Goal: Transaction & Acquisition: Purchase product/service

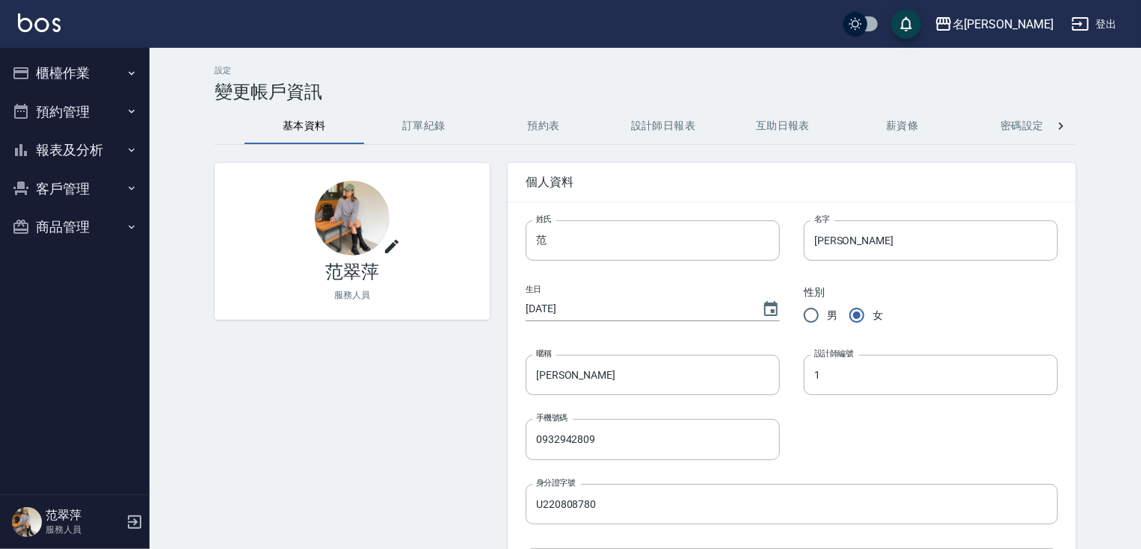
click at [58, 78] on button "櫃檯作業" at bounding box center [75, 73] width 138 height 39
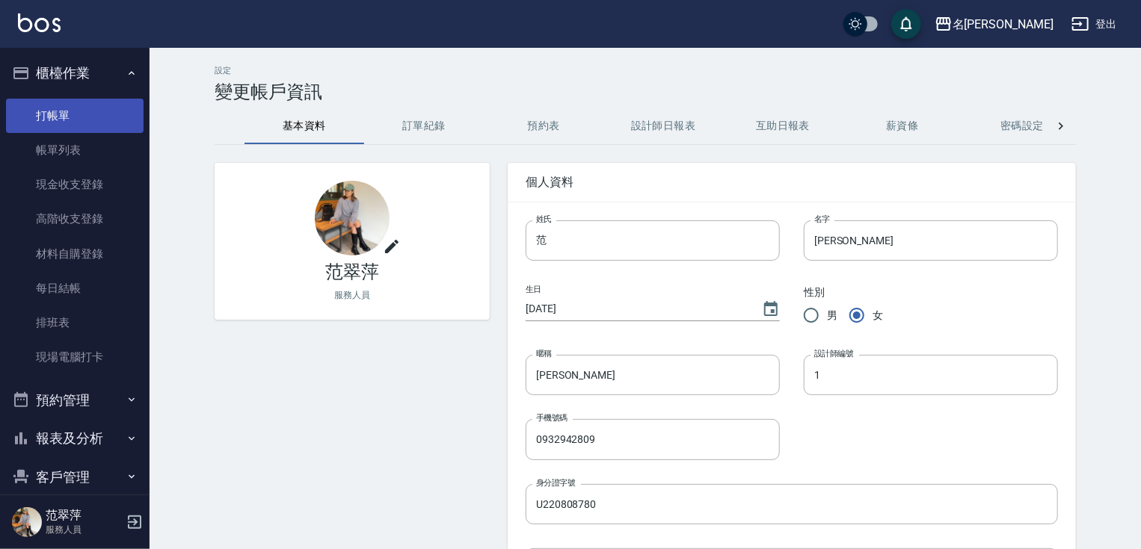
click at [73, 106] on link "打帳單" at bounding box center [75, 116] width 138 height 34
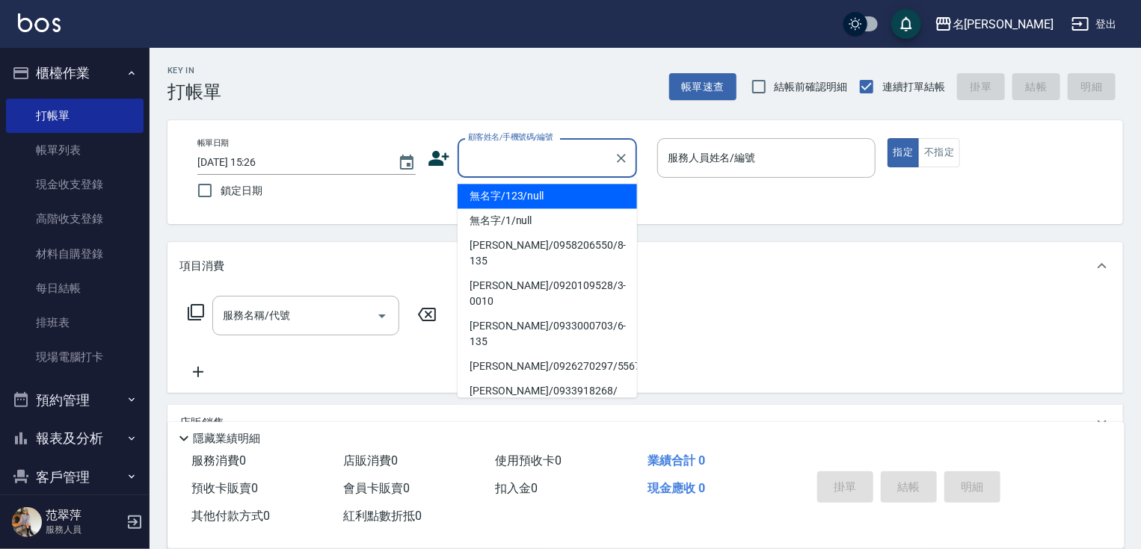
click at [491, 165] on input "顧客姓名/手機號碼/編號" at bounding box center [536, 158] width 144 height 26
click at [517, 194] on li "無名字/123/null" at bounding box center [547, 196] width 179 height 25
type input "無名字/123/null"
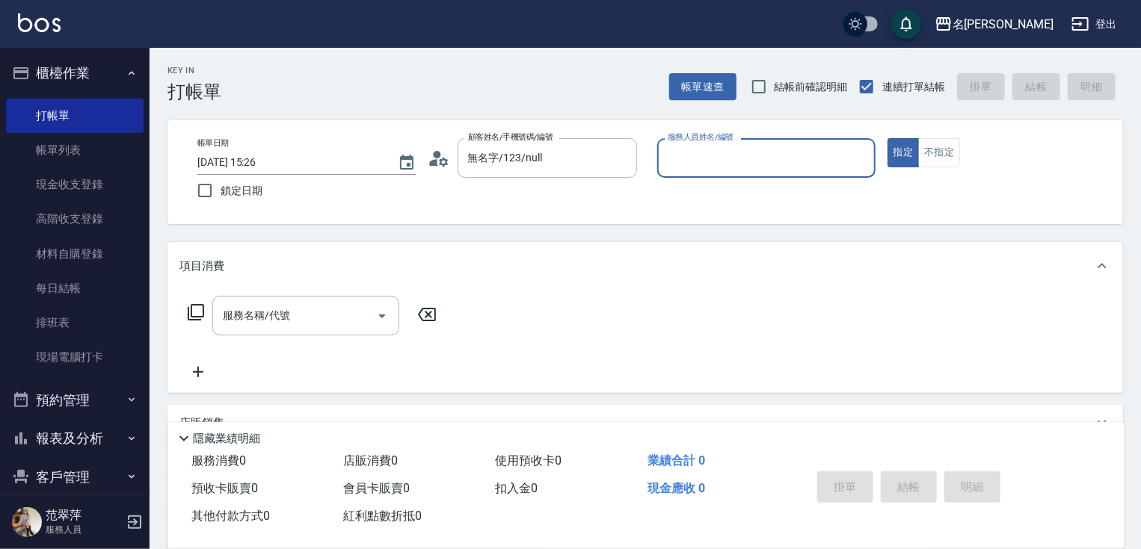
click at [707, 164] on input "服務人員姓名/編號" at bounding box center [766, 158] width 205 height 26
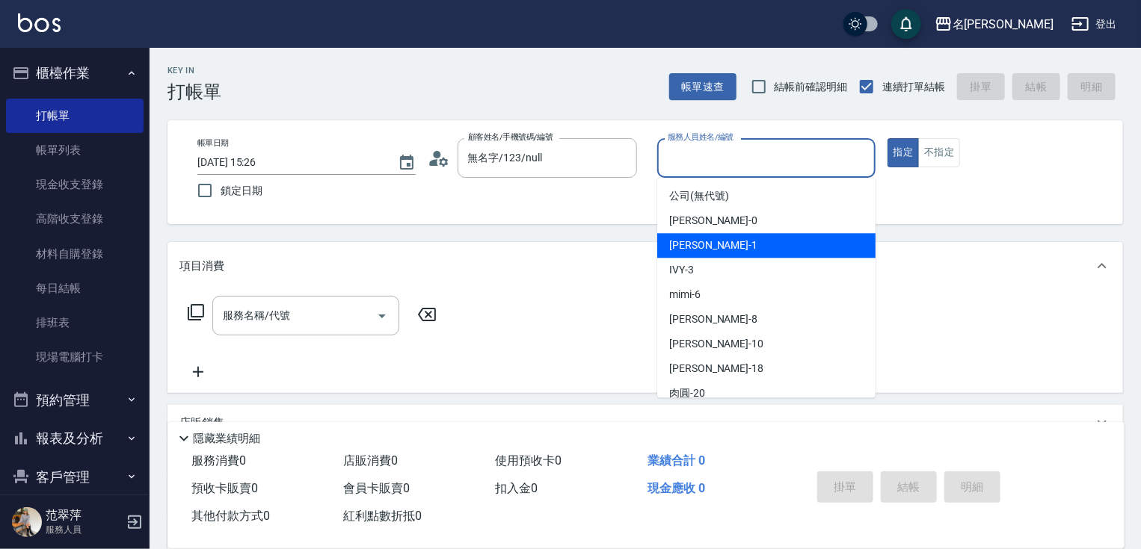
click at [716, 238] on div "[PERSON_NAME] -1" at bounding box center [766, 245] width 218 height 25
type input "[PERSON_NAME]-1"
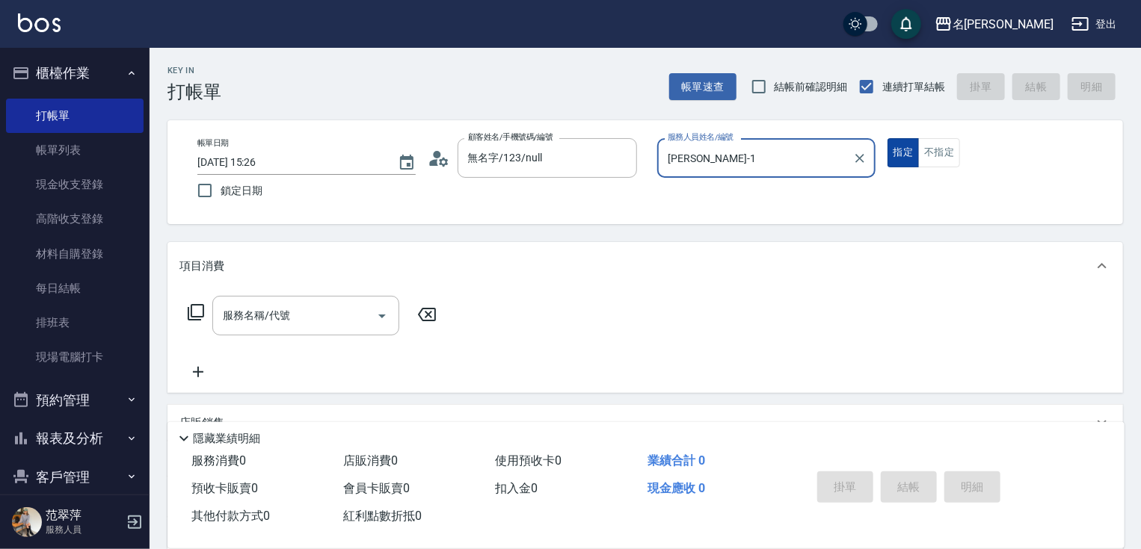
click at [896, 157] on button "指定" at bounding box center [903, 152] width 32 height 29
click at [224, 322] on div "服務名稱/代號 服務名稱/代號" at bounding box center [305, 316] width 187 height 40
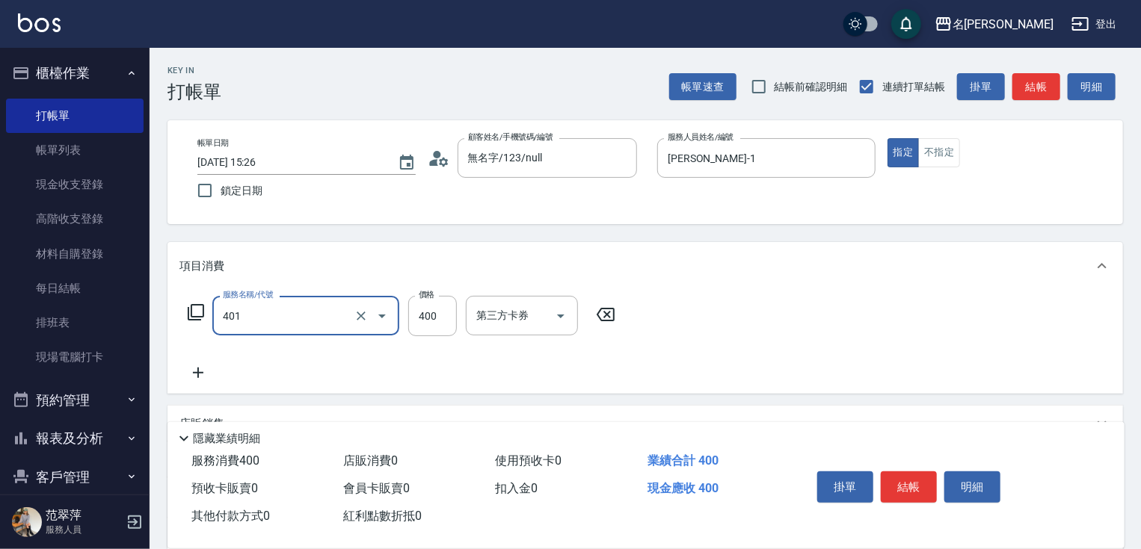
type input "剪髮(400)(401)"
click at [201, 369] on icon at bounding box center [197, 373] width 37 height 18
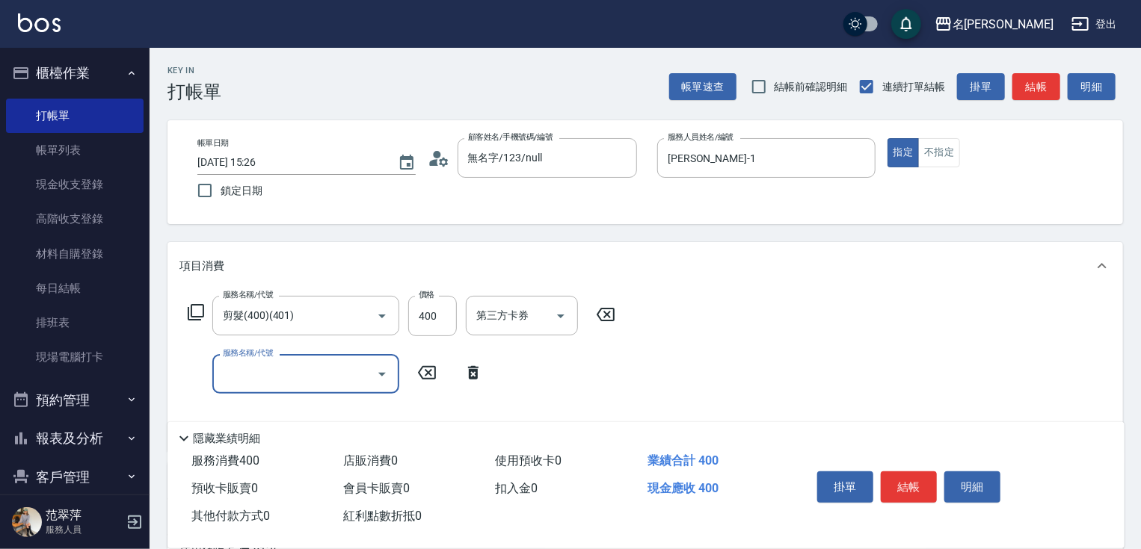
click at [201, 306] on icon at bounding box center [196, 313] width 18 height 18
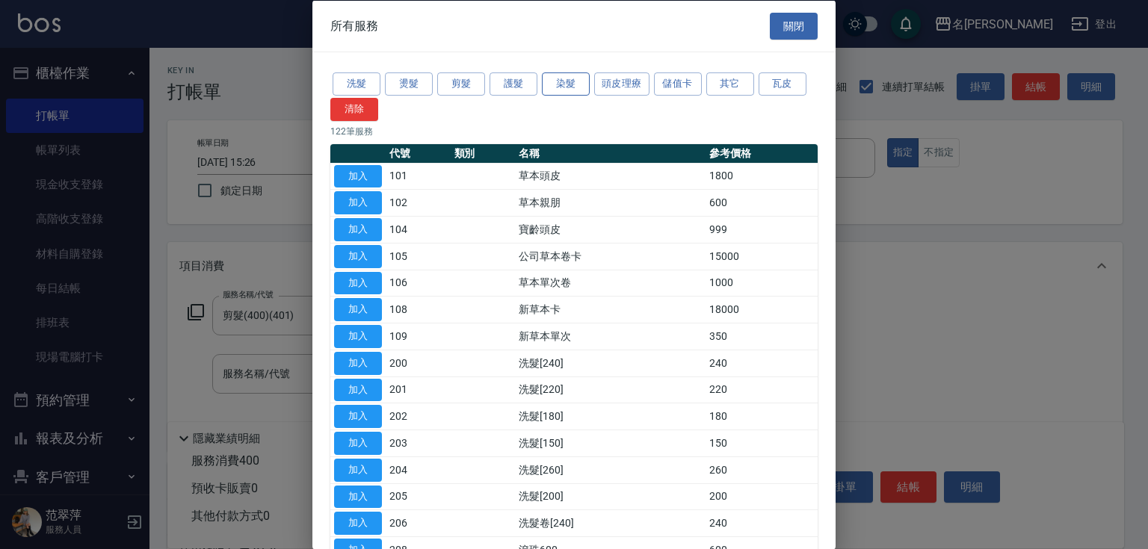
click at [564, 84] on button "染髮" at bounding box center [566, 84] width 48 height 23
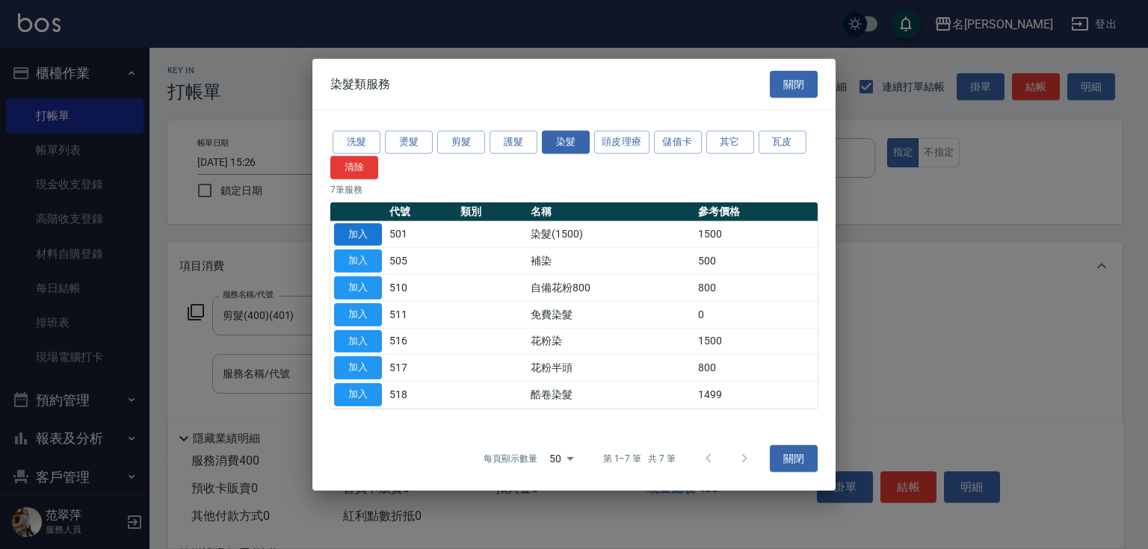
click at [369, 234] on button "加入" at bounding box center [358, 234] width 48 height 23
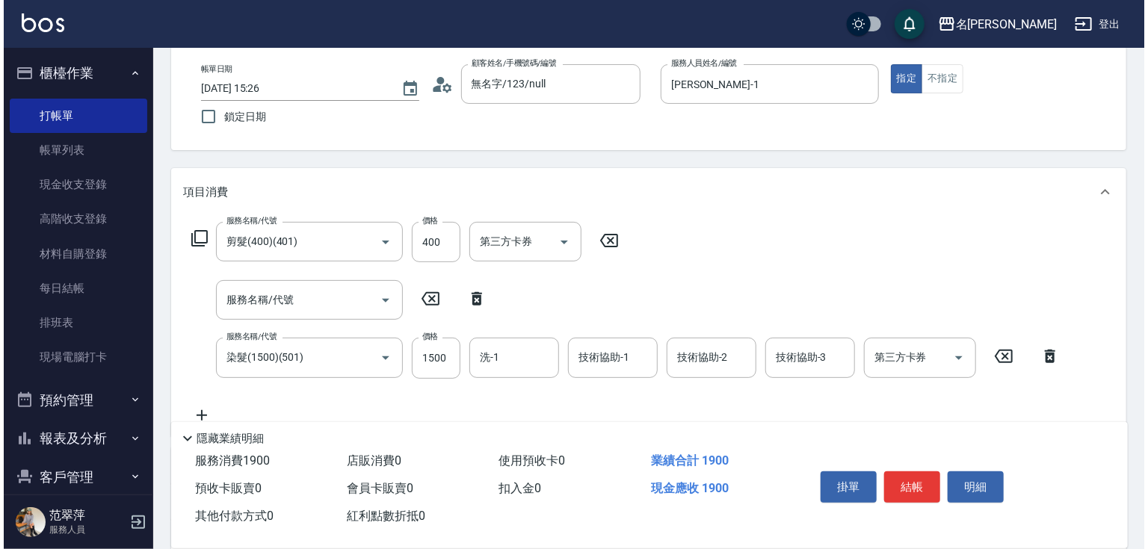
scroll to position [84, 0]
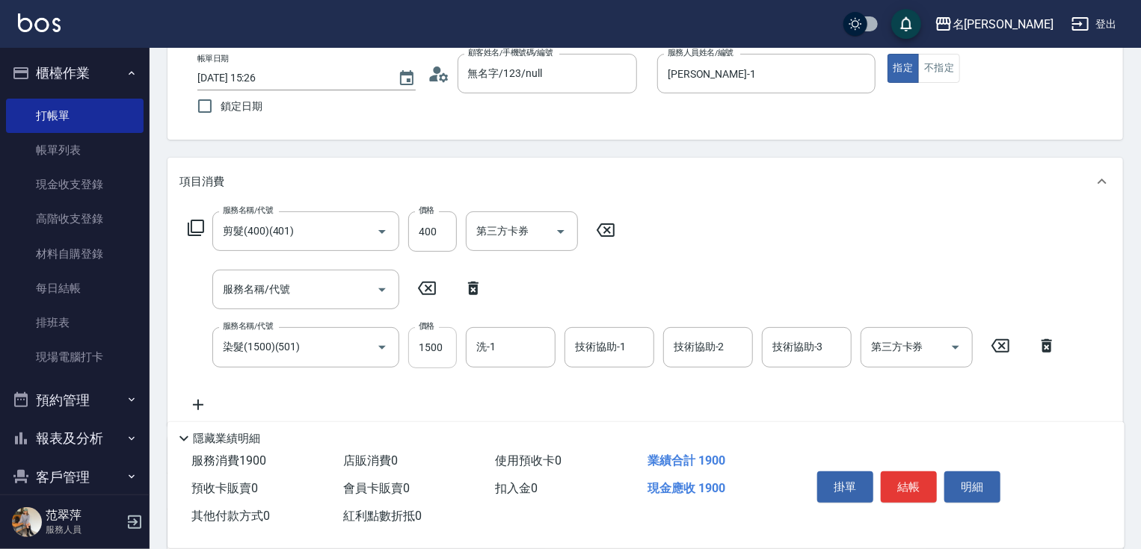
click at [448, 344] on input "1500" at bounding box center [432, 347] width 49 height 40
type input "1800"
type input "鴨肉-23"
type input "[PERSON_NAME]-1"
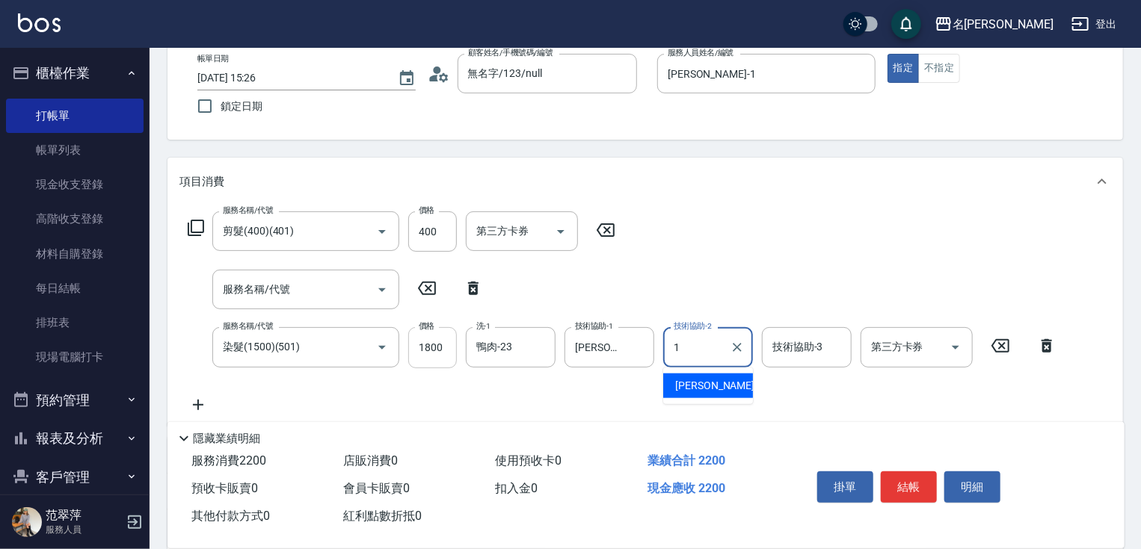
type input "[PERSON_NAME]-1"
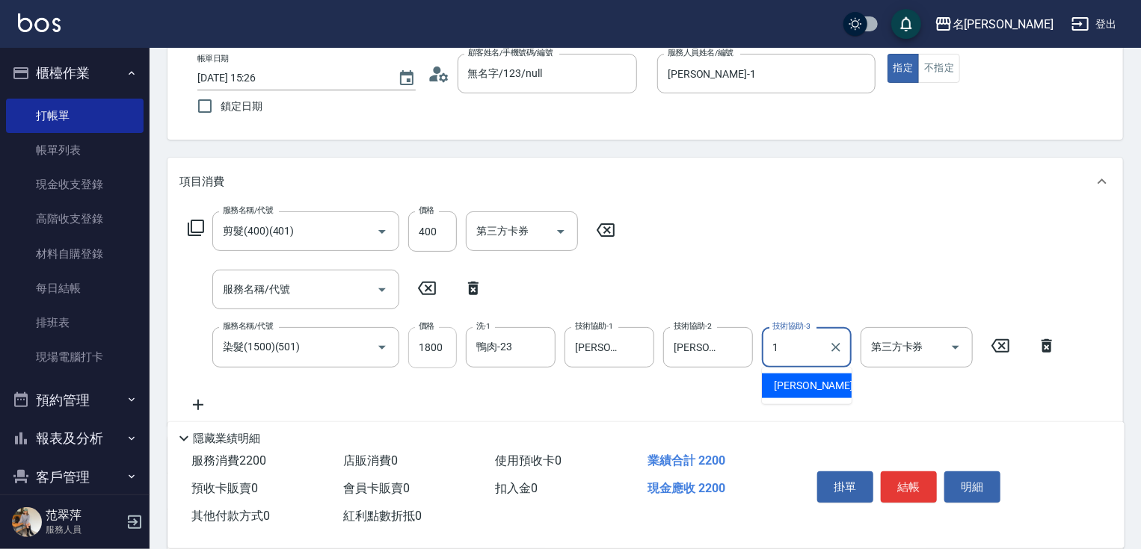
type input "[PERSON_NAME]-1"
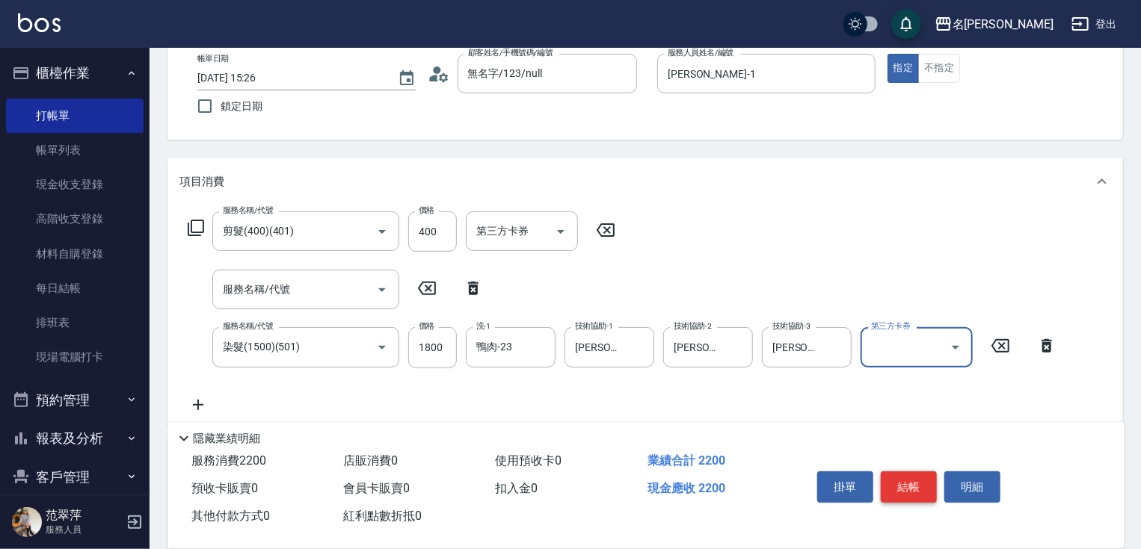
click at [906, 487] on button "結帳" at bounding box center [909, 487] width 56 height 31
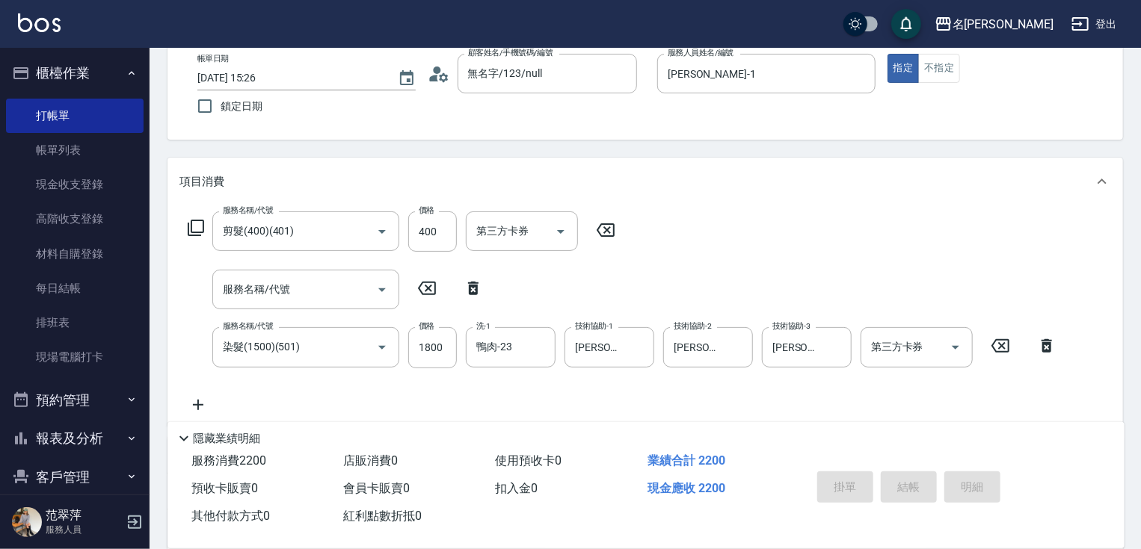
type input "[DATE] 15:27"
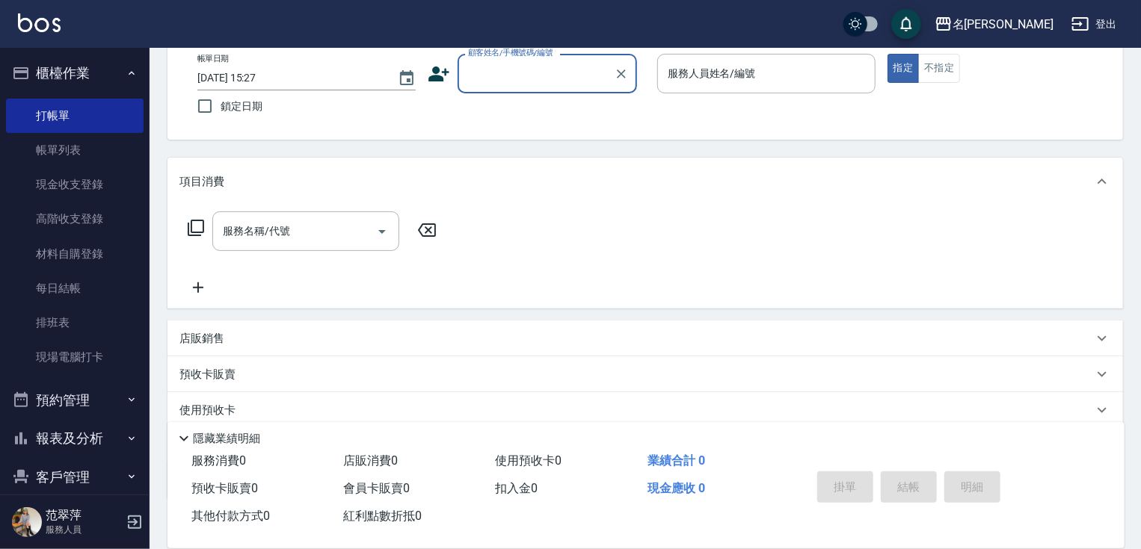
click at [486, 80] on input "顧客姓名/手機號碼/編號" at bounding box center [536, 74] width 144 height 26
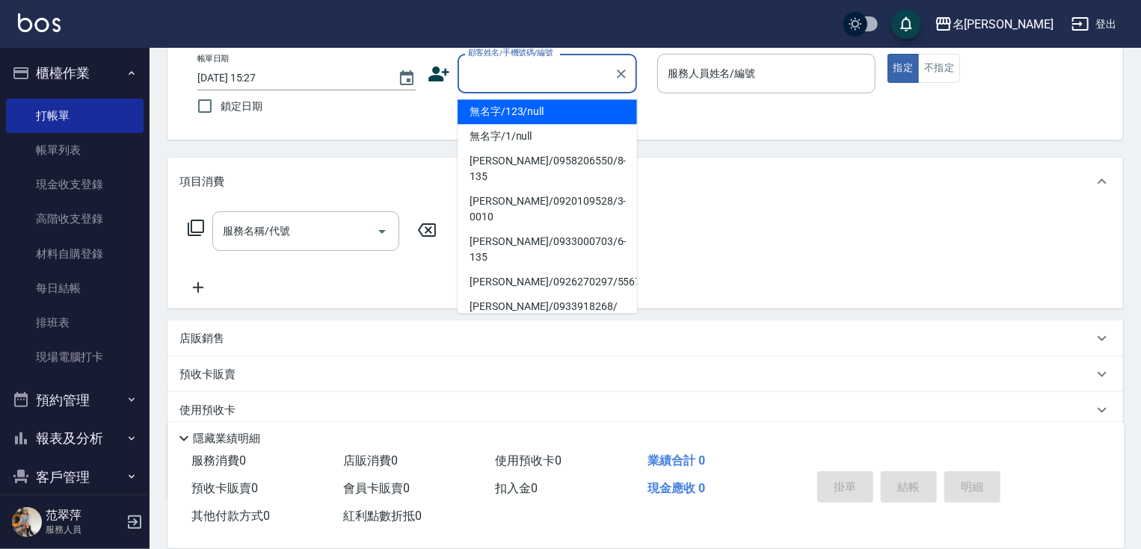
click at [520, 108] on li "無名字/123/null" at bounding box center [547, 111] width 179 height 25
type input "無名字/123/null"
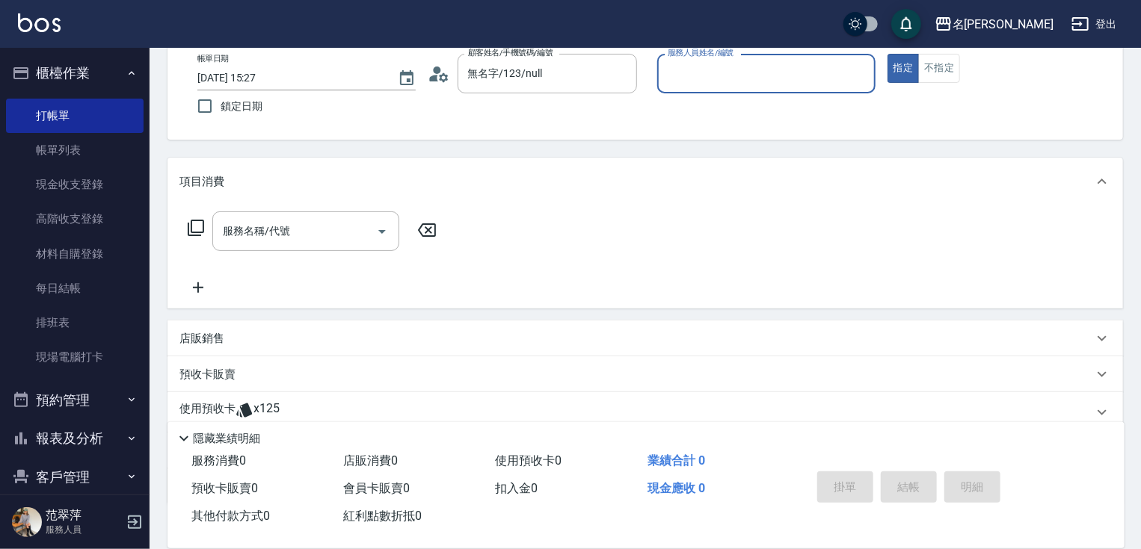
click at [719, 81] on input "服務人員姓名/編號" at bounding box center [766, 74] width 205 height 26
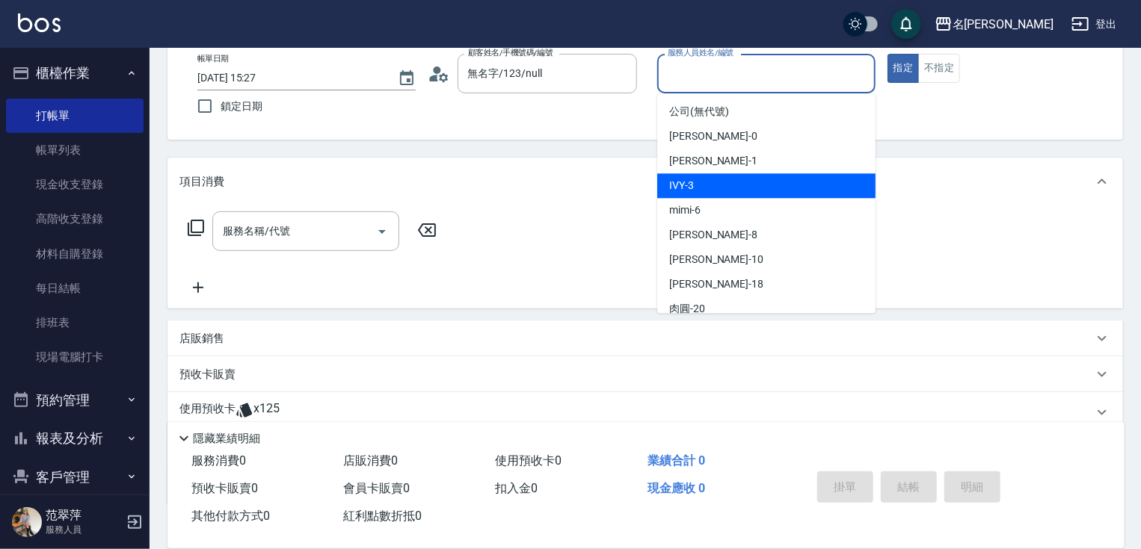
click at [709, 182] on div "IVY -3" at bounding box center [766, 185] width 218 height 25
type input "IVY-3"
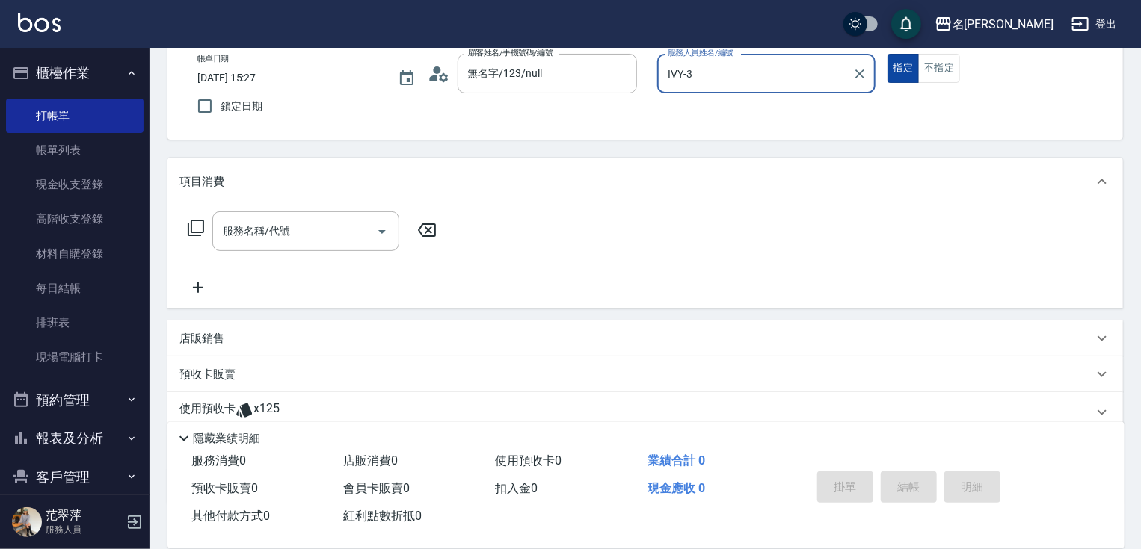
click at [900, 74] on button "指定" at bounding box center [903, 68] width 32 height 29
click at [191, 224] on icon at bounding box center [196, 228] width 16 height 16
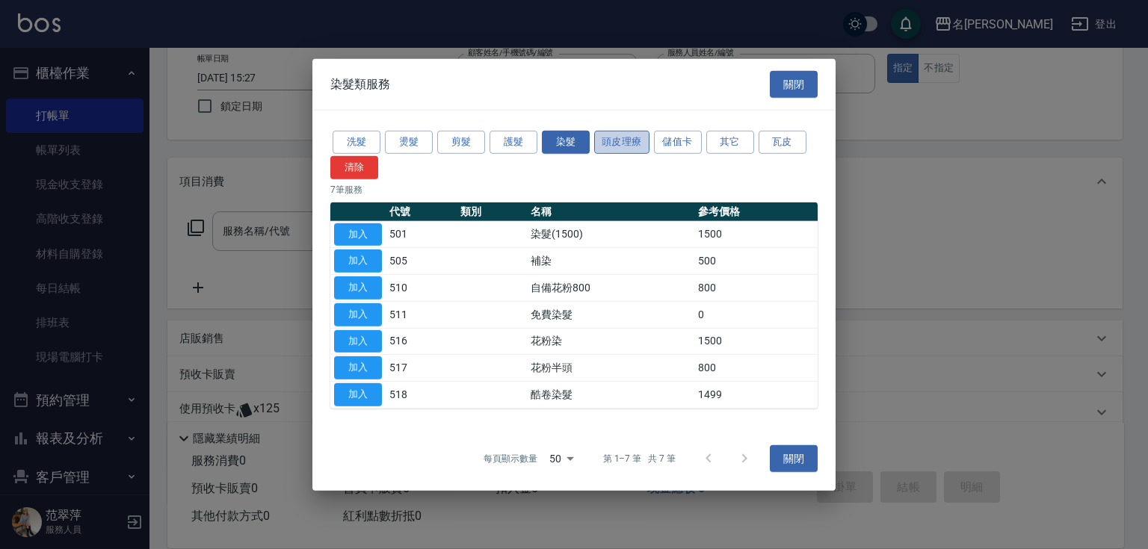
click at [626, 149] on button "頭皮理療" at bounding box center [621, 142] width 55 height 23
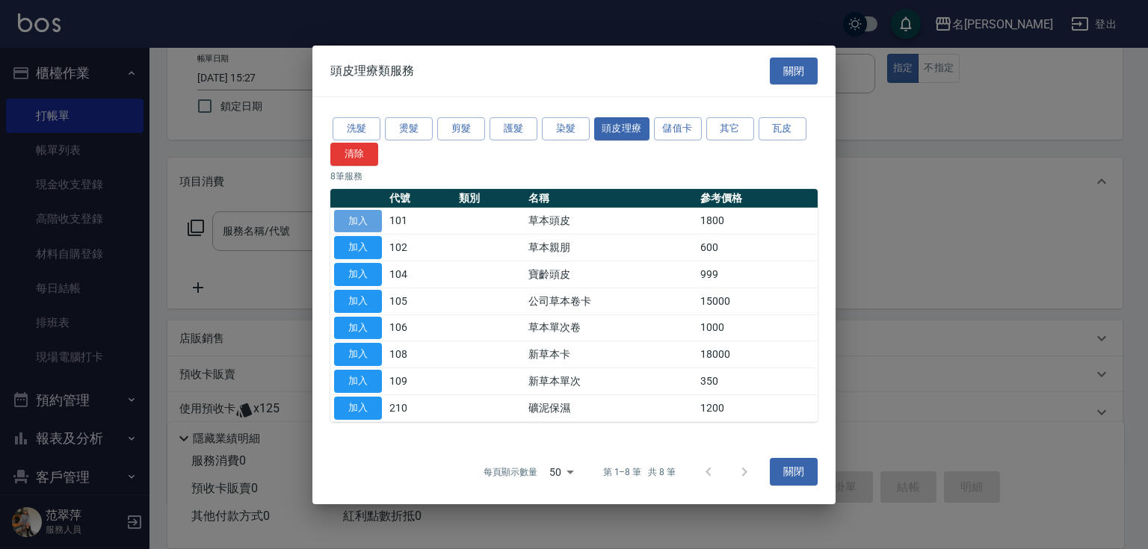
click at [362, 219] on button "加入" at bounding box center [358, 220] width 48 height 23
type input "草本頭皮(101)"
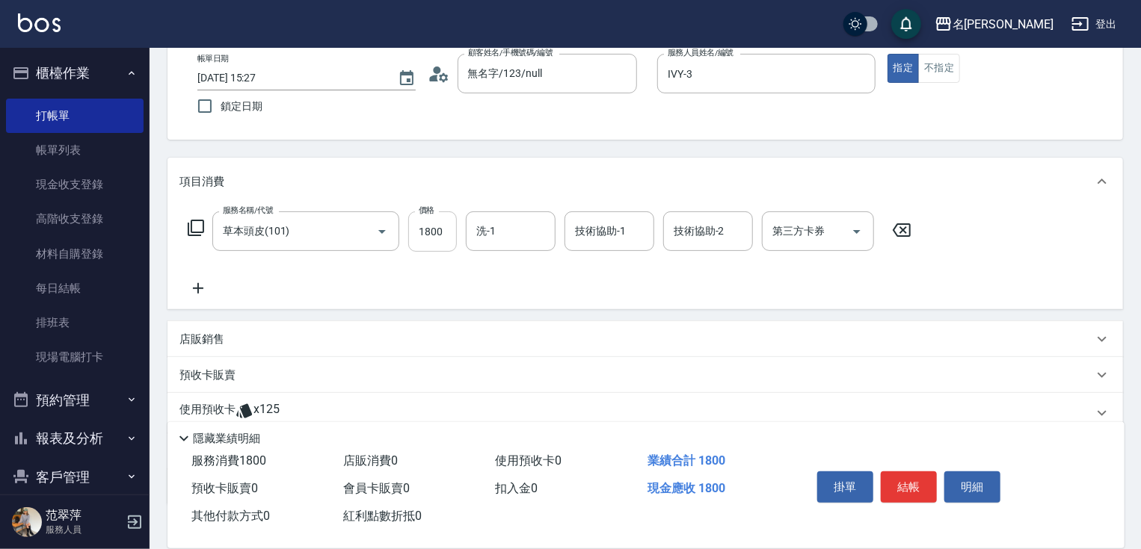
click at [432, 235] on input "1800" at bounding box center [432, 232] width 49 height 40
type input "2100"
type input "[PERSON_NAME]-18"
type input "IVY-3"
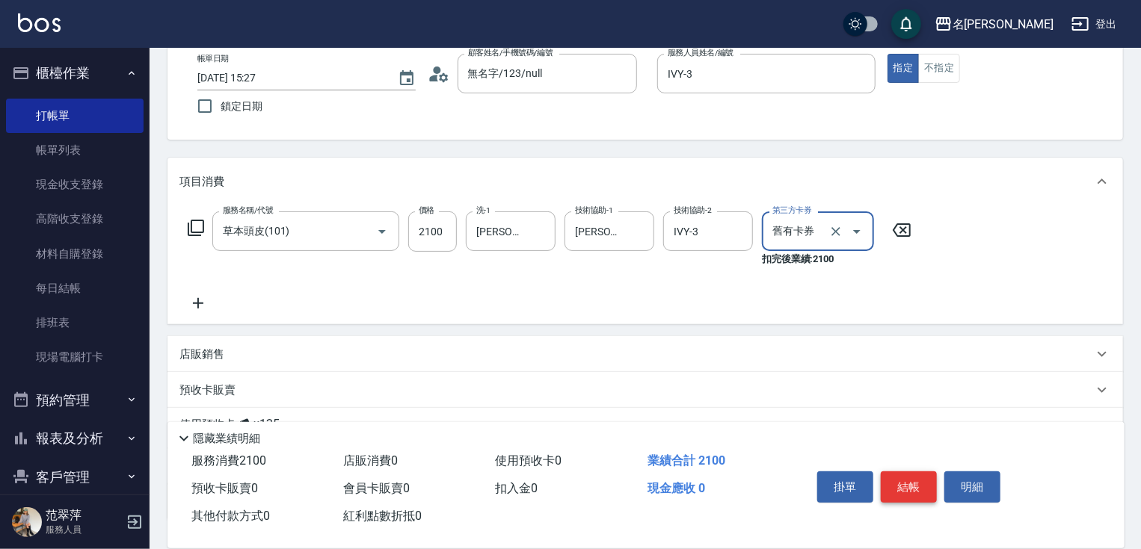
type input "舊有卡券"
click at [897, 477] on button "結帳" at bounding box center [909, 487] width 56 height 31
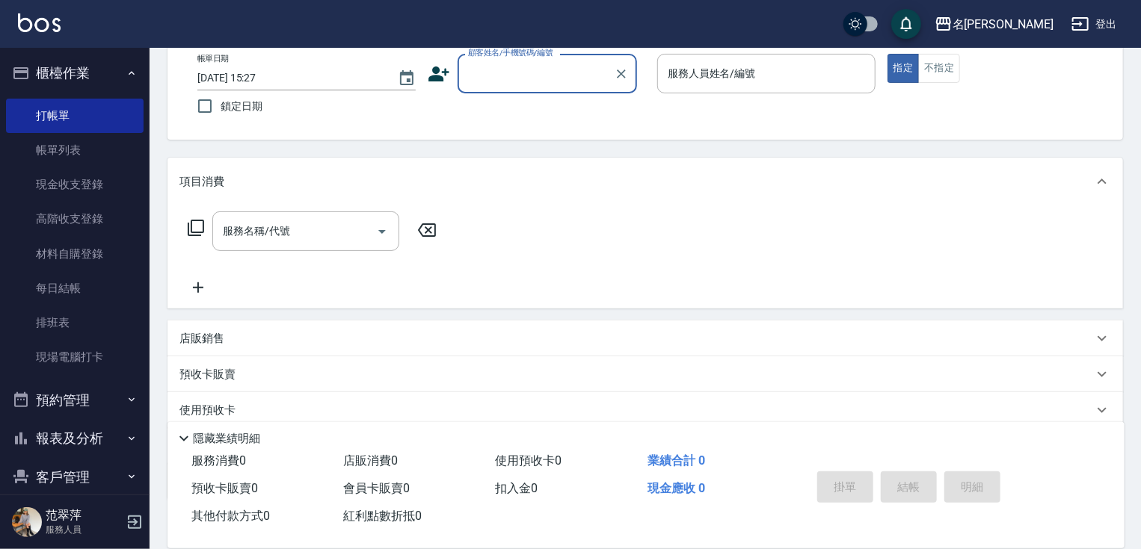
drag, startPoint x: 499, startPoint y: 66, endPoint x: 520, endPoint y: 93, distance: 34.1
click at [499, 66] on input "顧客姓名/手機號碼/編號" at bounding box center [536, 74] width 144 height 26
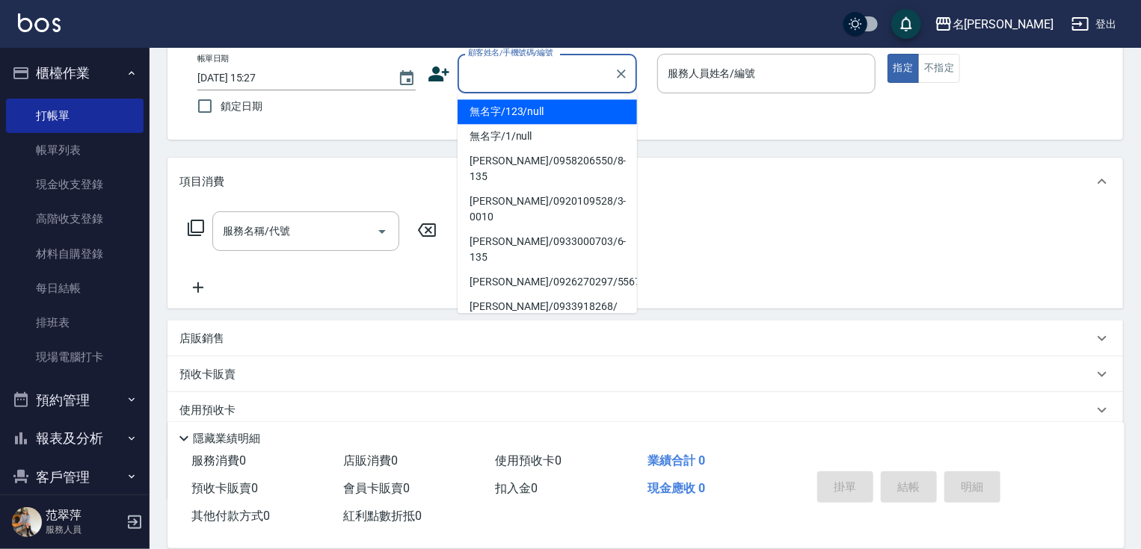
click at [535, 105] on li "無名字/123/null" at bounding box center [547, 111] width 179 height 25
type input "無名字/123/null"
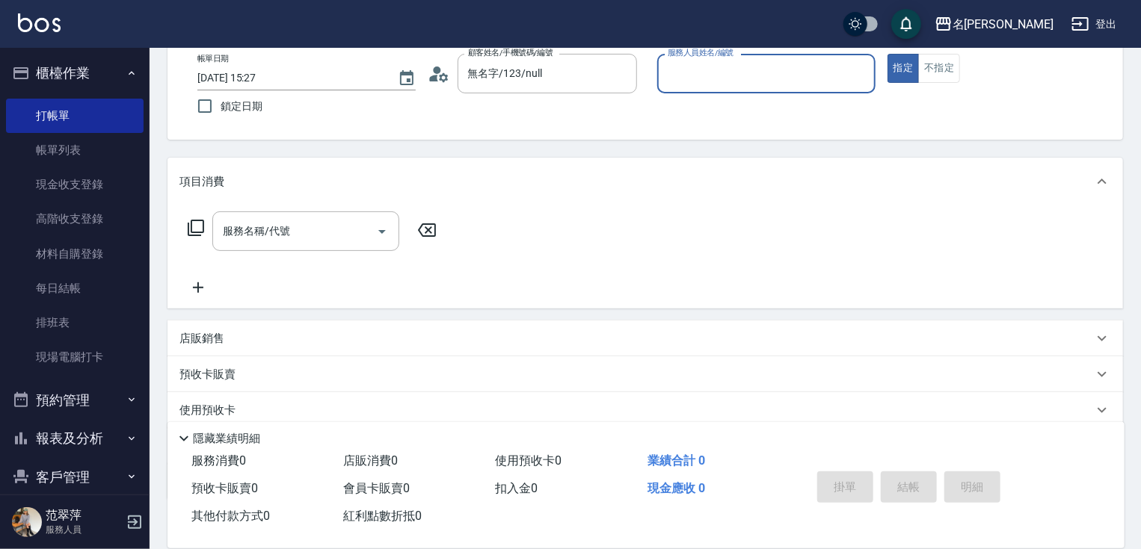
click at [679, 79] on input "服務人員姓名/編號" at bounding box center [766, 74] width 205 height 26
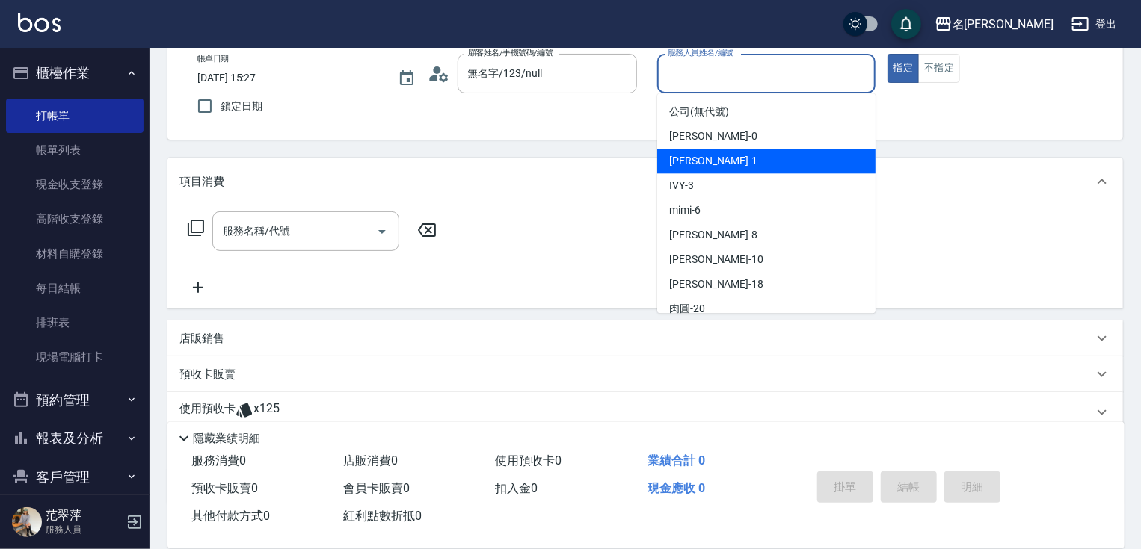
click at [716, 157] on div "[PERSON_NAME] -1" at bounding box center [766, 161] width 218 height 25
type input "[PERSON_NAME]-1"
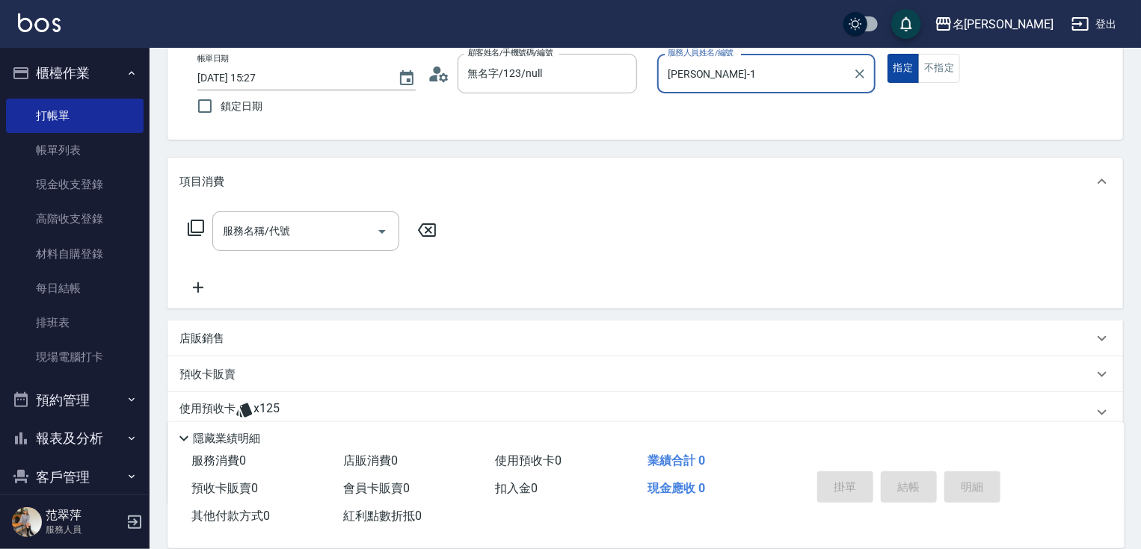
click at [897, 70] on button "指定" at bounding box center [903, 68] width 32 height 29
click at [200, 223] on icon at bounding box center [196, 228] width 18 height 18
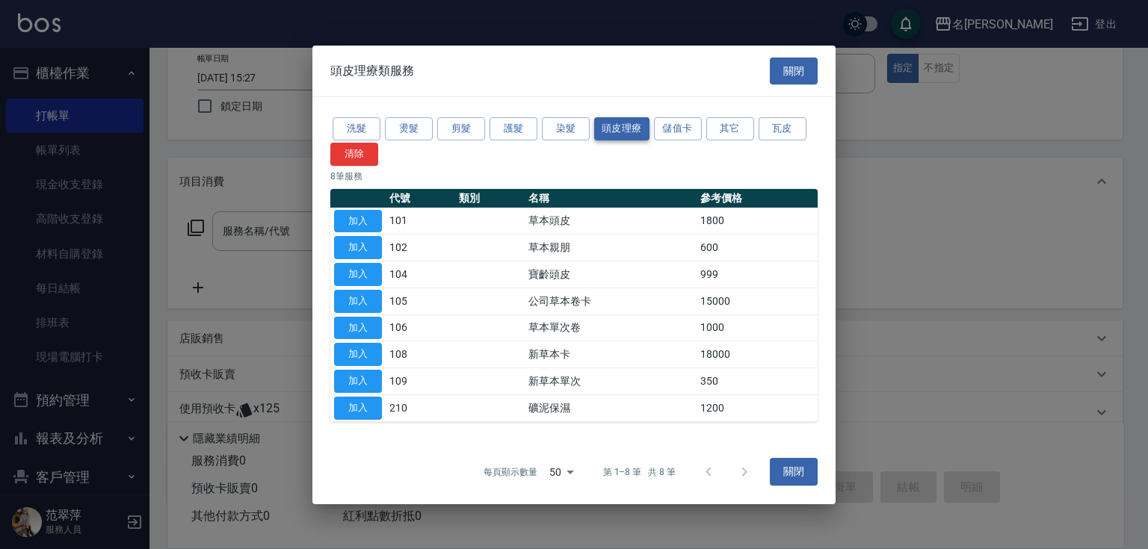
click at [609, 128] on button "頭皮理療" at bounding box center [621, 128] width 55 height 23
click at [372, 381] on button "加入" at bounding box center [358, 381] width 48 height 23
type input "新草本單次(109)"
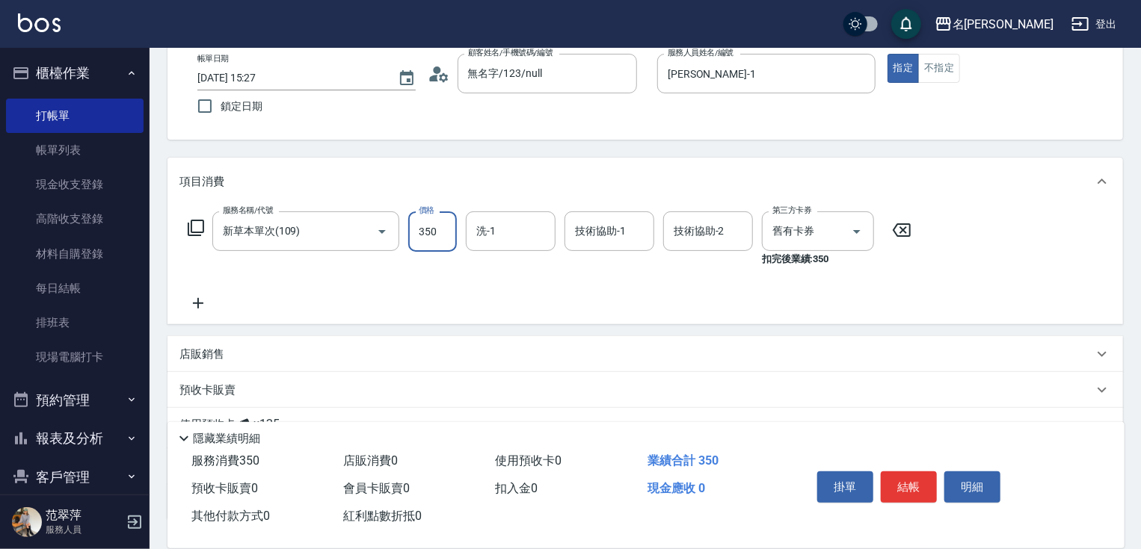
click at [451, 236] on input "350" at bounding box center [432, 232] width 49 height 40
type input "496"
type input "鴨肉-23"
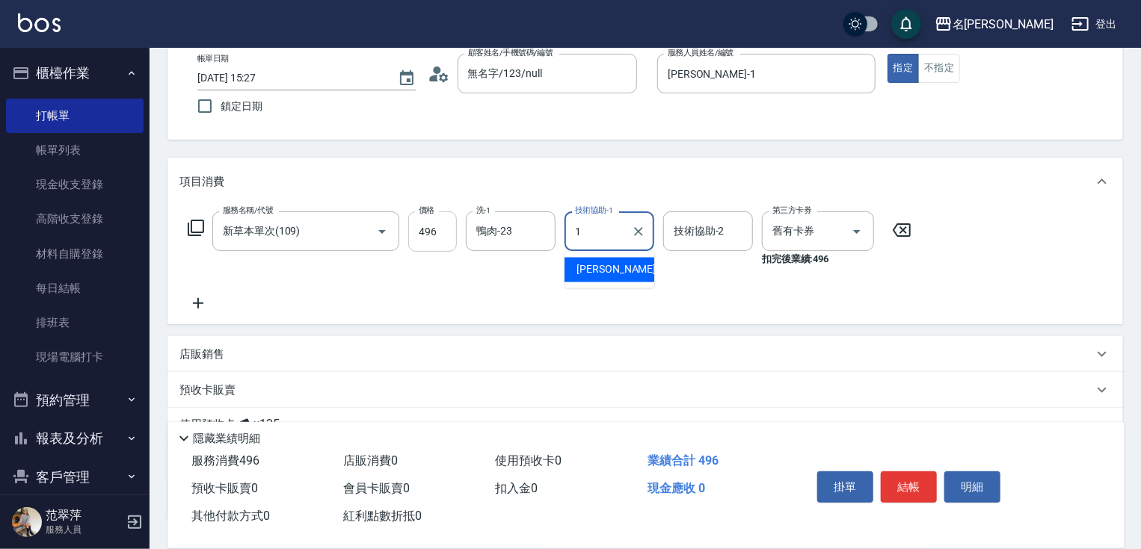
type input "[PERSON_NAME]-1"
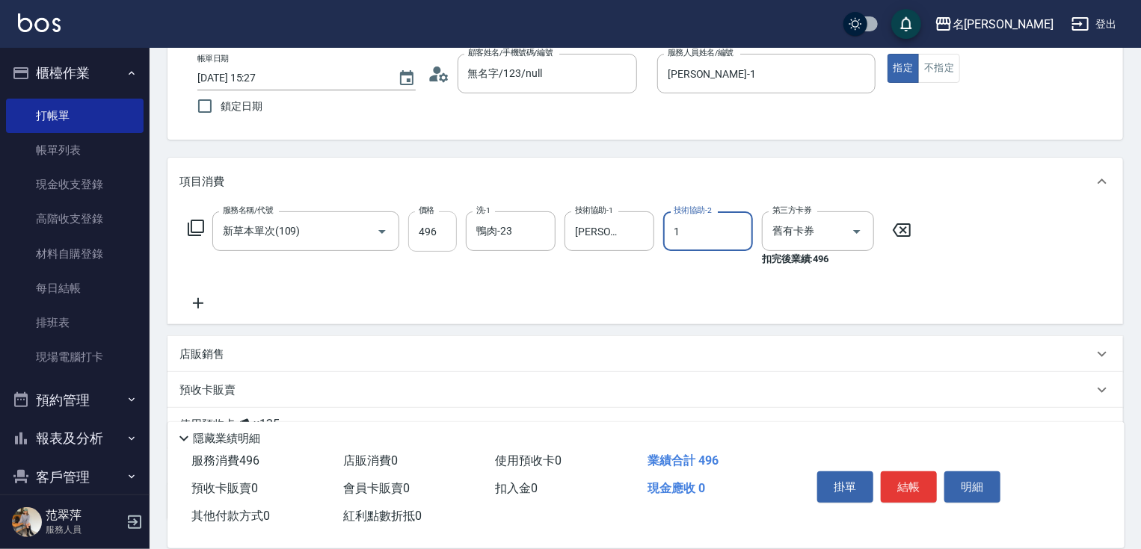
type input "[PERSON_NAME]-1"
type input "舊有卡券"
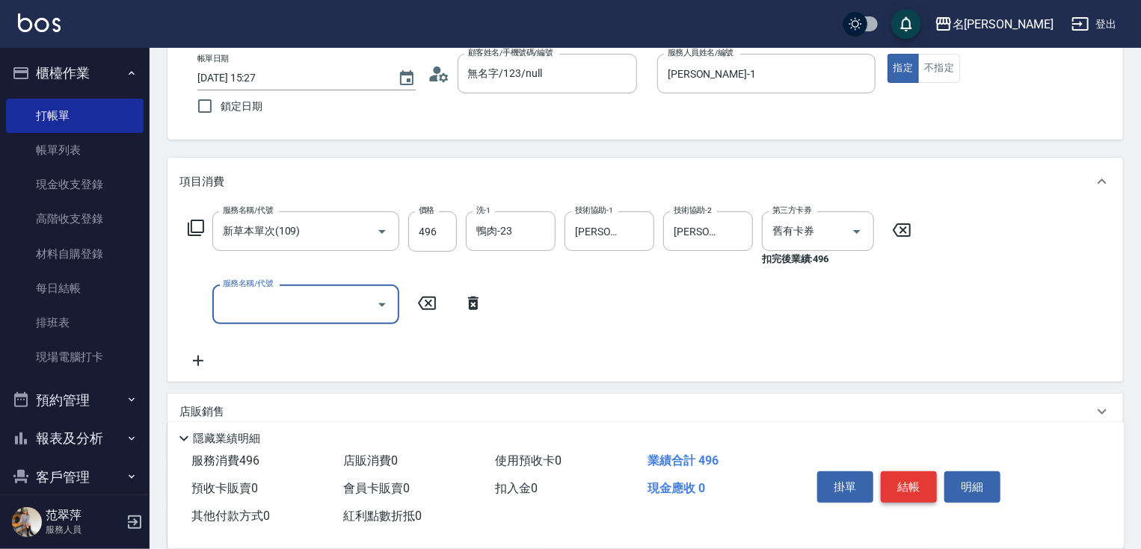
click at [906, 484] on button "結帳" at bounding box center [909, 487] width 56 height 31
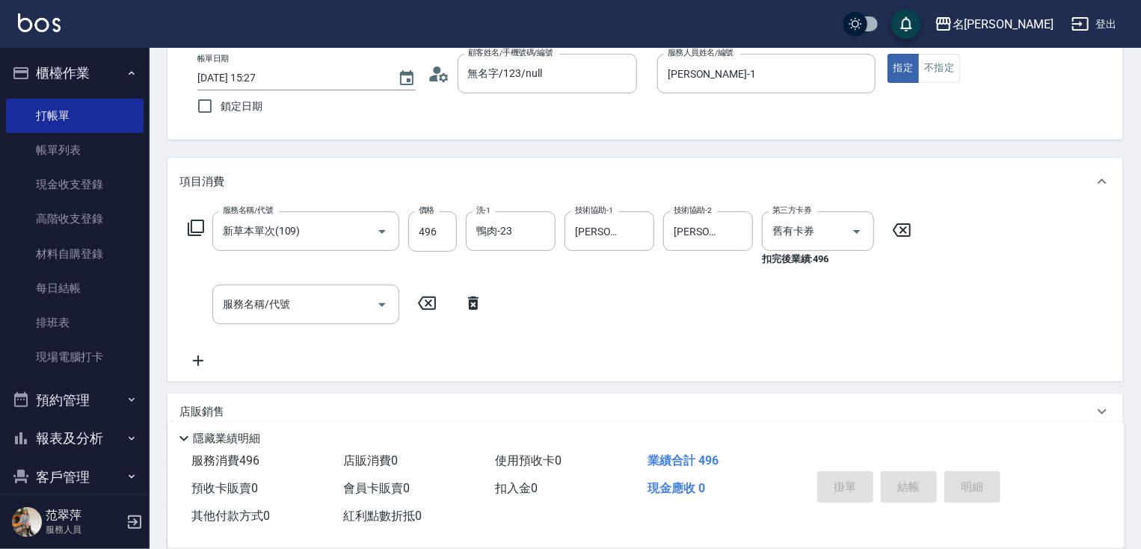
type input "[DATE] 15:28"
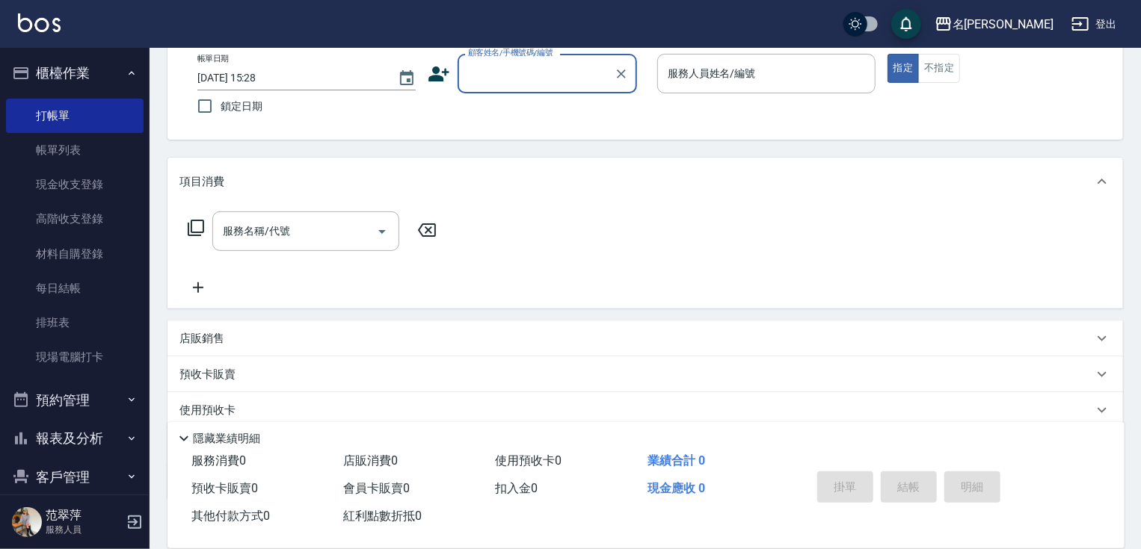
click at [493, 78] on input "顧客姓名/手機號碼/編號" at bounding box center [536, 74] width 144 height 26
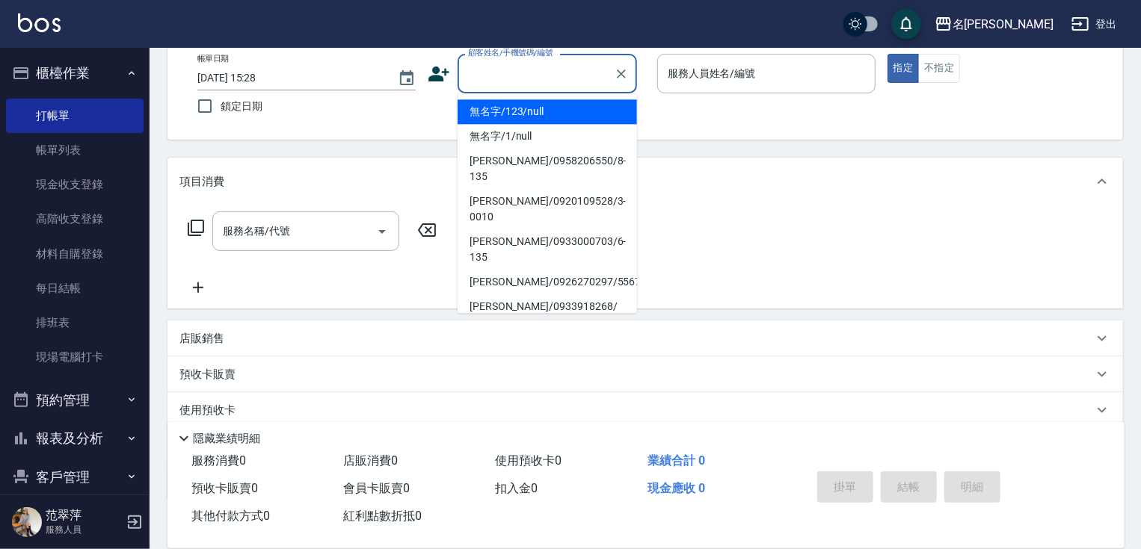
click at [528, 114] on li "無名字/123/null" at bounding box center [547, 111] width 179 height 25
type input "無名字/123/null"
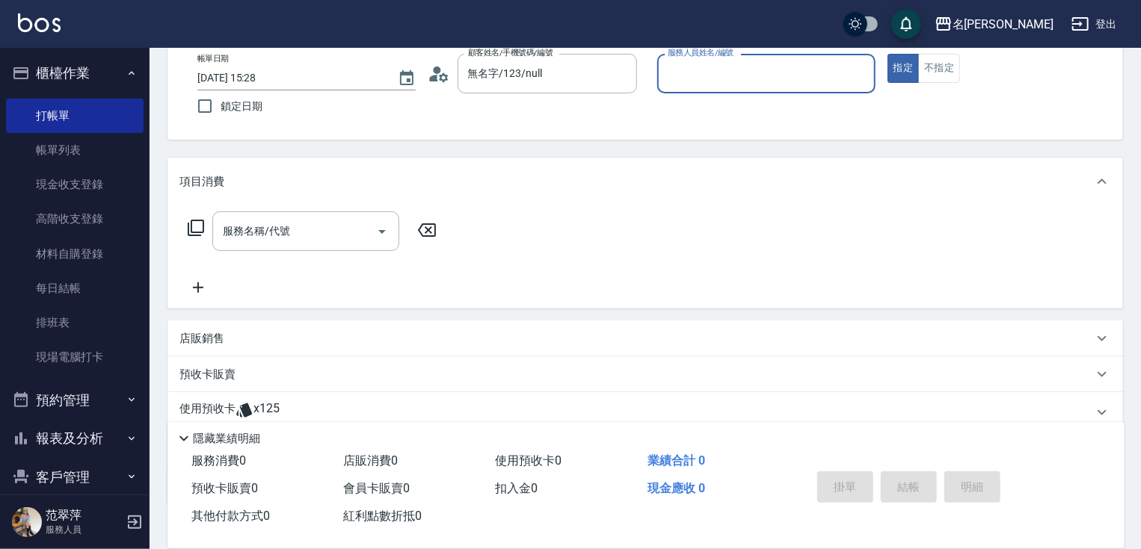
click at [681, 77] on input "服務人員姓名/編號" at bounding box center [766, 74] width 205 height 26
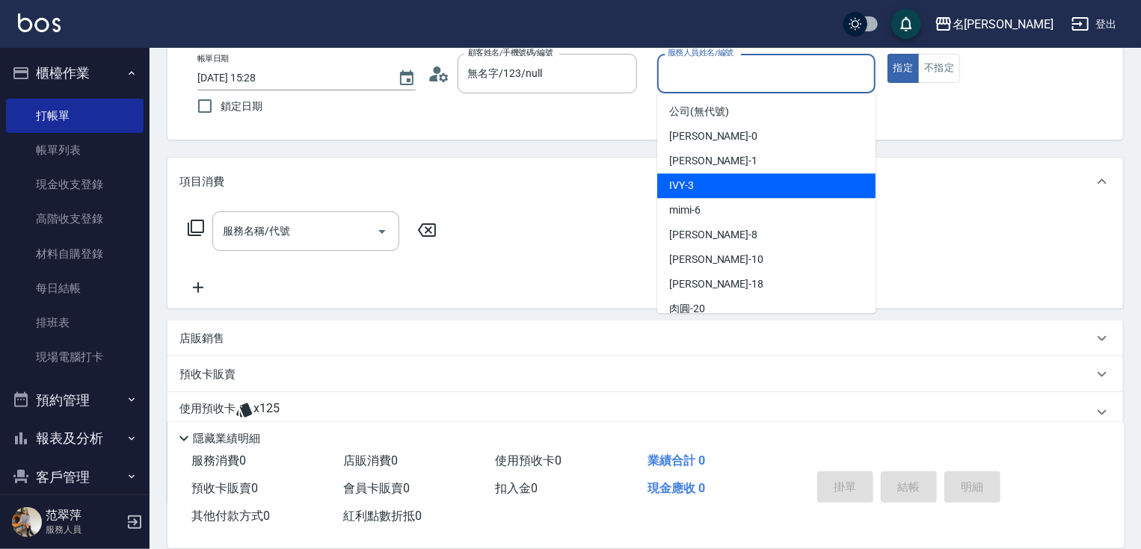
click at [711, 181] on div "IVY -3" at bounding box center [766, 185] width 218 height 25
type input "IVY-3"
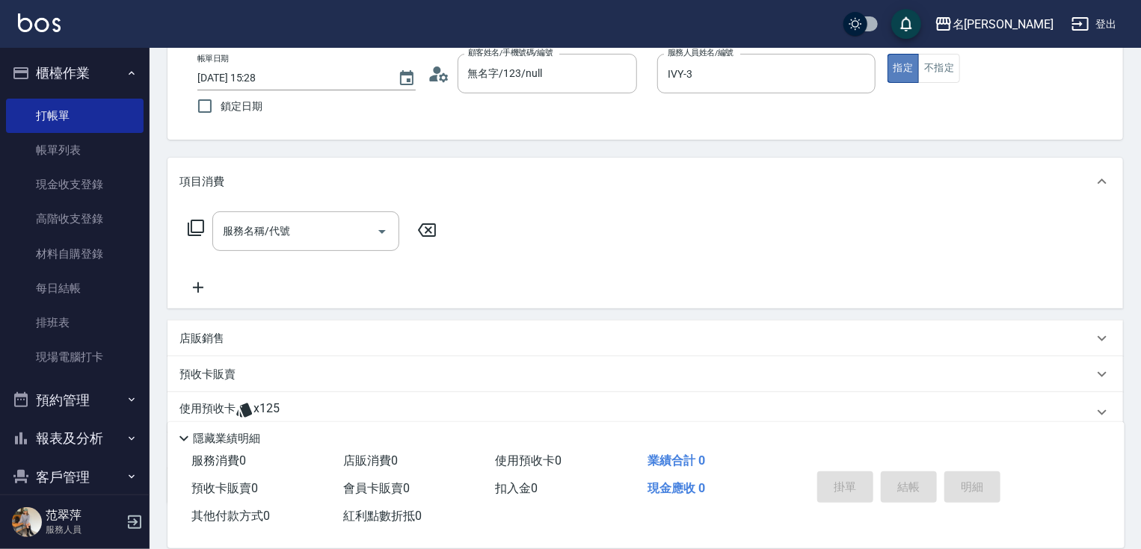
click at [902, 69] on button "指定" at bounding box center [903, 68] width 32 height 29
click at [241, 237] on input "服務名稱/代號" at bounding box center [294, 231] width 151 height 26
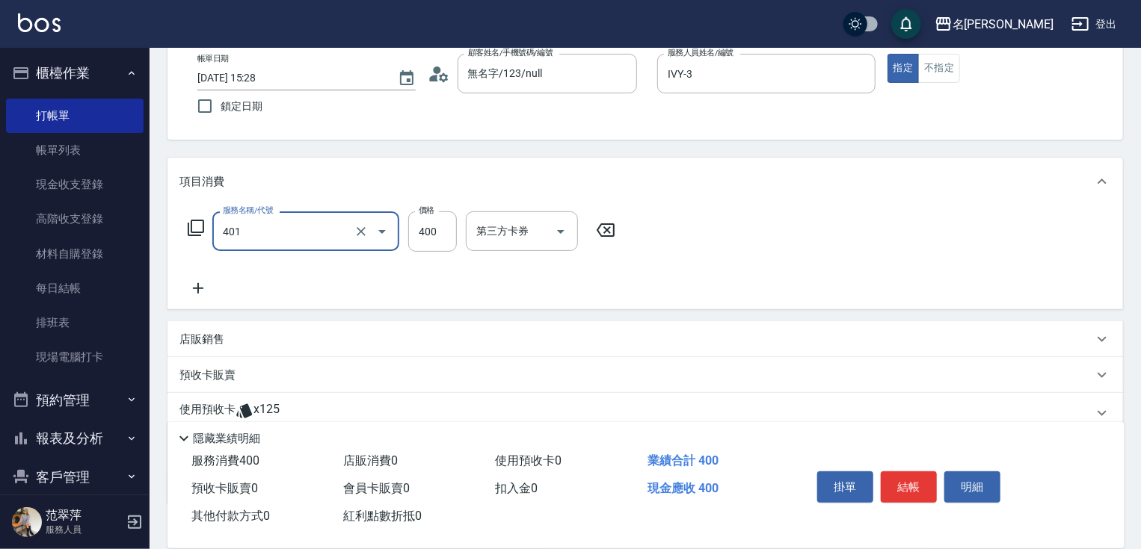
type input "剪髮(400)(401)"
type input "250"
click at [897, 484] on button "結帳" at bounding box center [909, 487] width 56 height 31
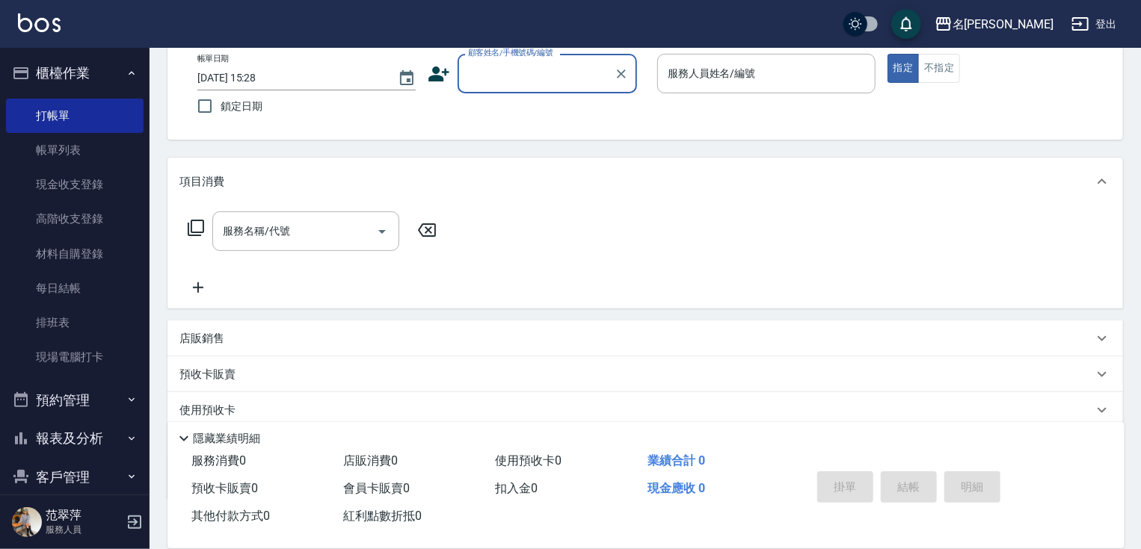
click at [487, 78] on input "顧客姓名/手機號碼/編號" at bounding box center [536, 74] width 144 height 26
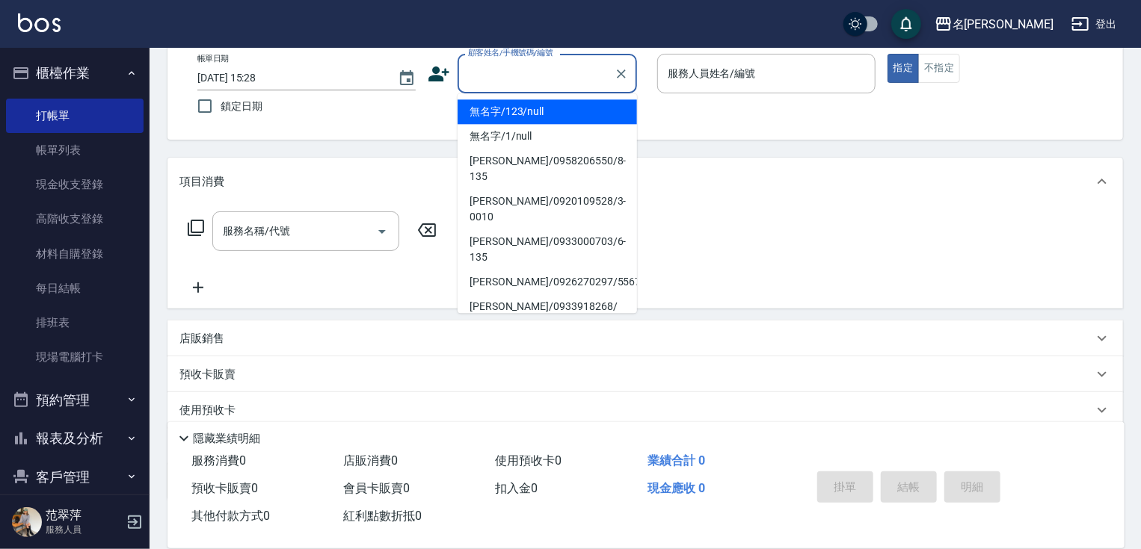
click at [511, 108] on li "無名字/123/null" at bounding box center [547, 111] width 179 height 25
type input "無名字/123/null"
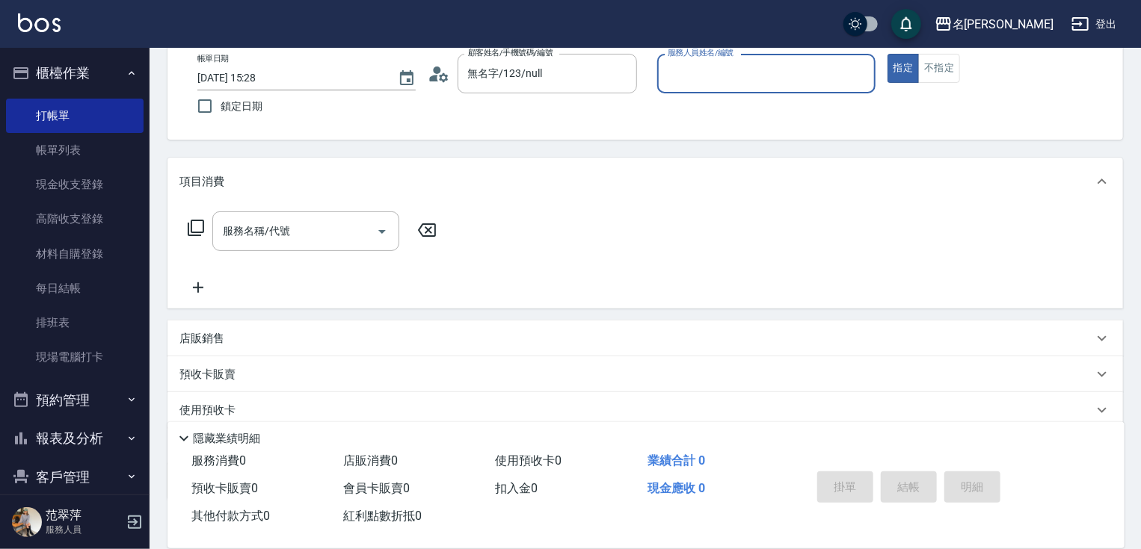
click at [694, 72] on input "服務人員姓名/編號" at bounding box center [766, 74] width 205 height 26
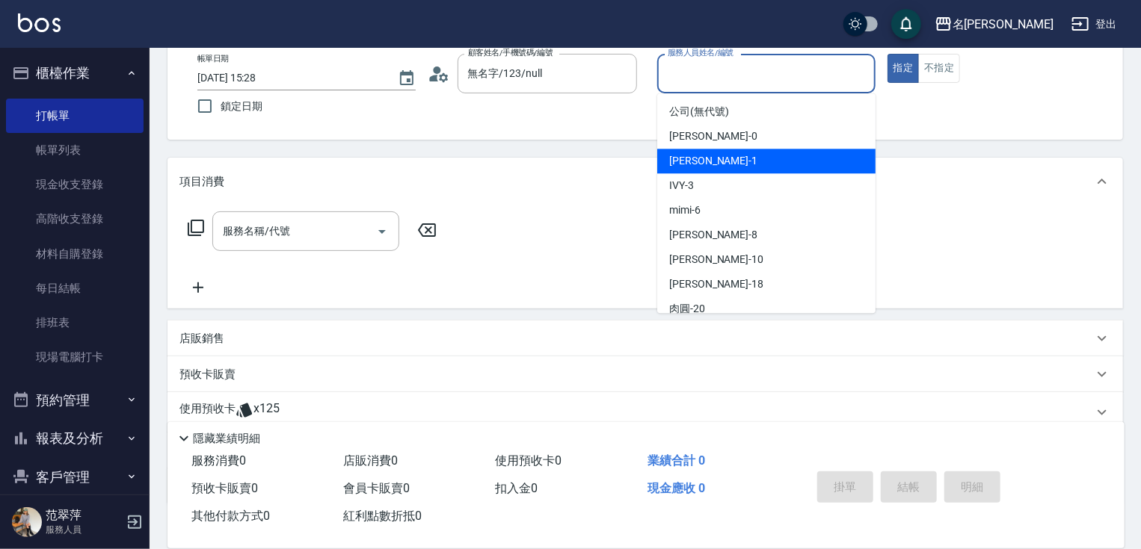
click at [712, 150] on div "[PERSON_NAME] -1" at bounding box center [766, 161] width 218 height 25
type input "[PERSON_NAME]-1"
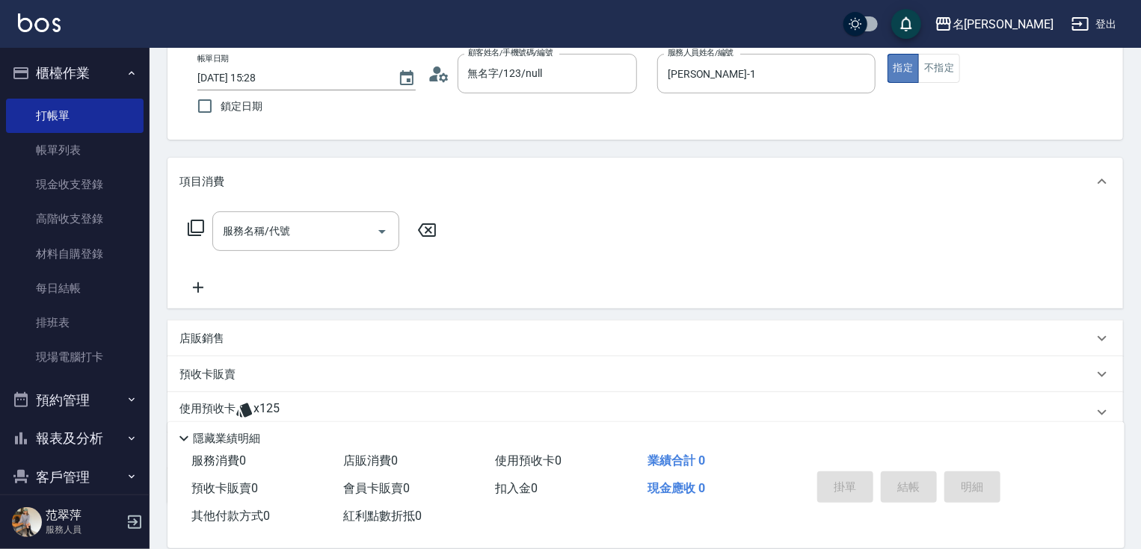
click at [901, 78] on button "指定" at bounding box center [903, 68] width 32 height 29
click at [345, 227] on input "服務名稱/代號" at bounding box center [294, 231] width 151 height 26
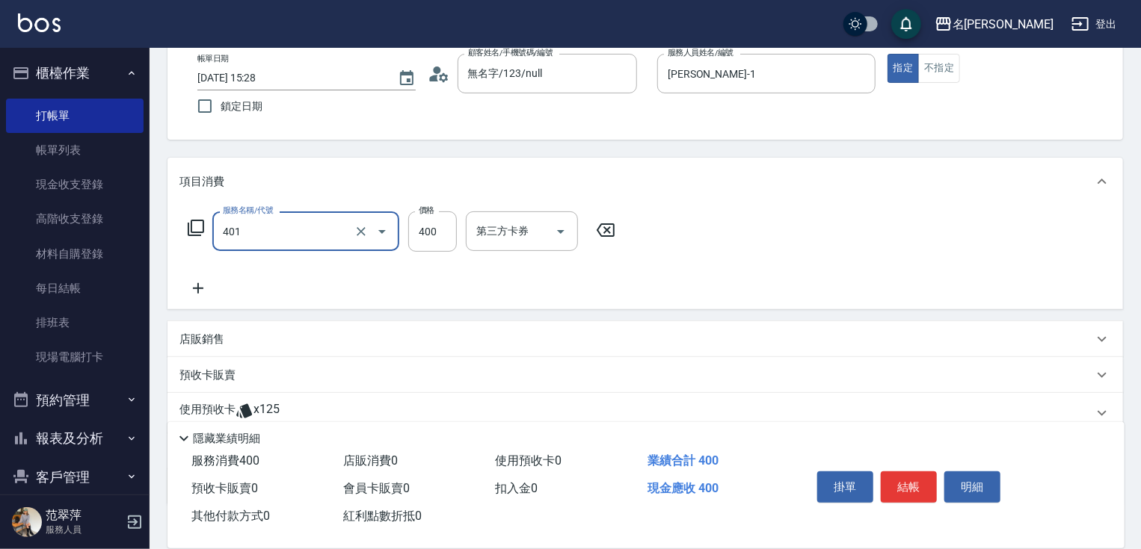
type input "剪髮(400)(401)"
type input "500"
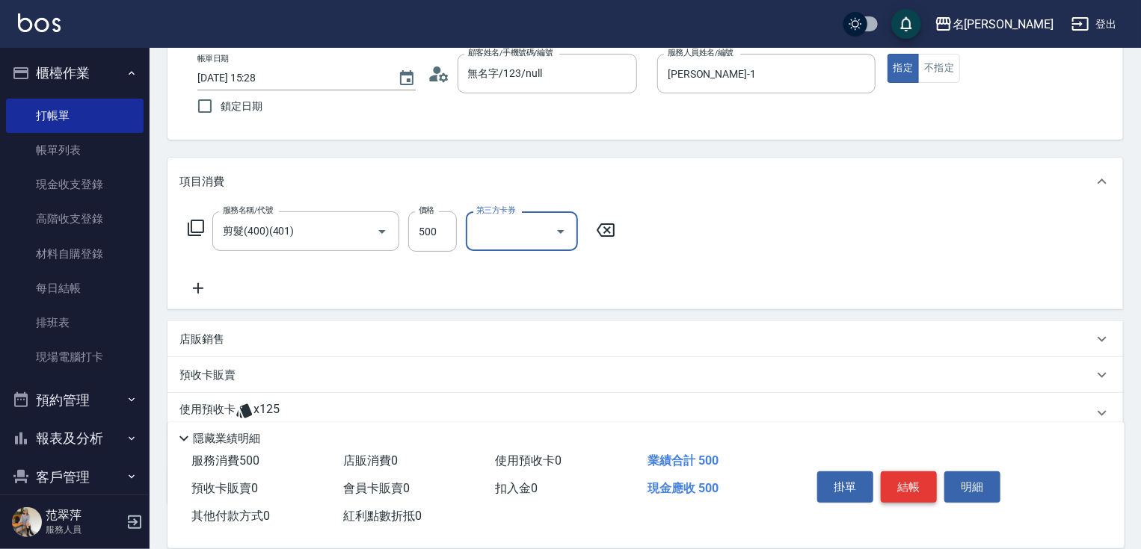
click at [907, 478] on button "結帳" at bounding box center [909, 487] width 56 height 31
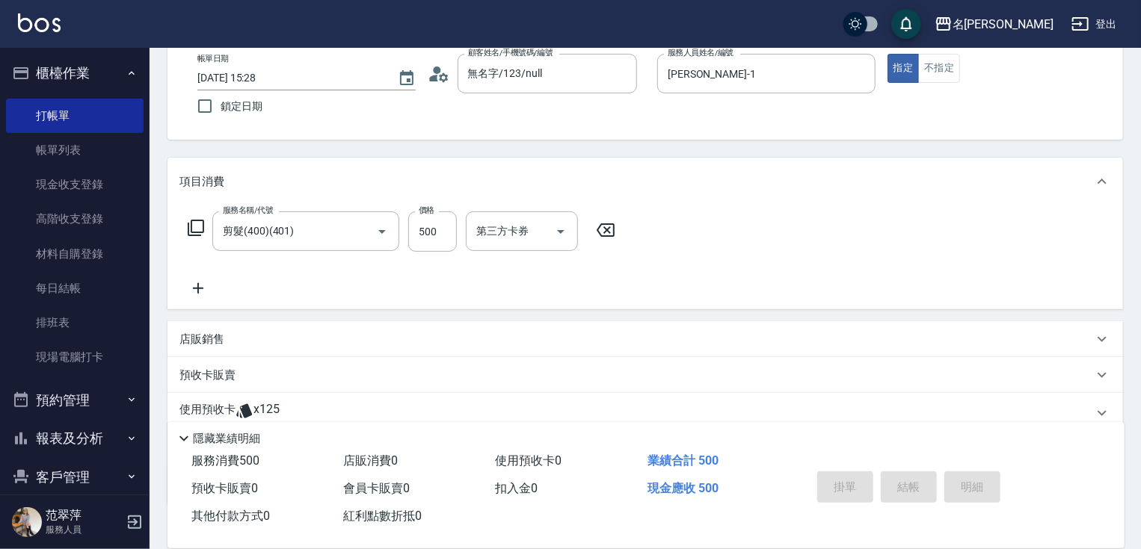
type input "[DATE] 15:29"
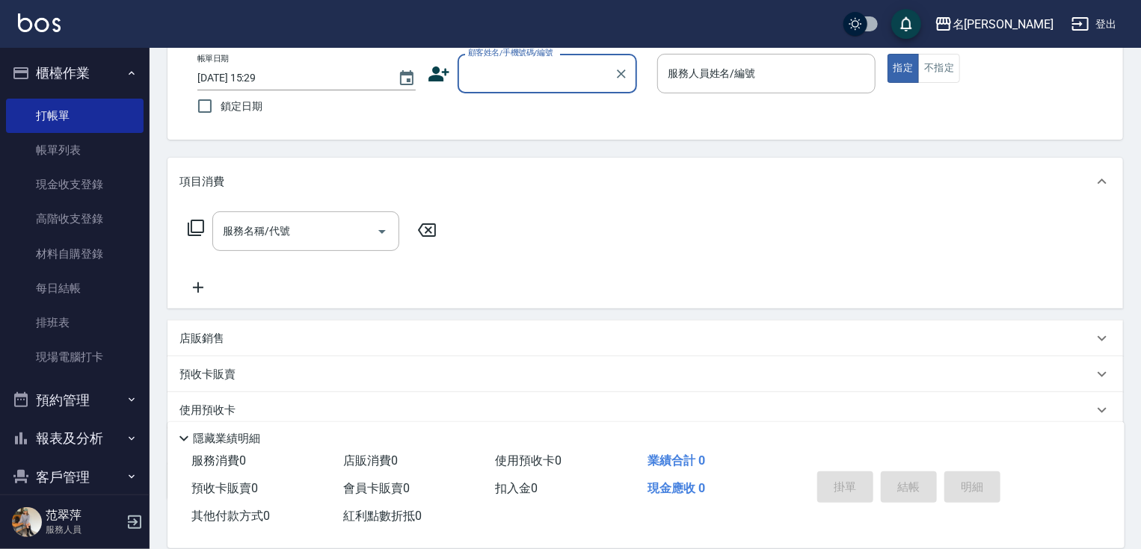
click at [484, 77] on input "顧客姓名/手機號碼/編號" at bounding box center [536, 74] width 144 height 26
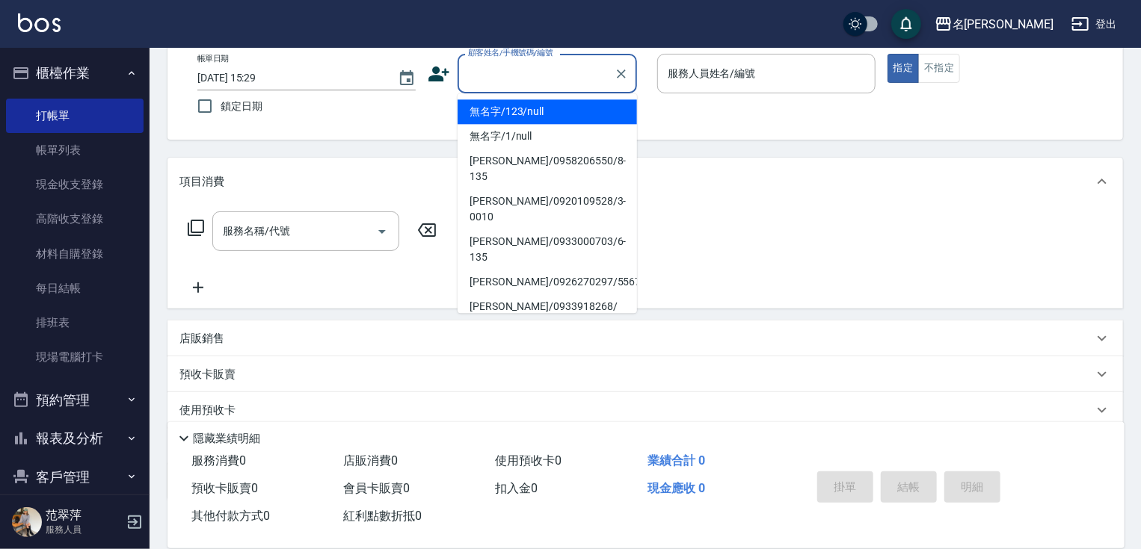
click at [521, 114] on li "無名字/123/null" at bounding box center [547, 111] width 179 height 25
type input "無名字/123/null"
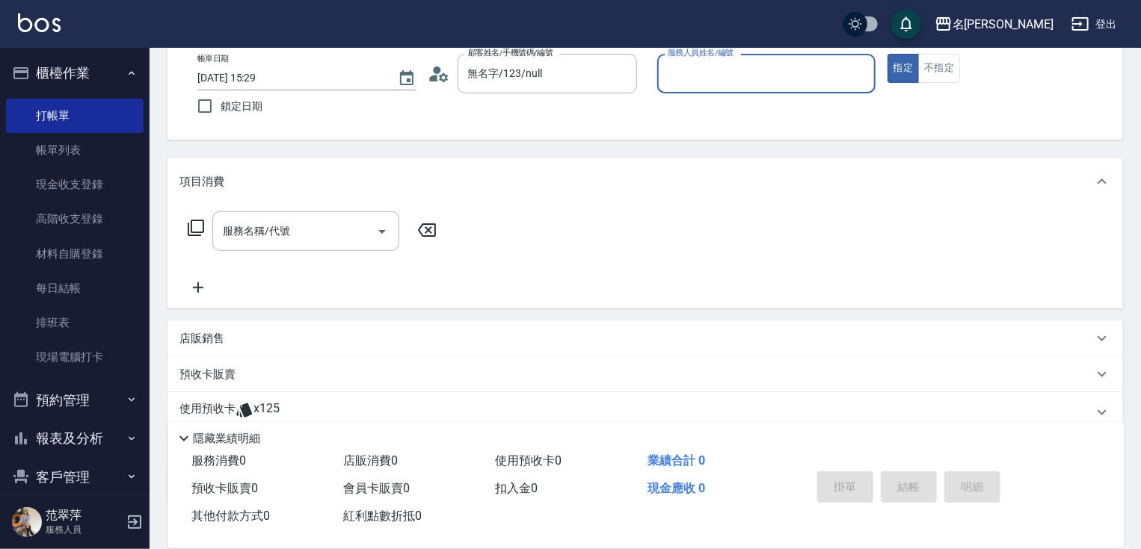
click at [690, 87] on div "服務人員姓名/編號" at bounding box center [766, 74] width 218 height 40
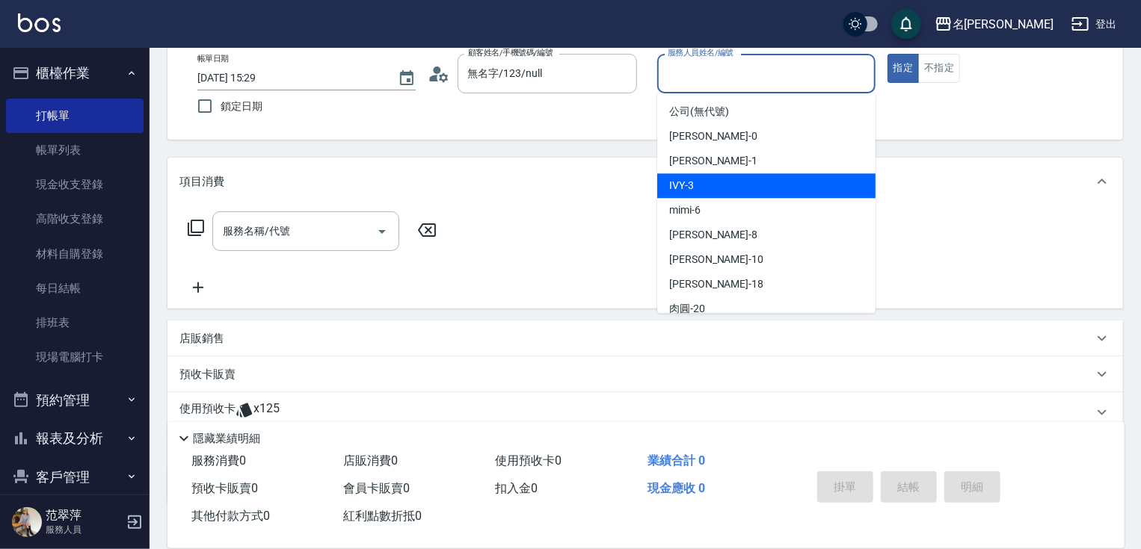
click at [719, 185] on div "IVY -3" at bounding box center [766, 185] width 218 height 25
type input "IVY-3"
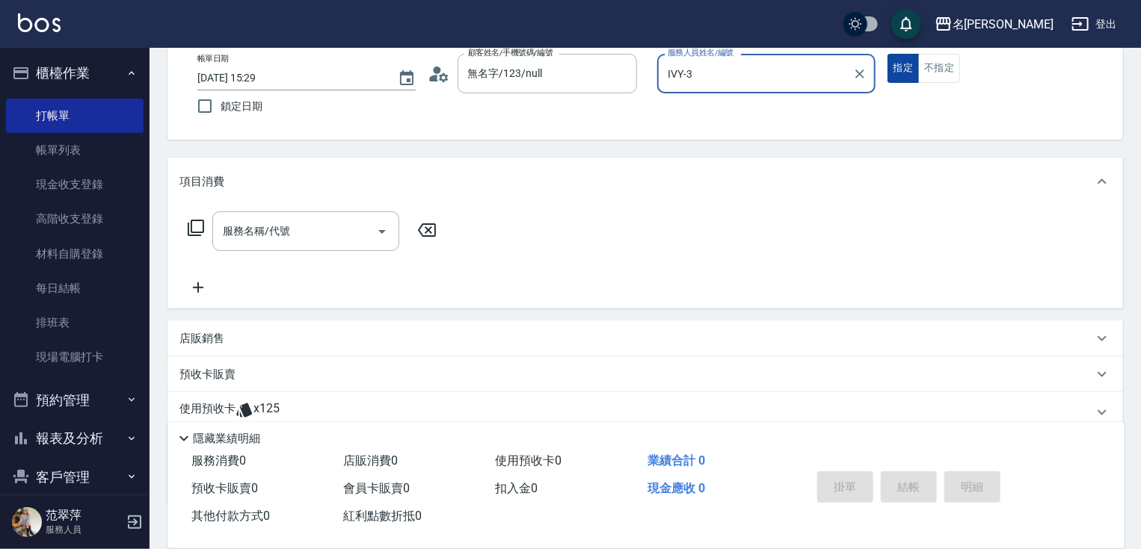
click at [902, 67] on button "指定" at bounding box center [903, 68] width 32 height 29
click at [191, 224] on icon at bounding box center [196, 228] width 16 height 16
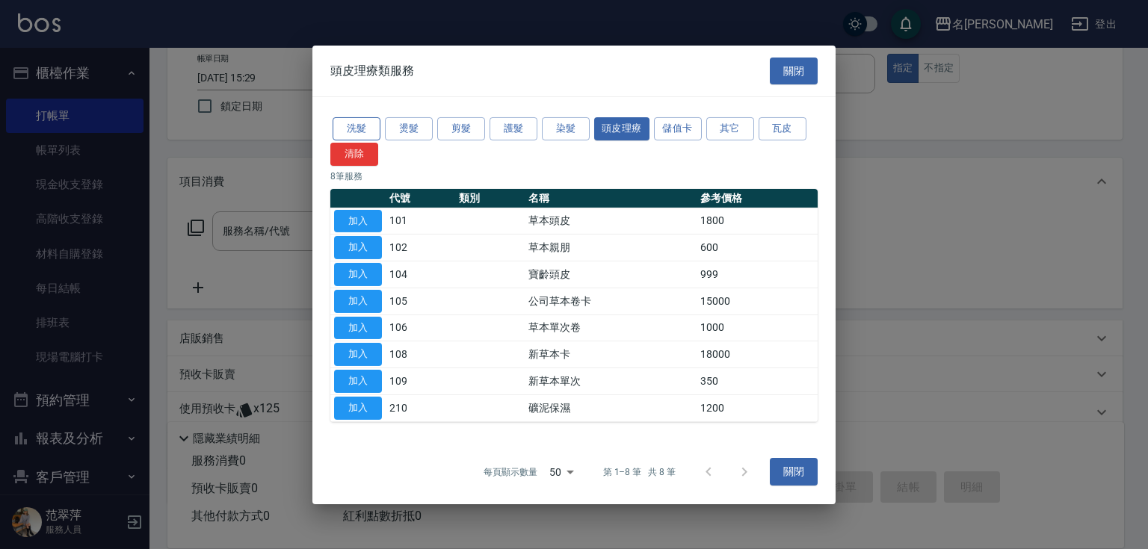
click at [370, 127] on button "洗髮" at bounding box center [357, 128] width 48 height 23
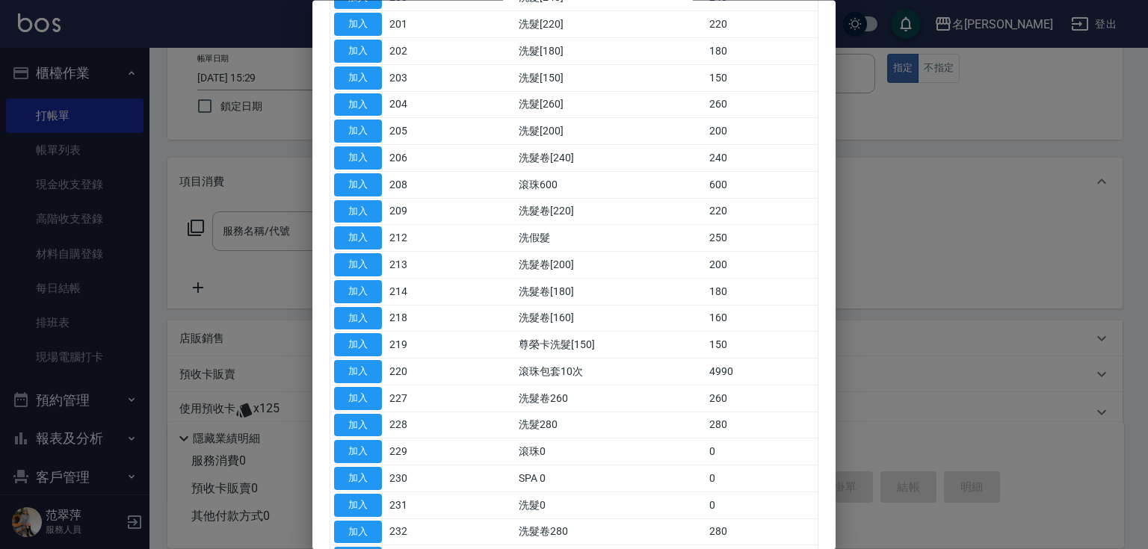
scroll to position [179, 0]
click at [353, 183] on button "加入" at bounding box center [358, 183] width 48 height 23
type input "滾珠600(208)"
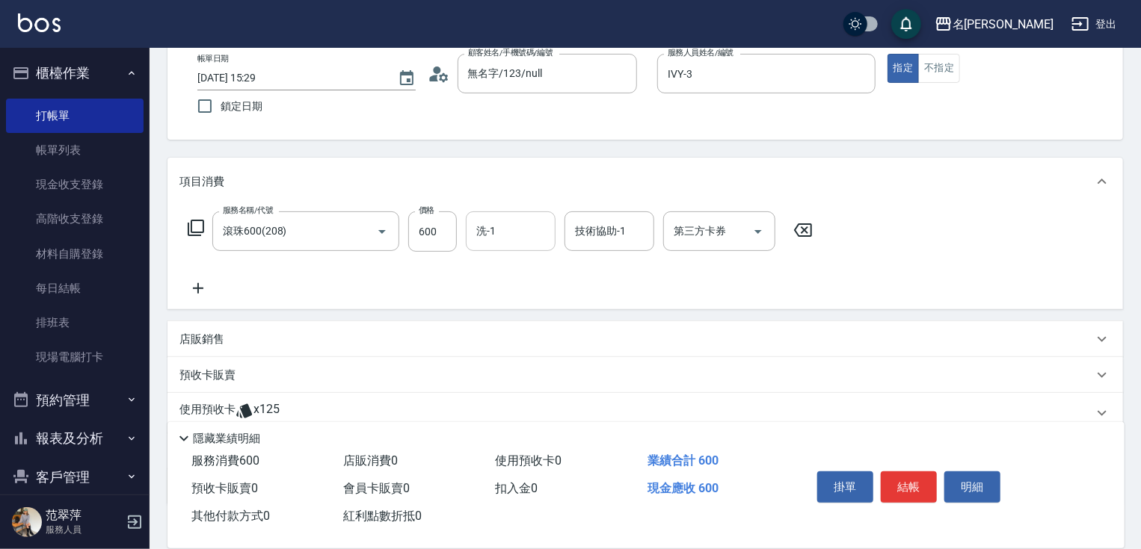
click at [516, 247] on div "洗-1" at bounding box center [511, 232] width 90 height 40
type input "IVY-3"
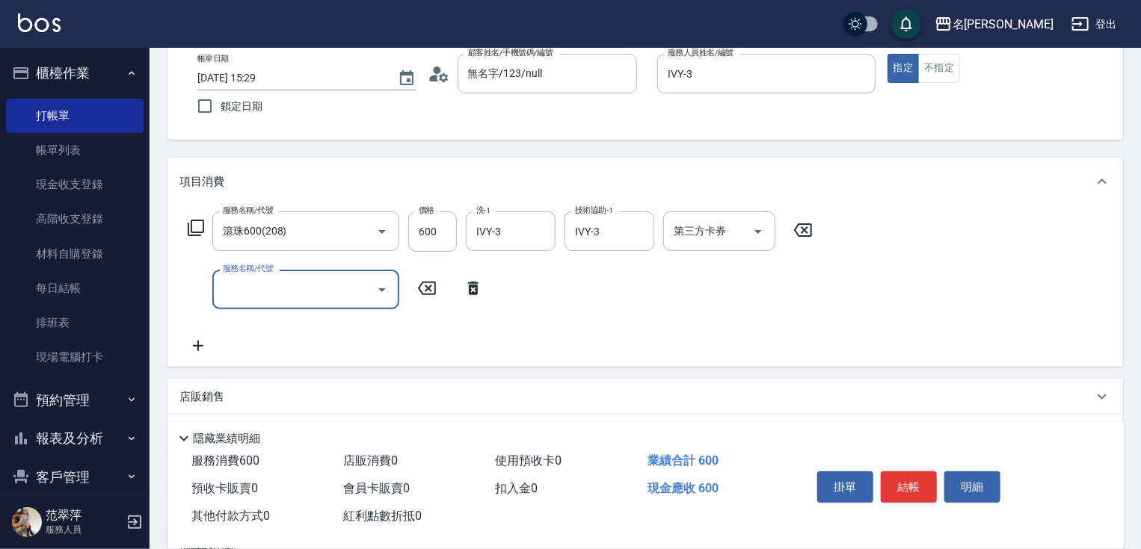
click at [197, 224] on icon at bounding box center [196, 228] width 18 height 18
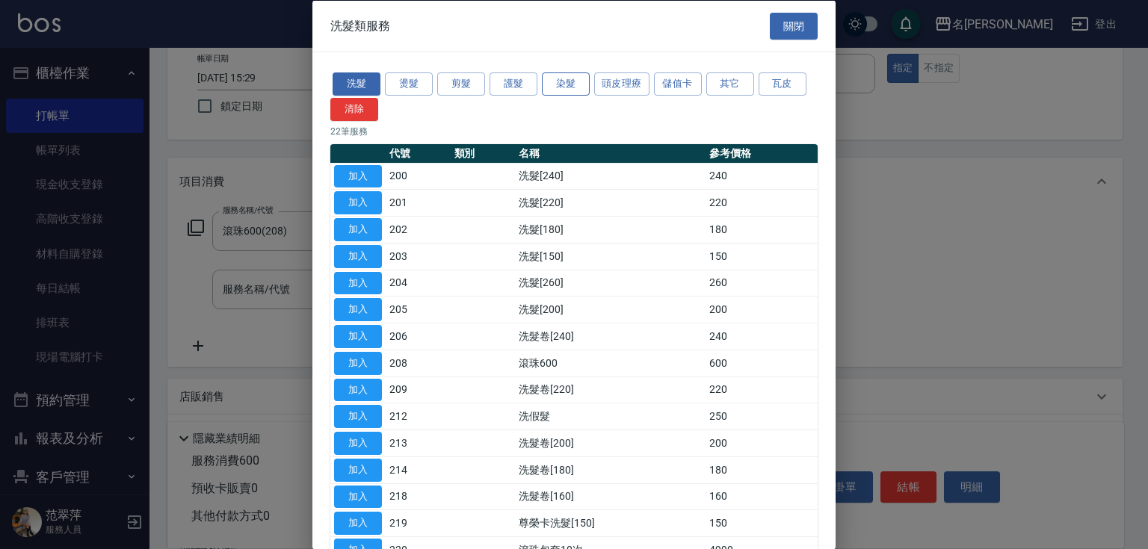
click at [550, 84] on button "染髮" at bounding box center [566, 84] width 48 height 23
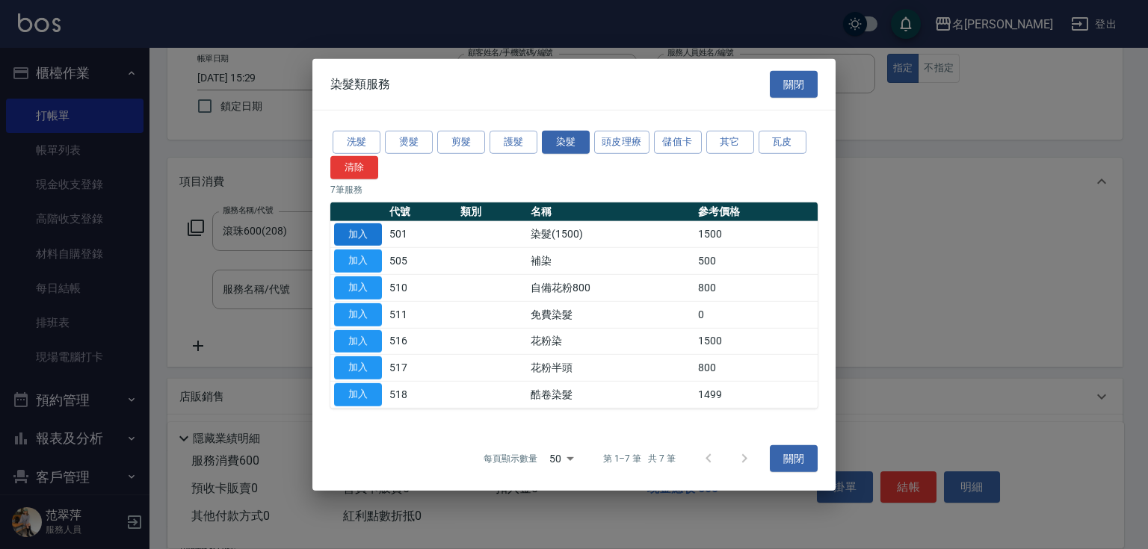
click at [365, 232] on button "加入" at bounding box center [358, 234] width 48 height 23
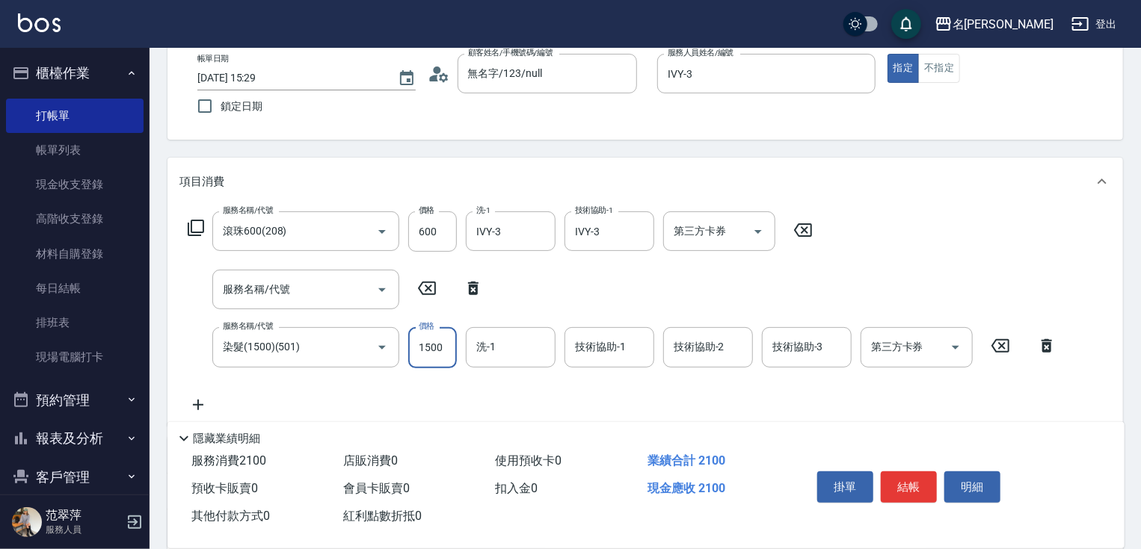
click at [441, 342] on input "1500" at bounding box center [432, 347] width 49 height 40
click at [416, 349] on input "0" at bounding box center [432, 347] width 49 height 40
click at [452, 348] on input "20" at bounding box center [432, 347] width 49 height 40
type input "2800"
type input "[PERSON_NAME]-18"
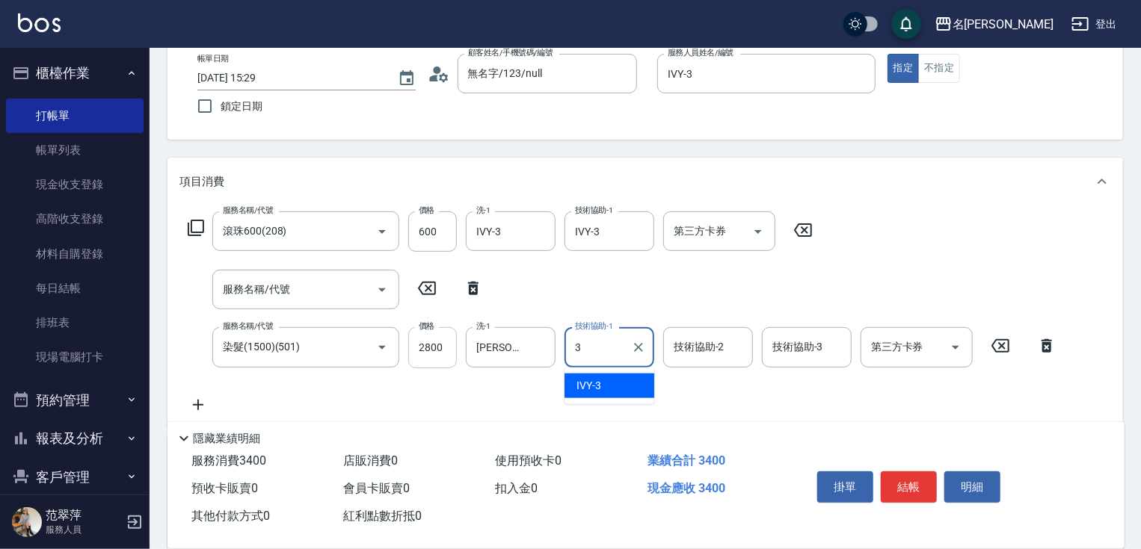
type input "IVY-3"
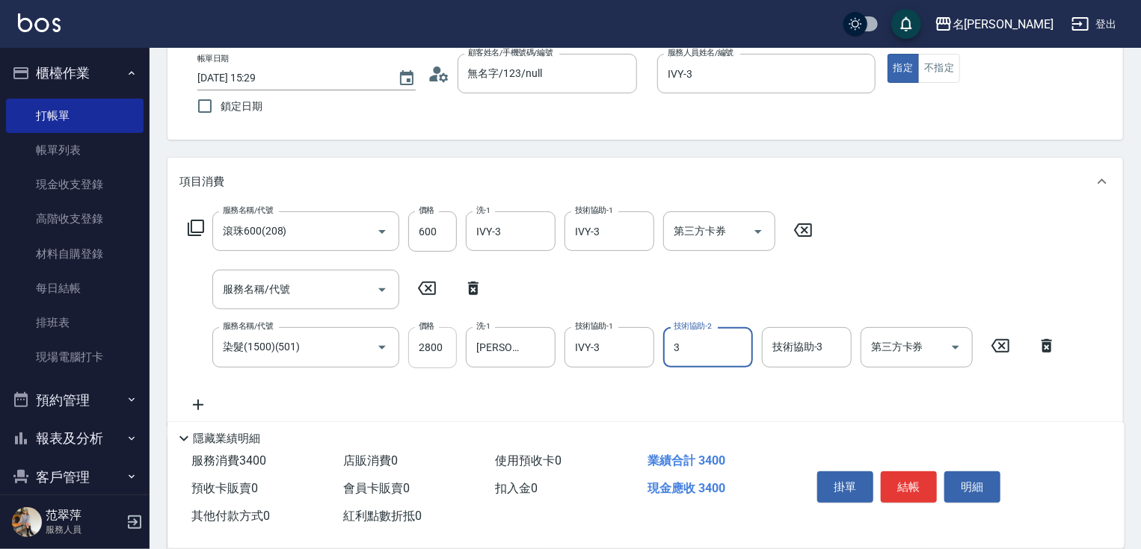
type input "IVY-3"
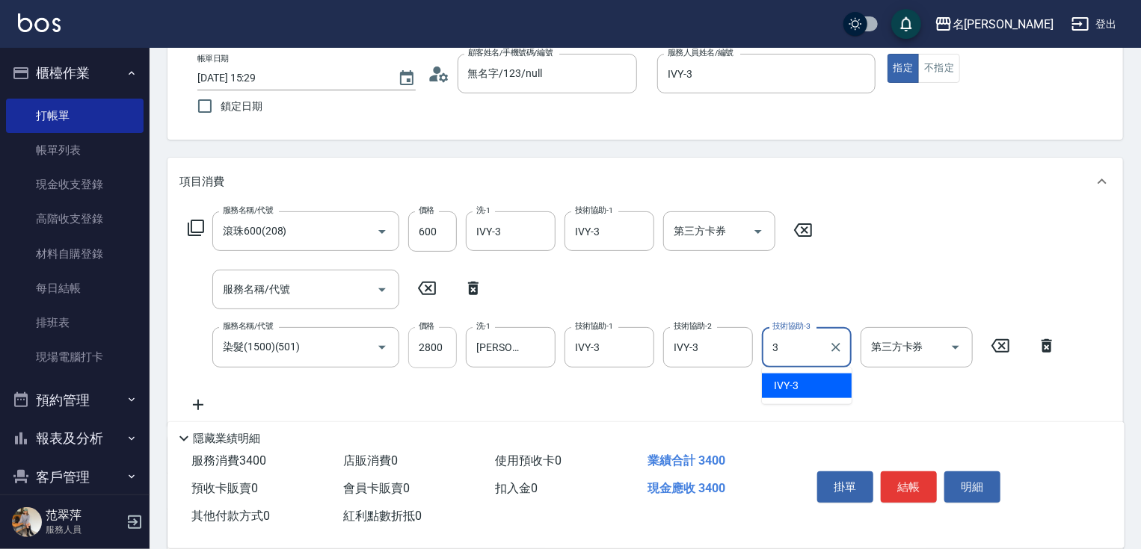
type input "IVY-3"
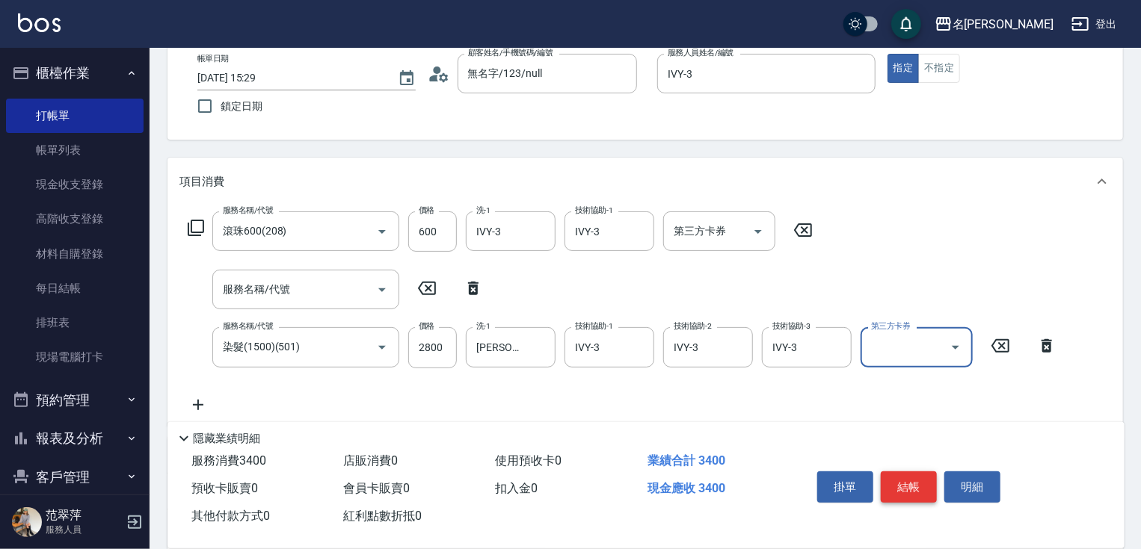
click at [894, 474] on button "結帳" at bounding box center [909, 487] width 56 height 31
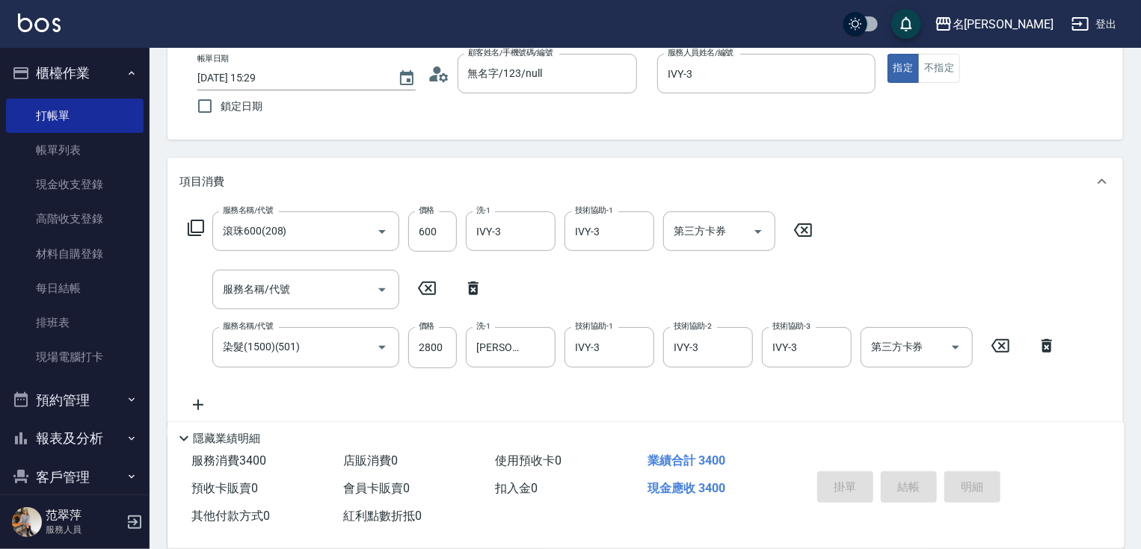
type input "[DATE] 15:30"
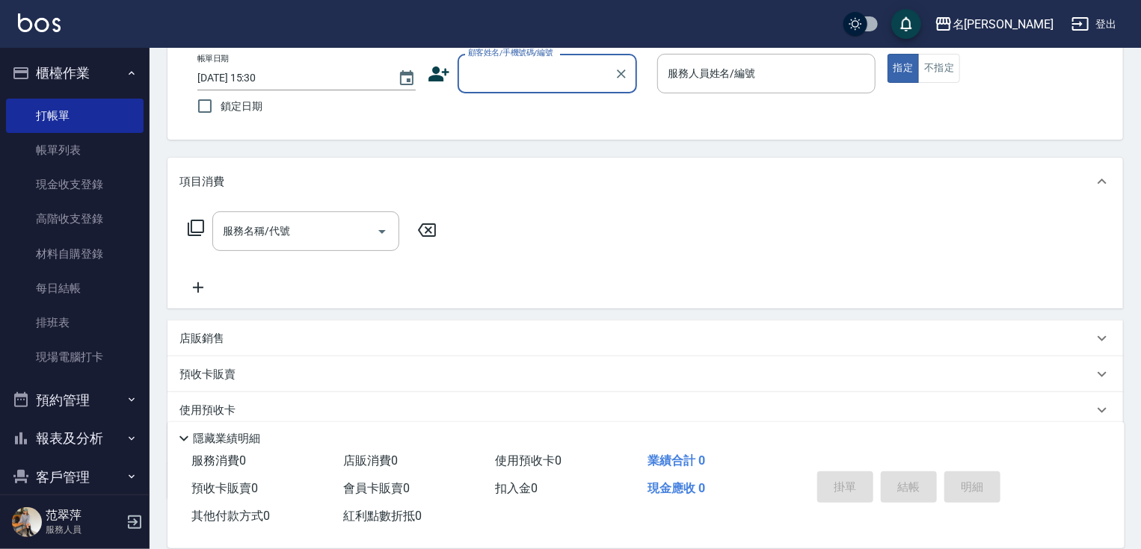
click at [523, 80] on input "顧客姓名/手機號碼/編號" at bounding box center [536, 74] width 144 height 26
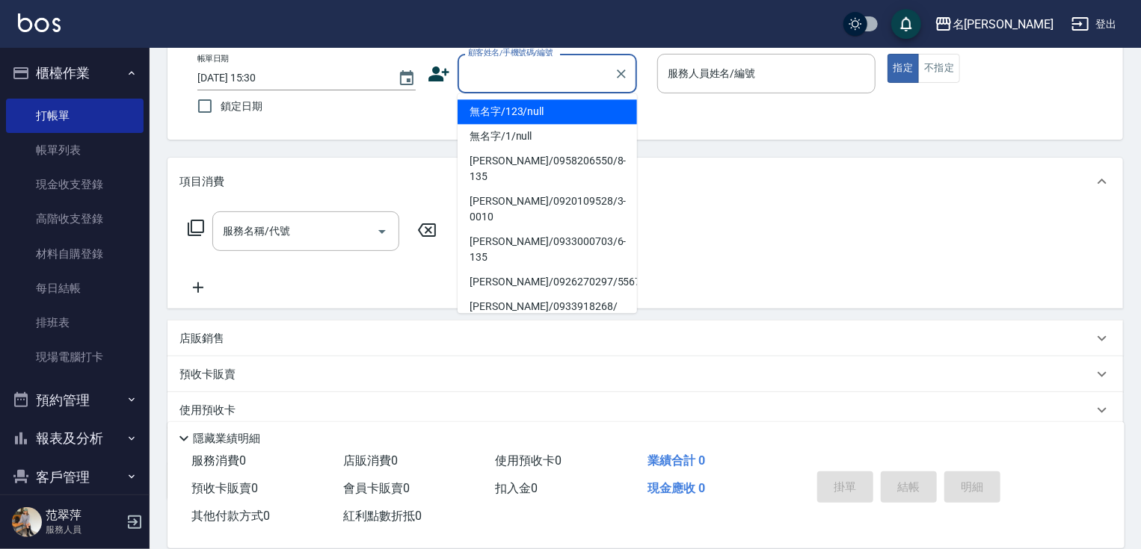
click at [527, 108] on li "無名字/123/null" at bounding box center [547, 111] width 179 height 25
type input "無名字/123/null"
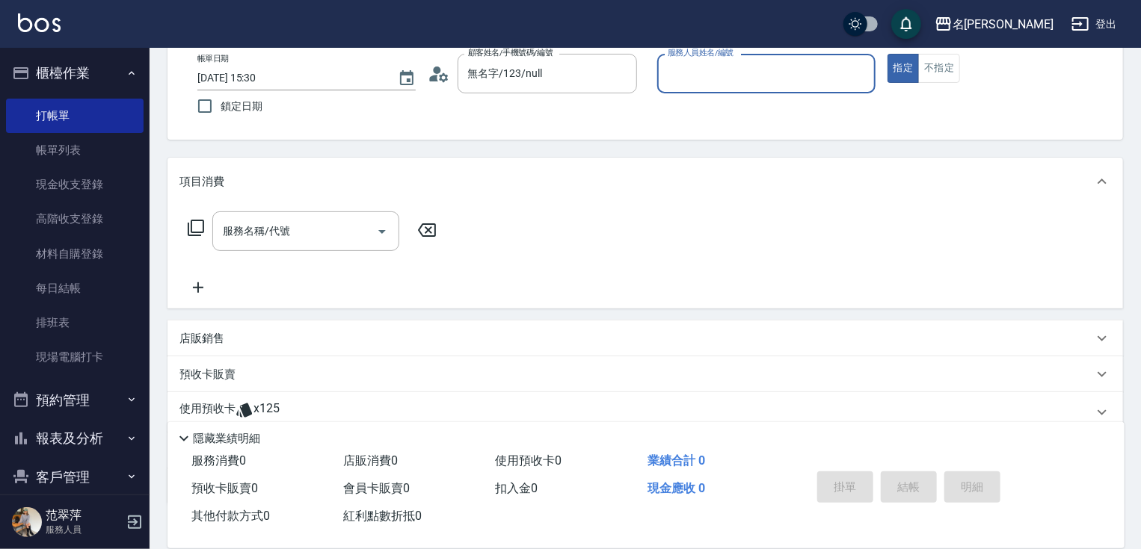
click at [691, 81] on input "服務人員姓名/編號" at bounding box center [766, 74] width 205 height 26
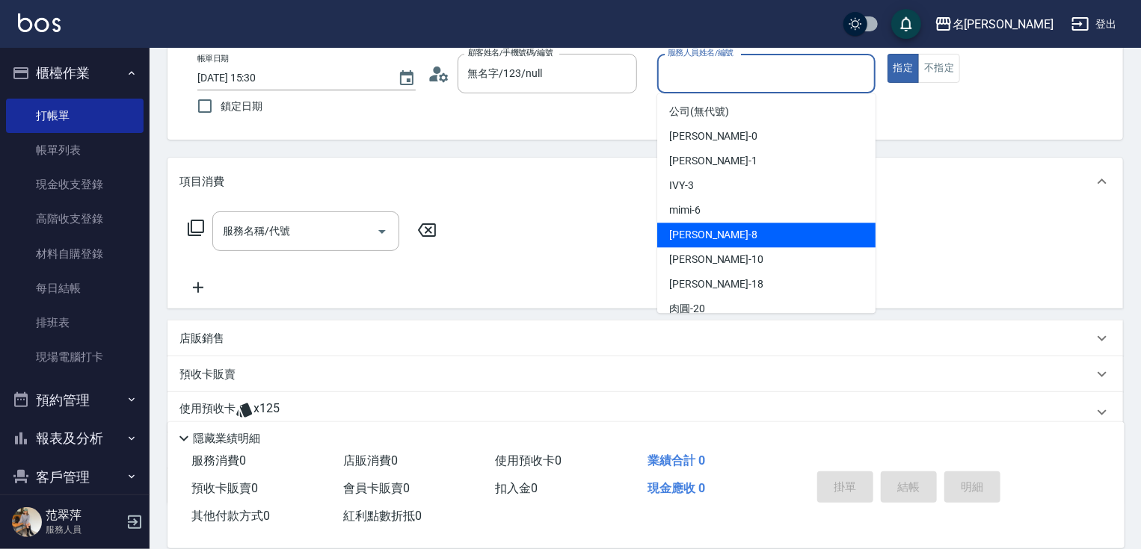
click at [706, 229] on div "曉容 -8" at bounding box center [766, 235] width 218 height 25
type input "曉容-8"
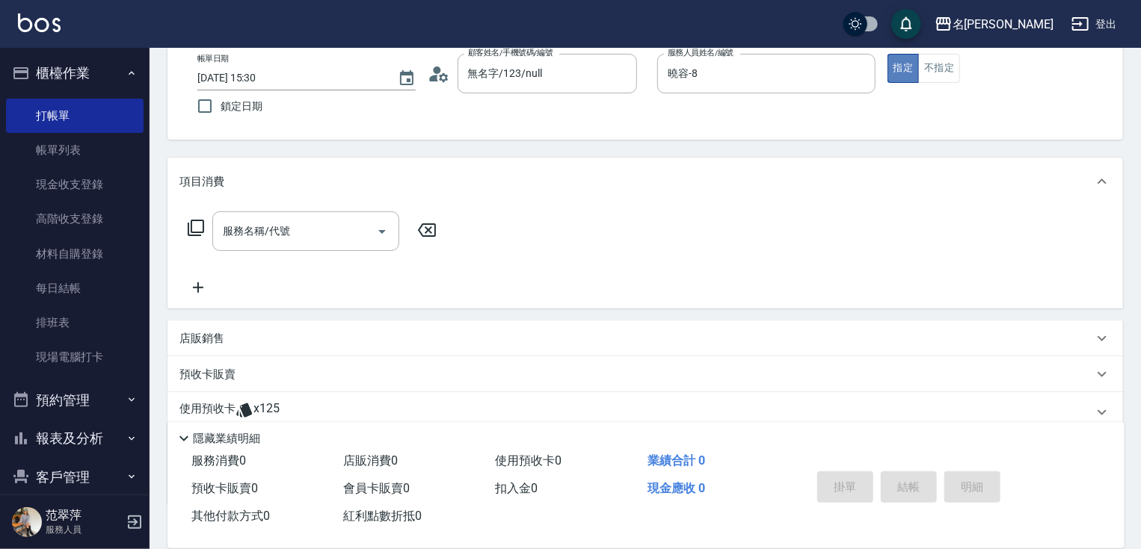
click at [900, 72] on button "指定" at bounding box center [903, 68] width 32 height 29
click at [191, 225] on icon at bounding box center [196, 228] width 16 height 16
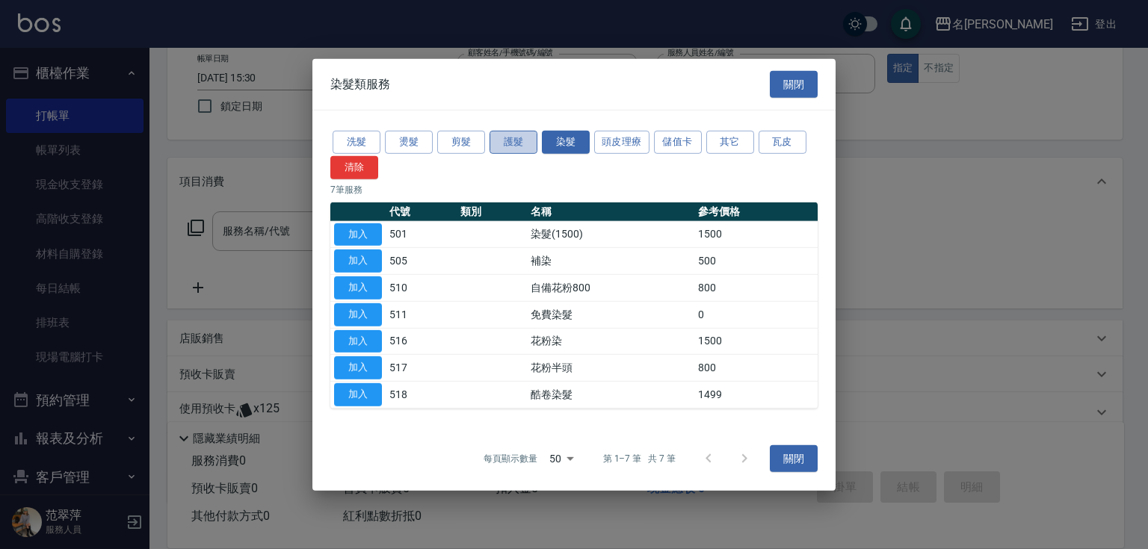
click at [505, 141] on button "護髮" at bounding box center [514, 142] width 48 height 23
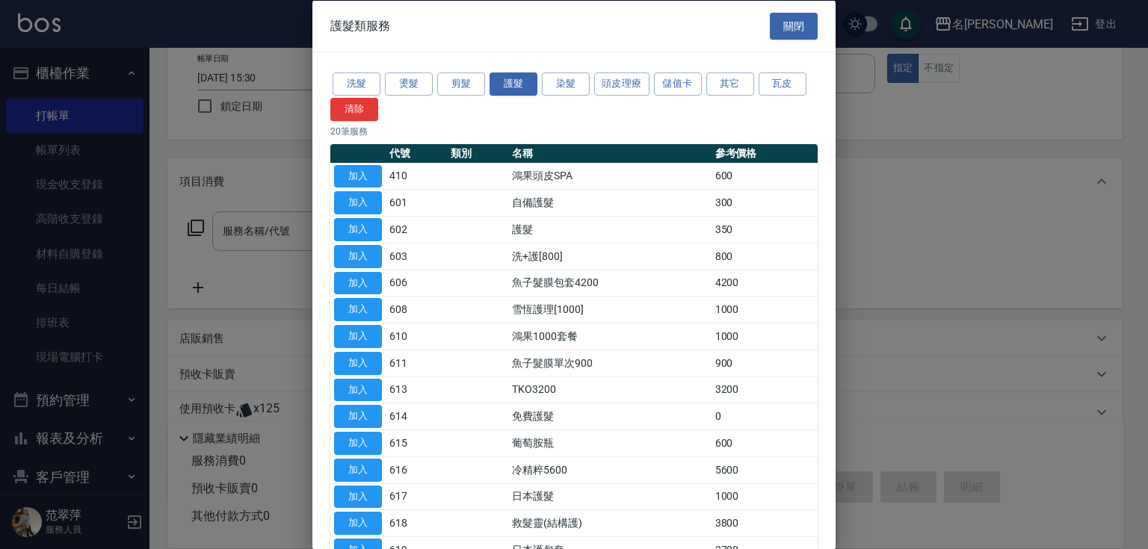
drag, startPoint x: 835, startPoint y: 260, endPoint x: 816, endPoint y: 419, distance: 159.6
click at [816, 418] on div "護髮類服務 關閉 洗髮 燙髮 剪髮 護髮 染髮 頭皮理療 儲值卡 其它 瓦皮 清除 20 筆服務 代號 類別 名稱 參考價格 加入 410 鴻果頭皮SPA 6…" at bounding box center [573, 274] width 523 height 549
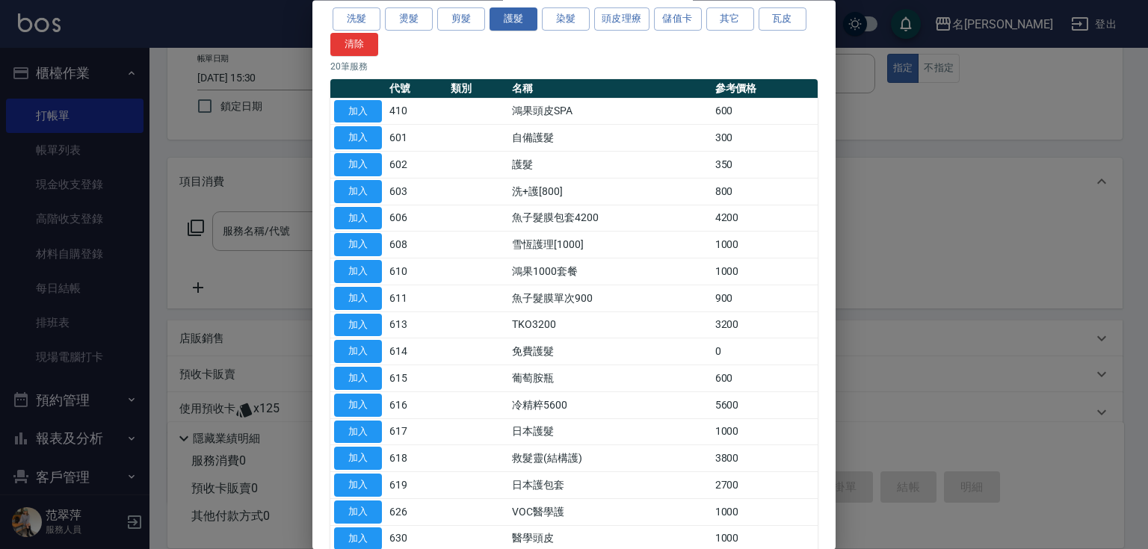
scroll to position [0, 0]
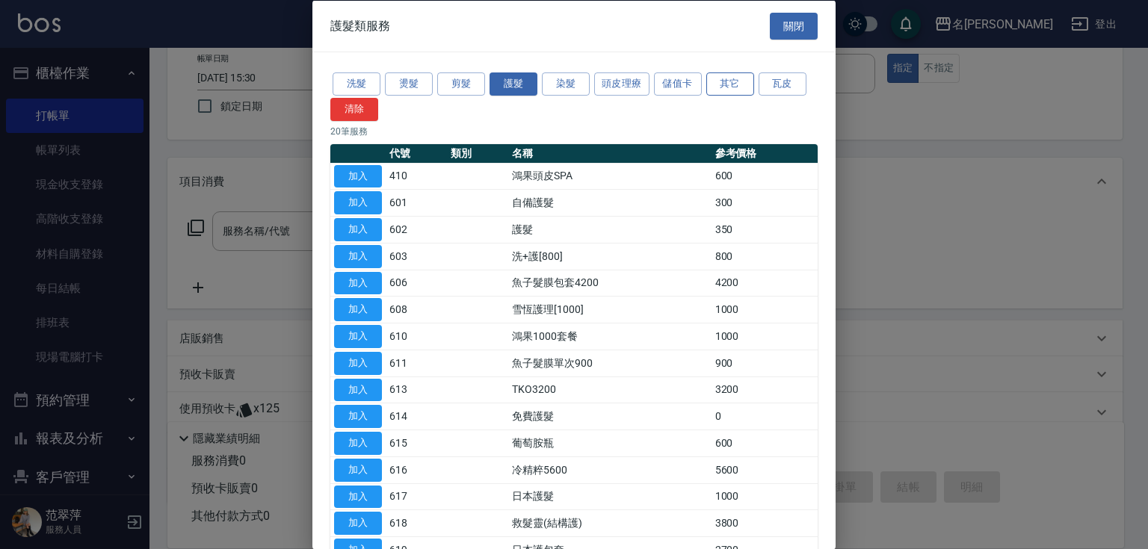
click at [733, 79] on button "其它" at bounding box center [730, 84] width 48 height 23
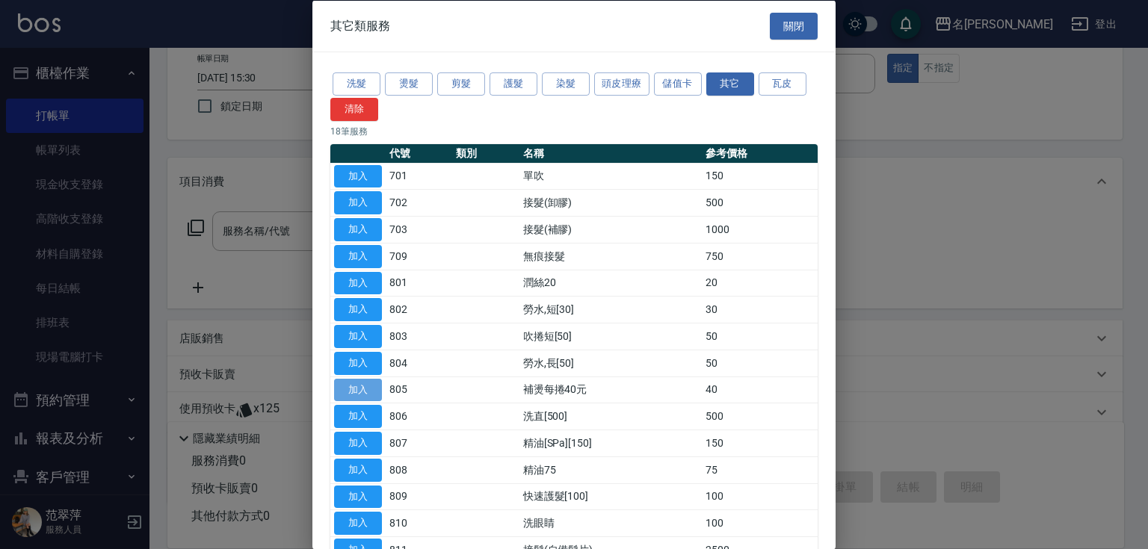
click at [367, 382] on button "加入" at bounding box center [358, 389] width 48 height 23
type input "補燙每捲40元(805)"
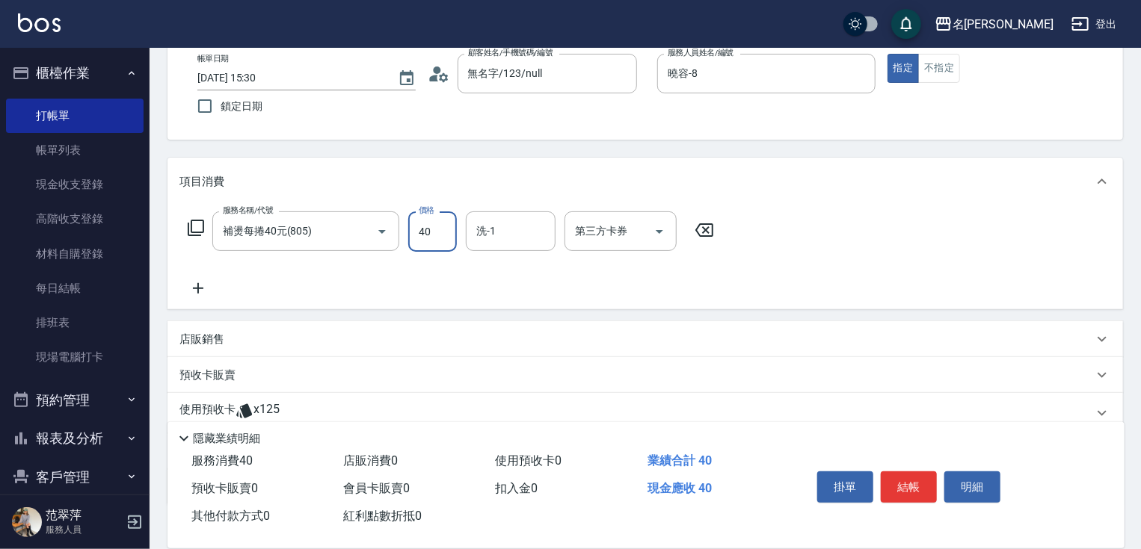
click at [431, 232] on input "40" at bounding box center [432, 232] width 49 height 40
type input "1000"
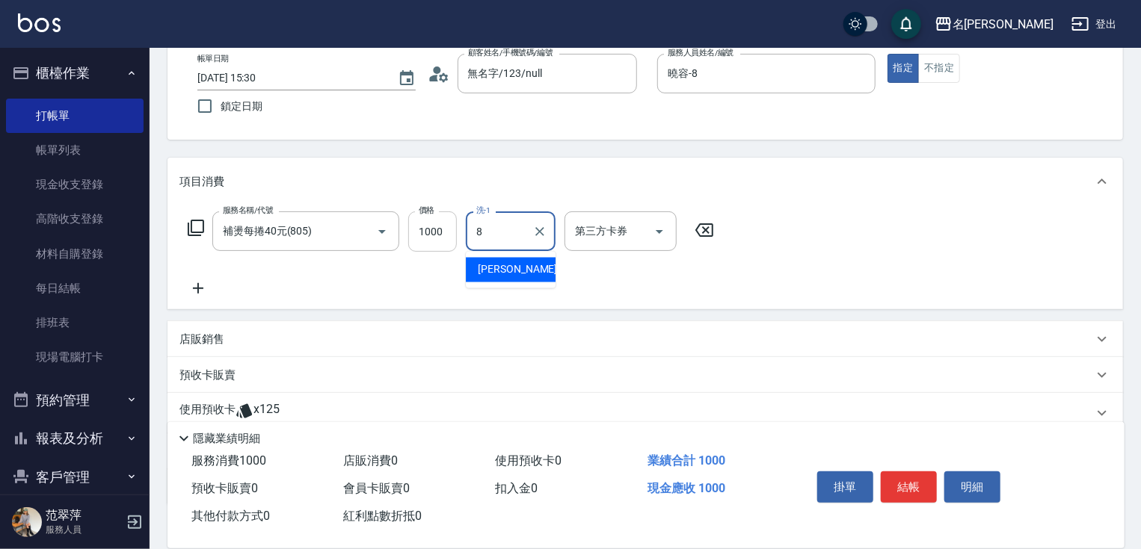
type input "曉容-8"
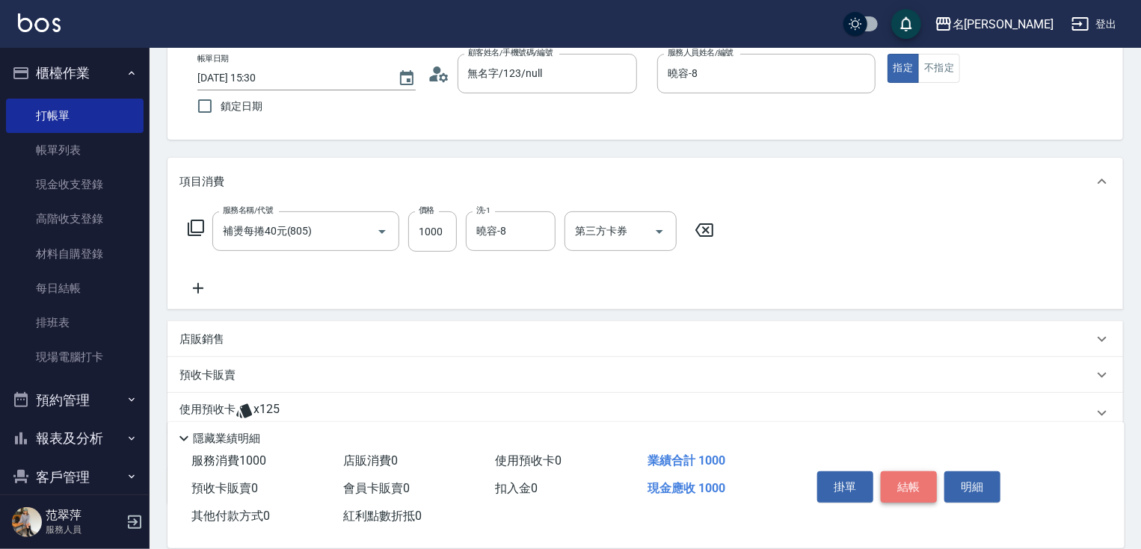
click at [909, 480] on button "結帳" at bounding box center [909, 487] width 56 height 31
type input "[DATE] 15:31"
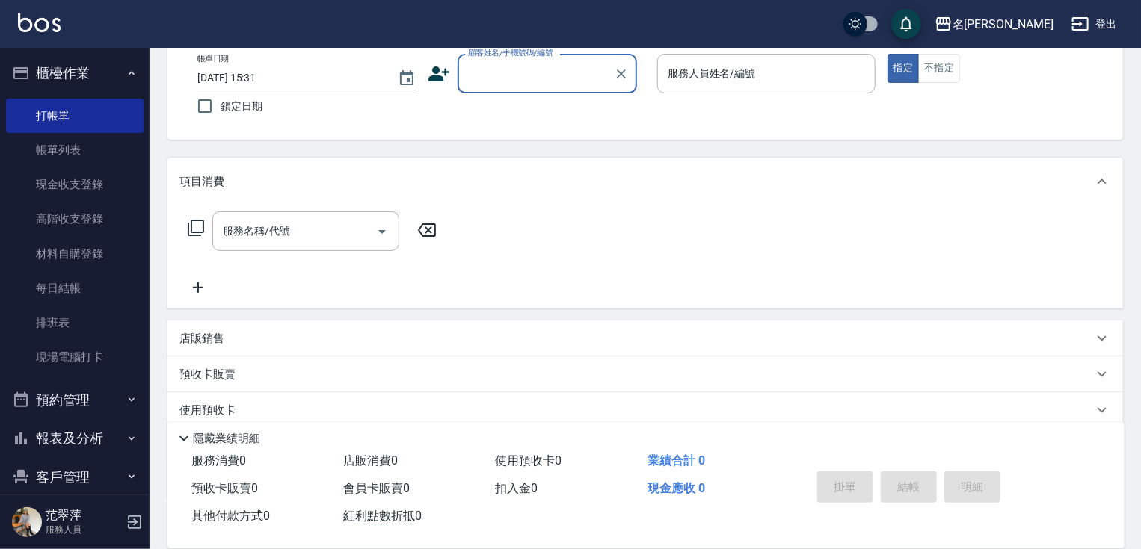
drag, startPoint x: 506, startPoint y: 69, endPoint x: 534, endPoint y: 80, distance: 29.8
click at [506, 71] on input "顧客姓名/手機號碼/編號" at bounding box center [536, 74] width 144 height 26
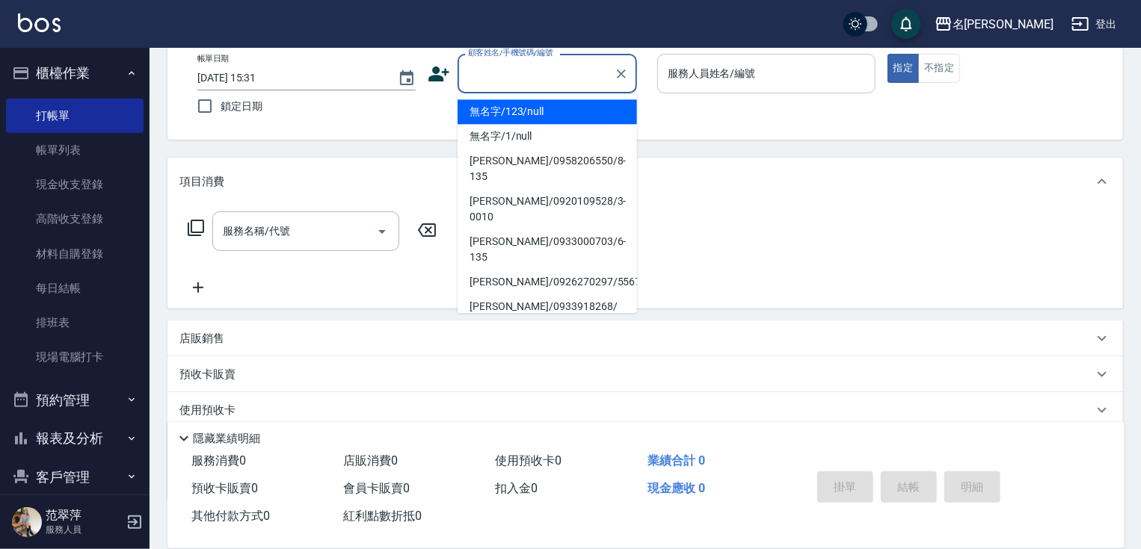
click at [532, 109] on li "無名字/123/null" at bounding box center [547, 111] width 179 height 25
type input "無名字/123/null"
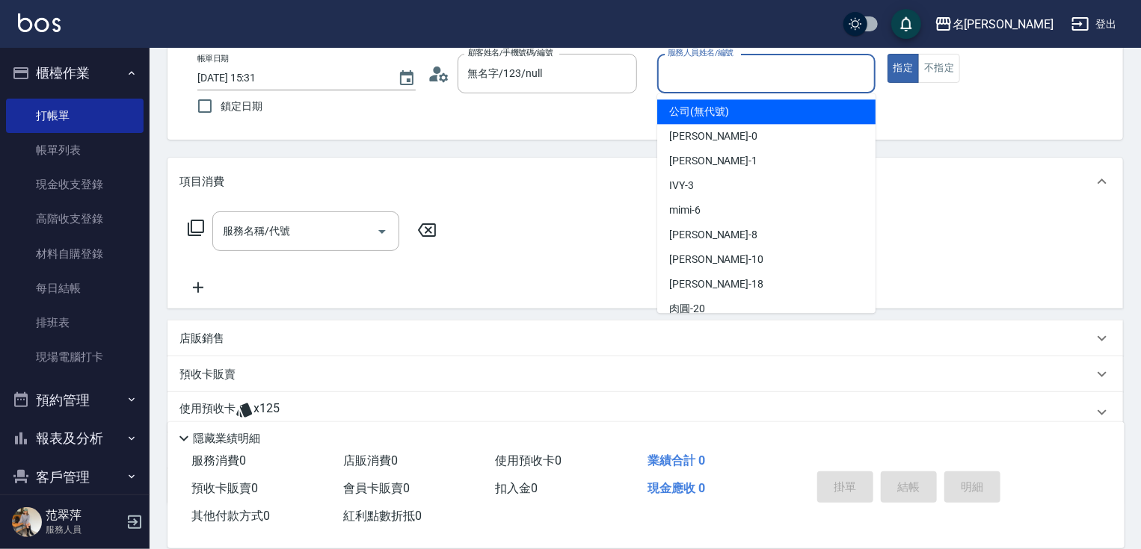
click at [688, 82] on input "服務人員姓名/編號" at bounding box center [766, 74] width 205 height 26
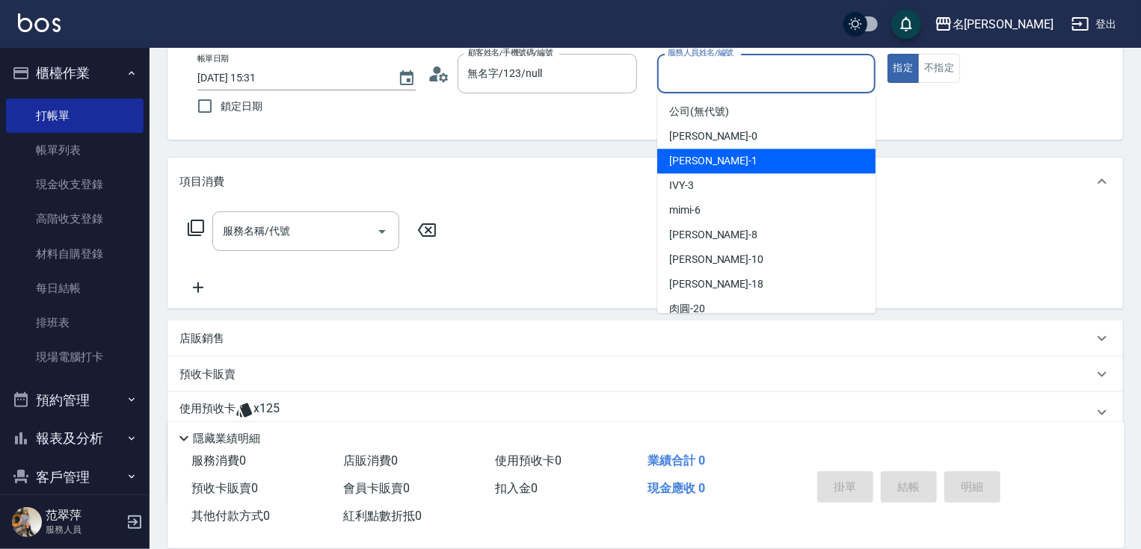
click at [694, 164] on span "[PERSON_NAME] -1" at bounding box center [713, 161] width 88 height 16
type input "[PERSON_NAME]-1"
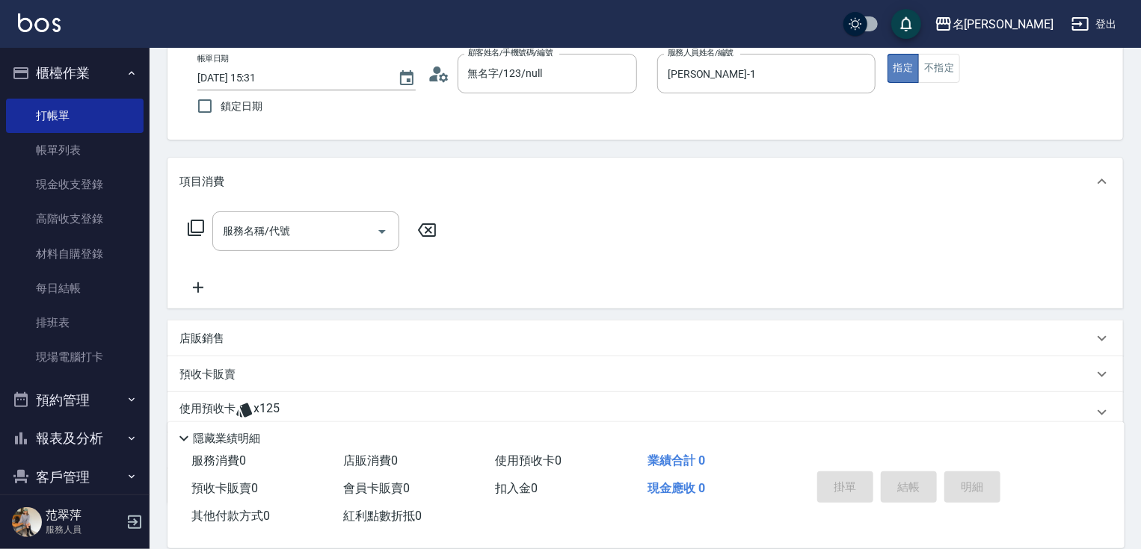
click at [902, 59] on button "指定" at bounding box center [903, 68] width 32 height 29
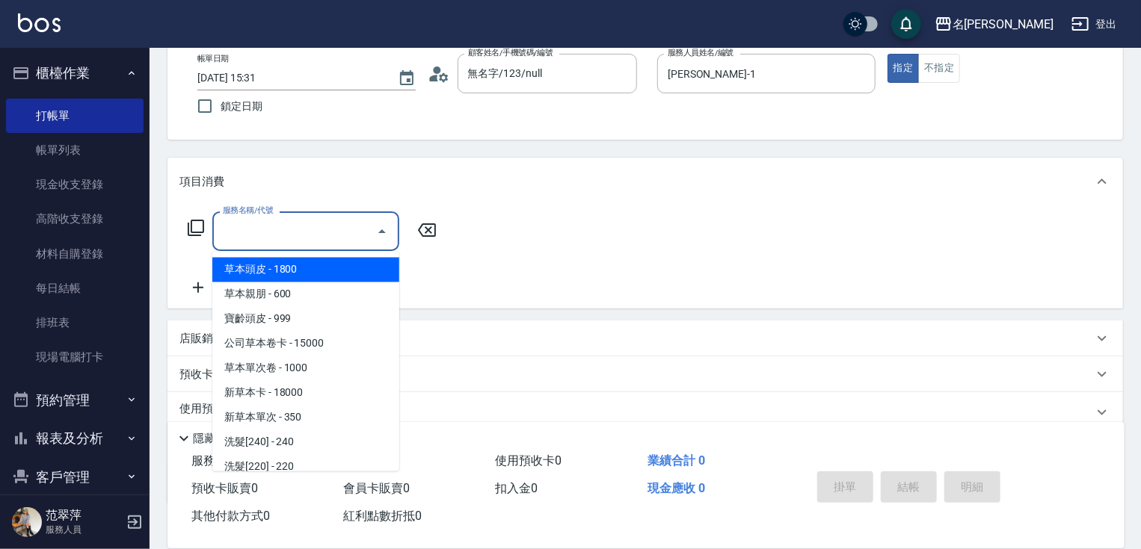
click at [265, 243] on input "服務名稱/代號" at bounding box center [294, 231] width 151 height 26
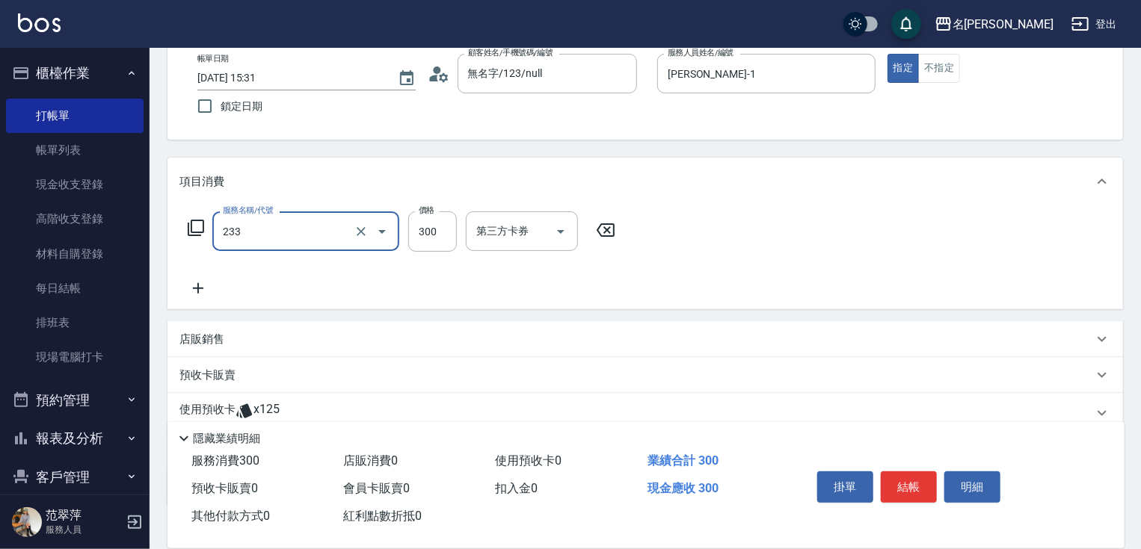
type input "洗髮300(233)"
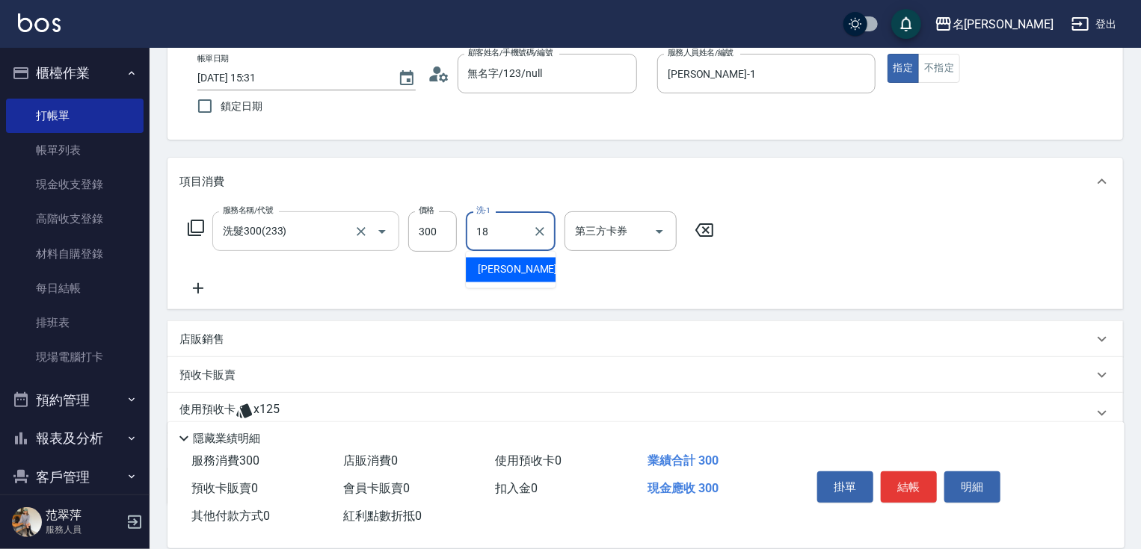
type input "[PERSON_NAME]-18"
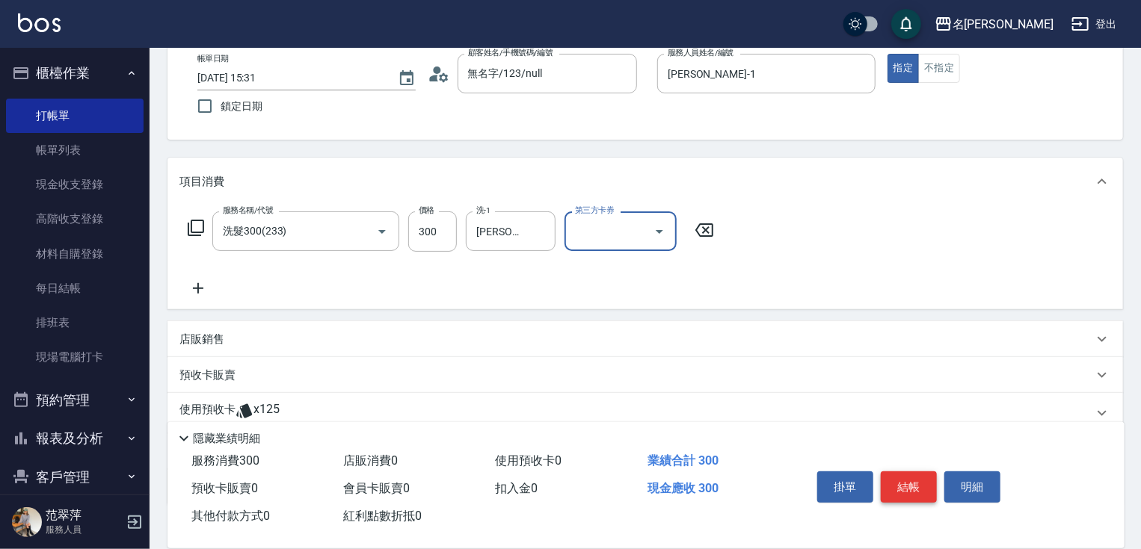
click at [899, 475] on button "結帳" at bounding box center [909, 487] width 56 height 31
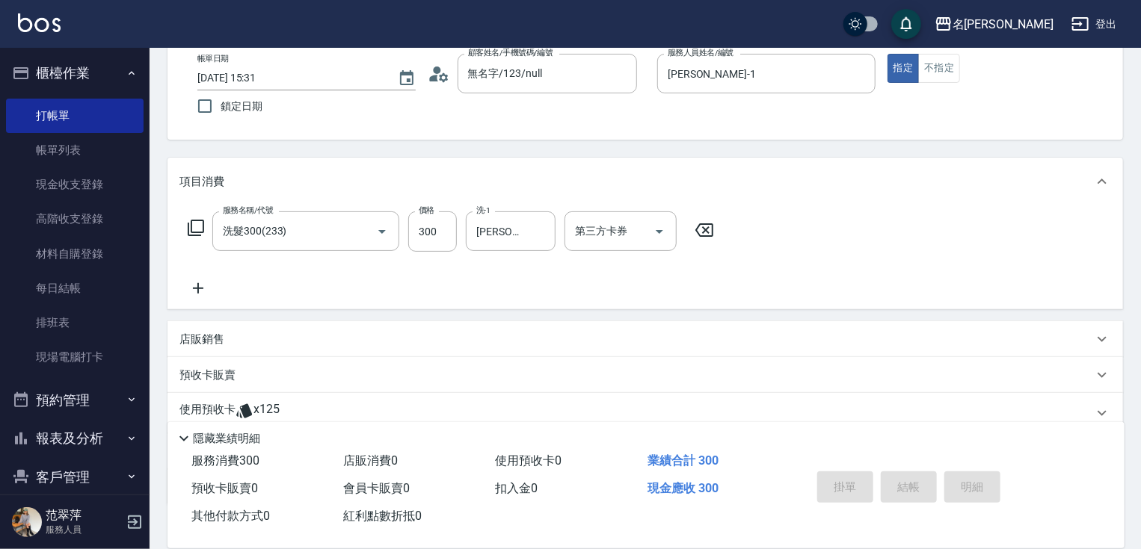
type input "[DATE] 15:32"
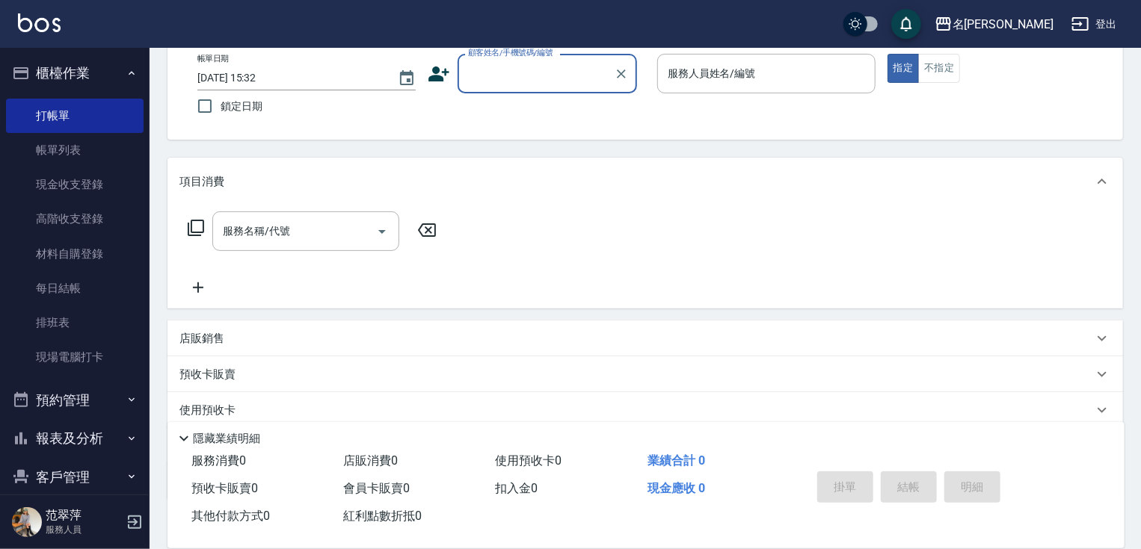
click at [499, 74] on input "顧客姓名/手機號碼/編號" at bounding box center [536, 74] width 144 height 26
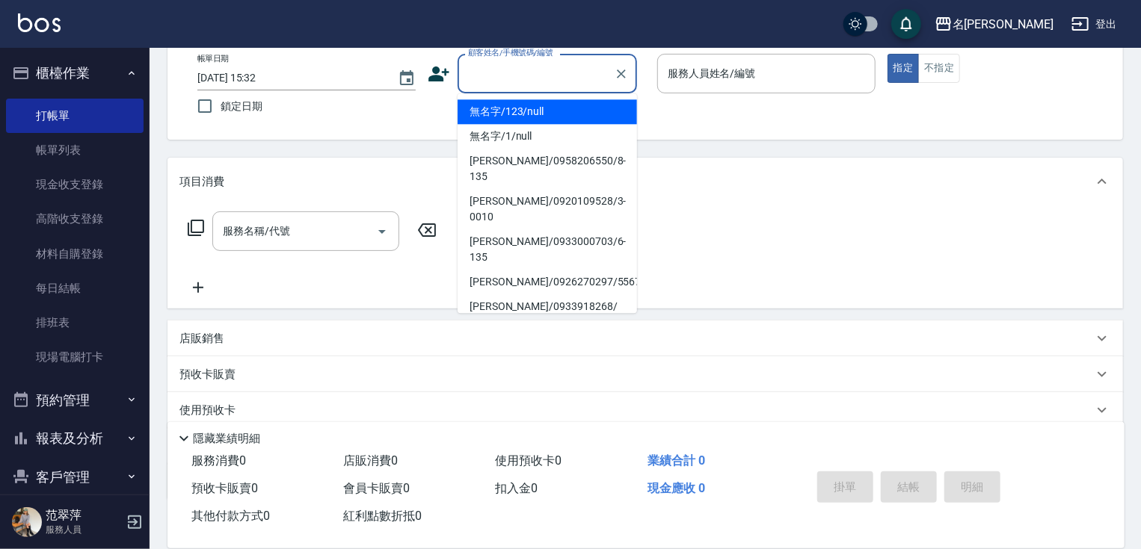
click at [523, 113] on li "無名字/123/null" at bounding box center [547, 111] width 179 height 25
type input "無名字/123/null"
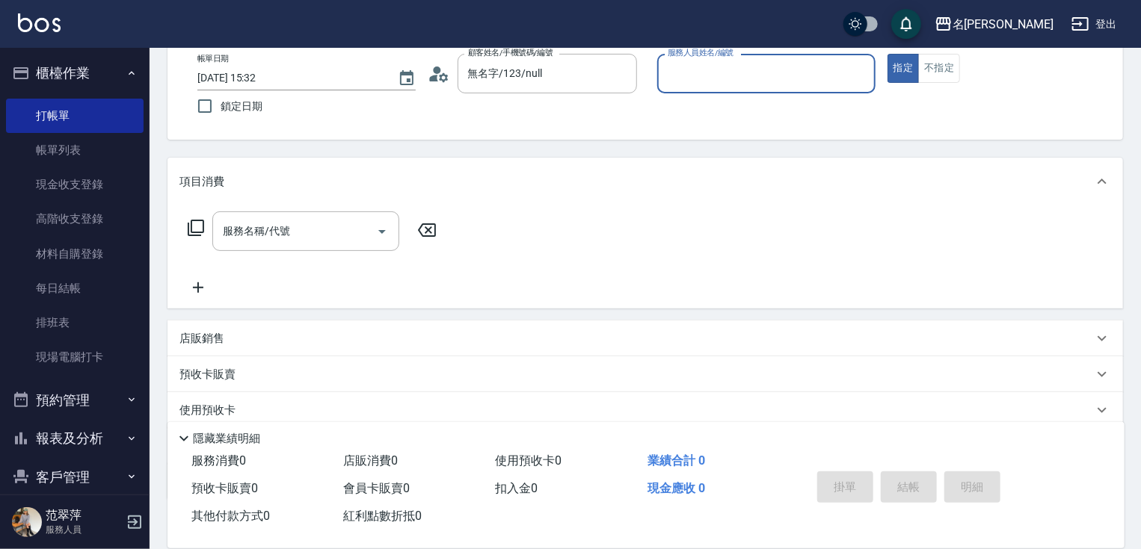
click at [698, 73] on input "服務人員姓名/編號" at bounding box center [766, 74] width 205 height 26
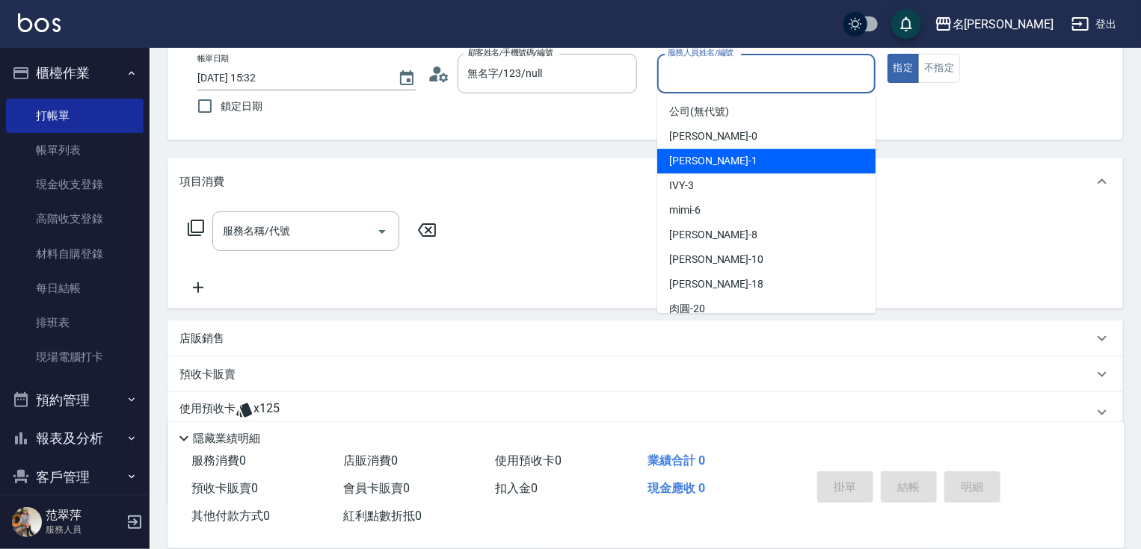
drag, startPoint x: 685, startPoint y: 164, endPoint x: 698, endPoint y: 154, distance: 16.6
click at [684, 161] on span "[PERSON_NAME] -1" at bounding box center [713, 161] width 88 height 16
type input "[PERSON_NAME]-1"
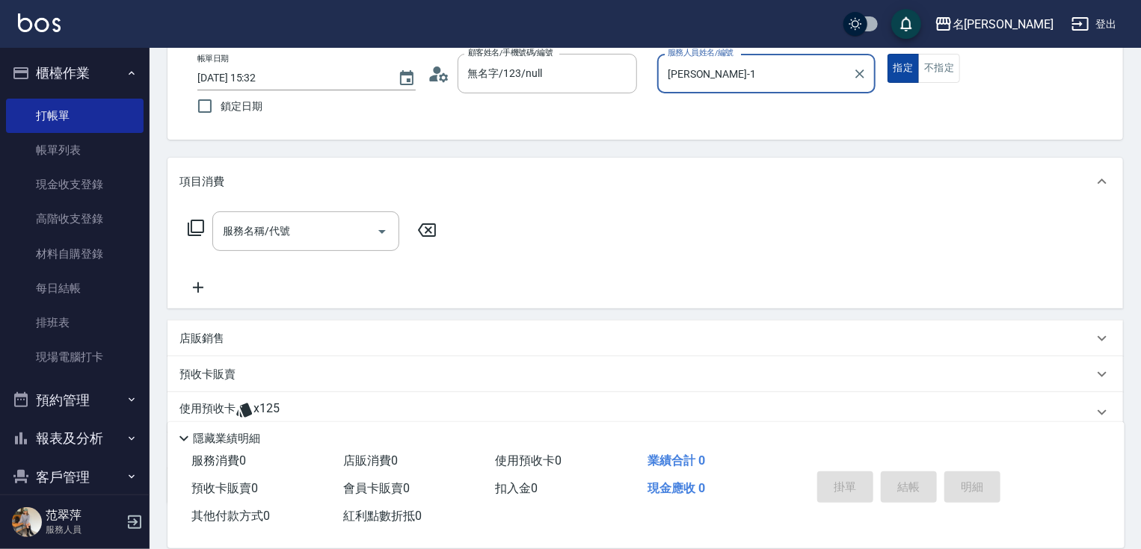
click at [894, 70] on button "指定" at bounding box center [903, 68] width 32 height 29
click at [192, 224] on icon at bounding box center [196, 228] width 18 height 18
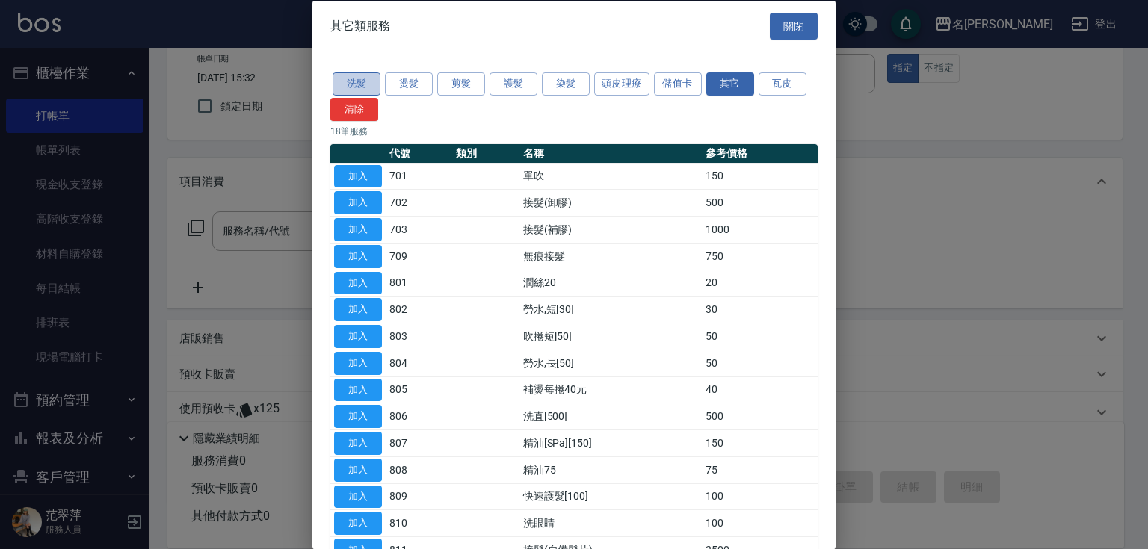
click at [372, 81] on button "洗髮" at bounding box center [357, 84] width 48 height 23
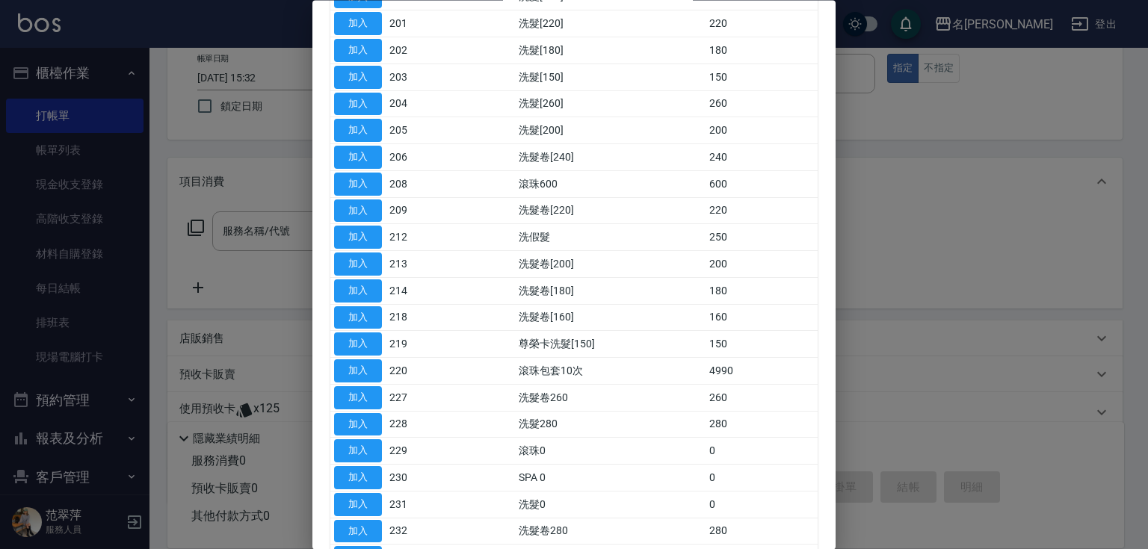
scroll to position [280, 0]
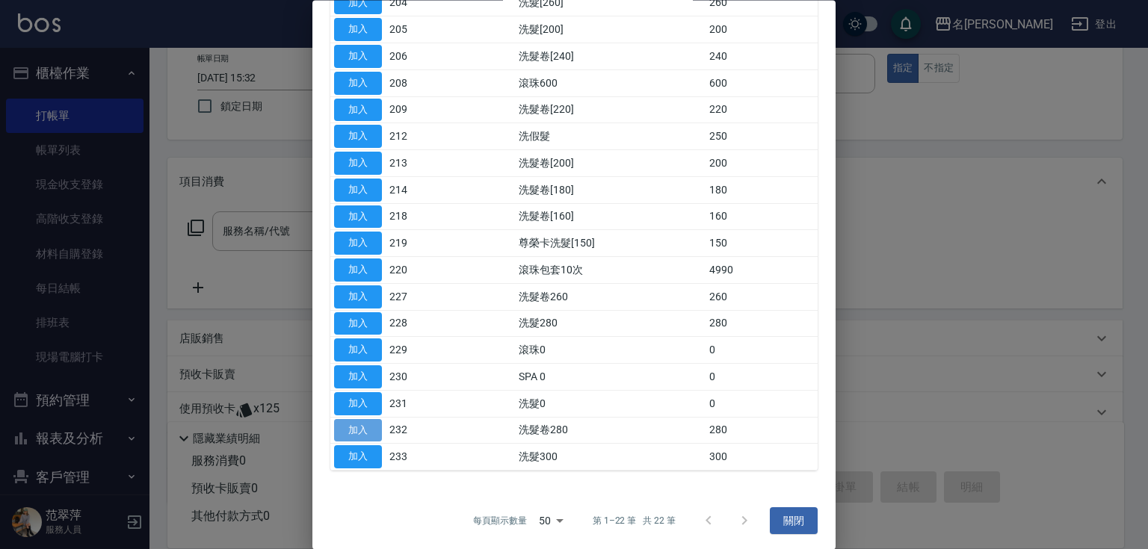
click at [363, 419] on button "加入" at bounding box center [358, 430] width 48 height 23
type input "洗髮卷280(232)"
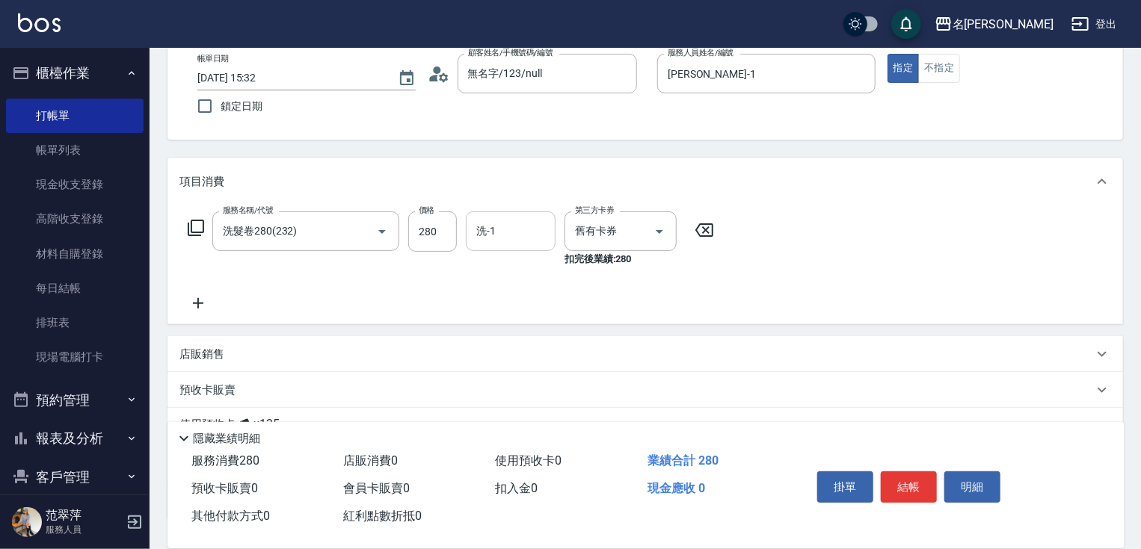
click at [513, 224] on input "洗-1" at bounding box center [510, 231] width 76 height 26
type input "鴨肉-23"
click at [917, 481] on button "結帳" at bounding box center [909, 487] width 56 height 31
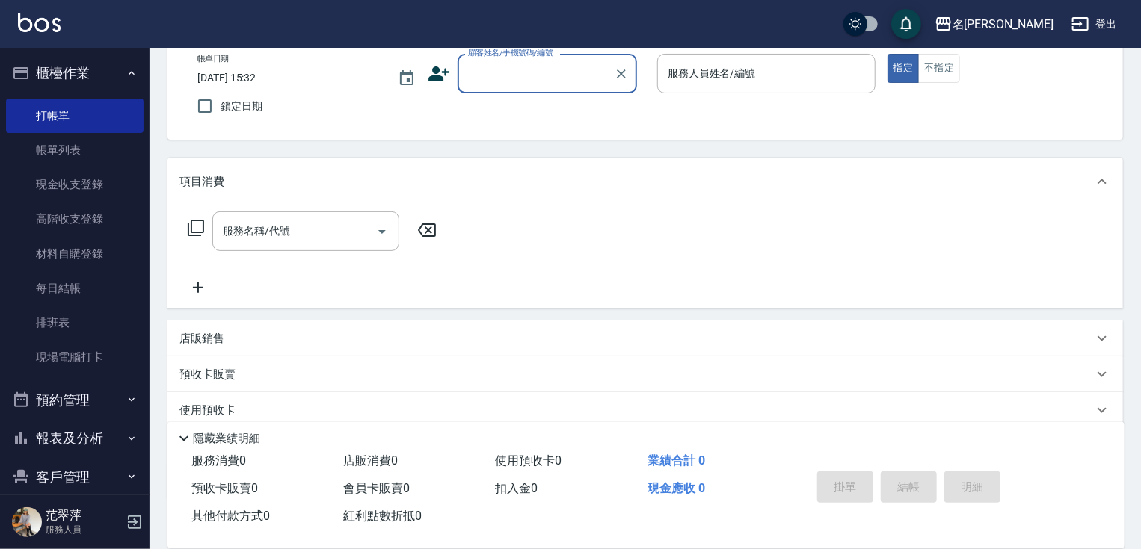
click at [499, 75] on input "顧客姓名/手機號碼/編號" at bounding box center [536, 74] width 144 height 26
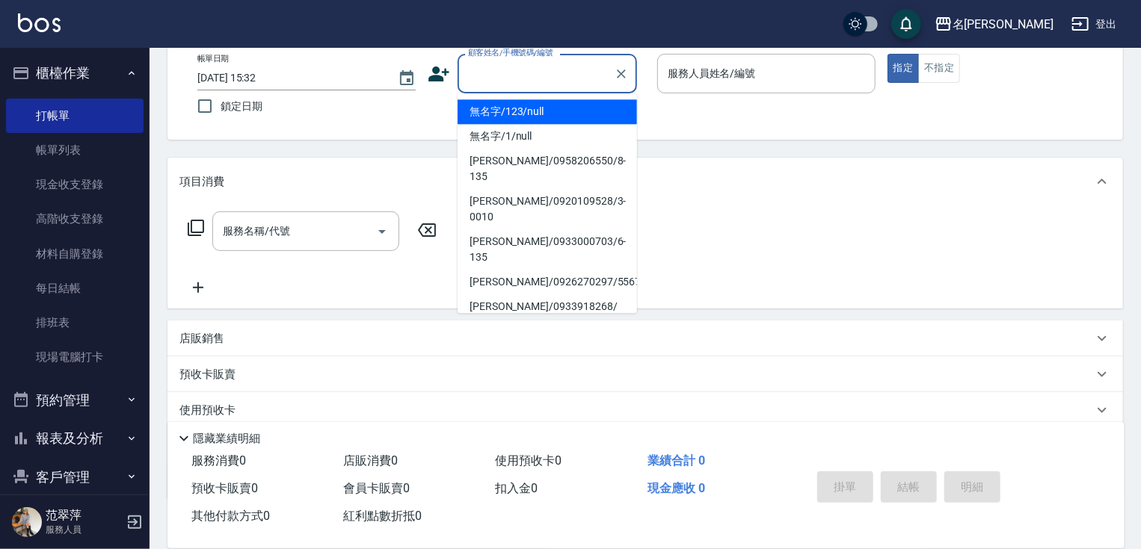
click at [517, 105] on li "無名字/123/null" at bounding box center [547, 111] width 179 height 25
type input "無名字/123/null"
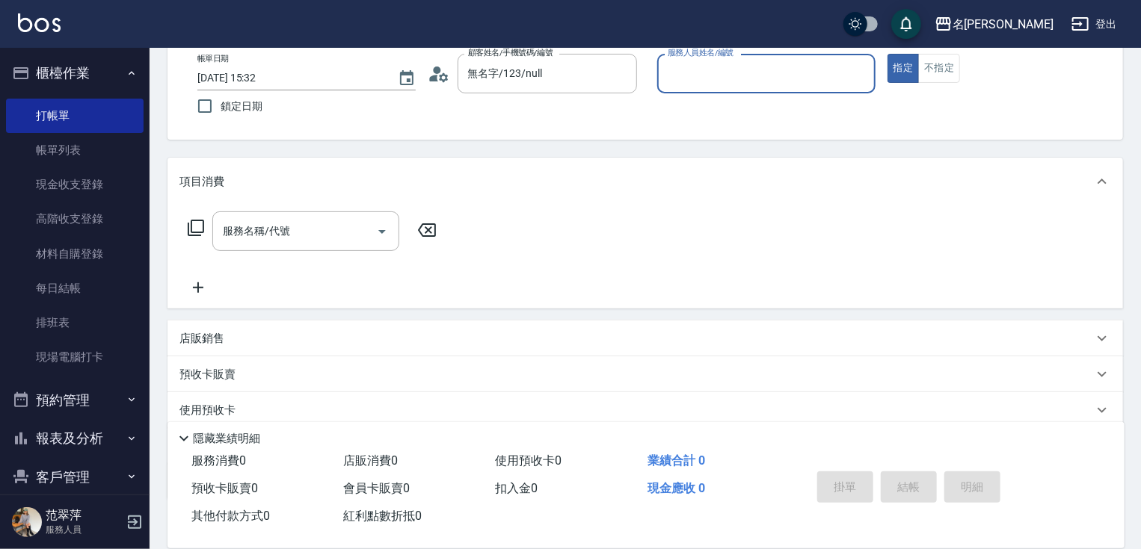
click at [707, 69] on input "服務人員姓名/編號" at bounding box center [766, 74] width 205 height 26
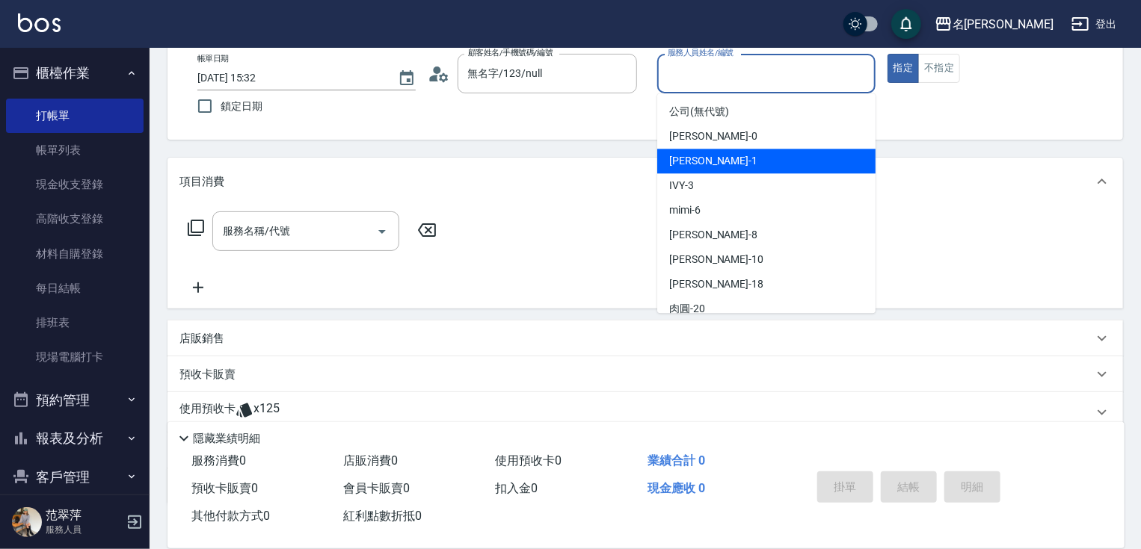
click at [715, 161] on div "[PERSON_NAME] -1" at bounding box center [766, 161] width 218 height 25
type input "[PERSON_NAME]-1"
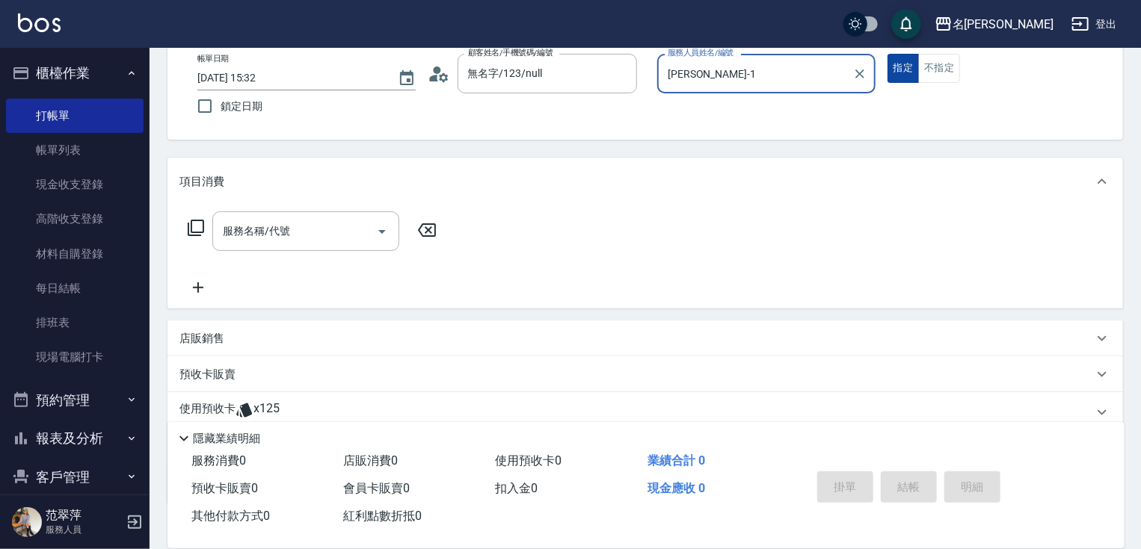
click at [897, 77] on button "指定" at bounding box center [903, 68] width 32 height 29
click at [192, 224] on icon at bounding box center [196, 228] width 18 height 18
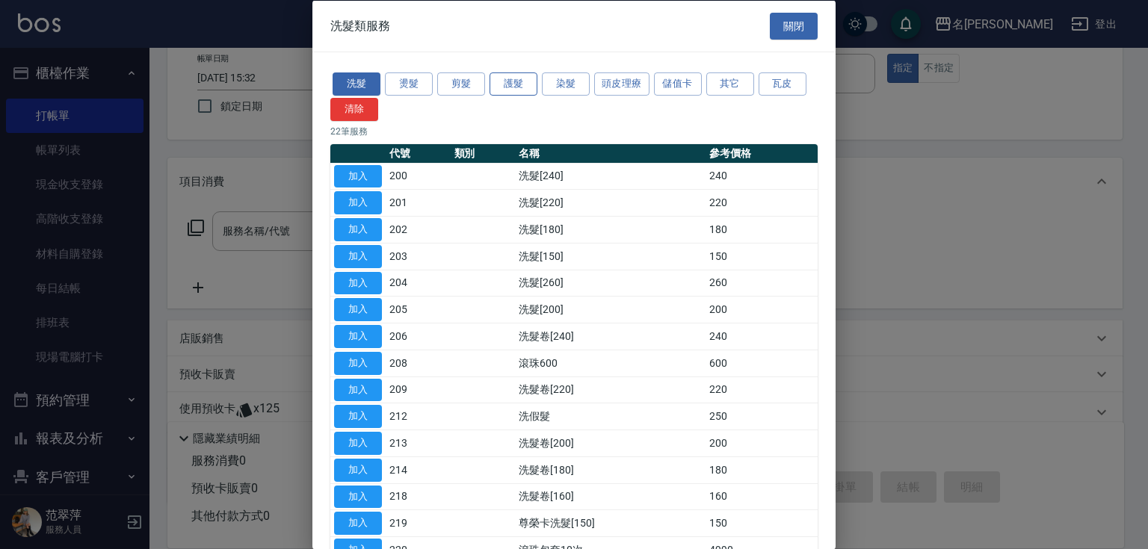
click at [518, 81] on button "護髮" at bounding box center [514, 84] width 48 height 23
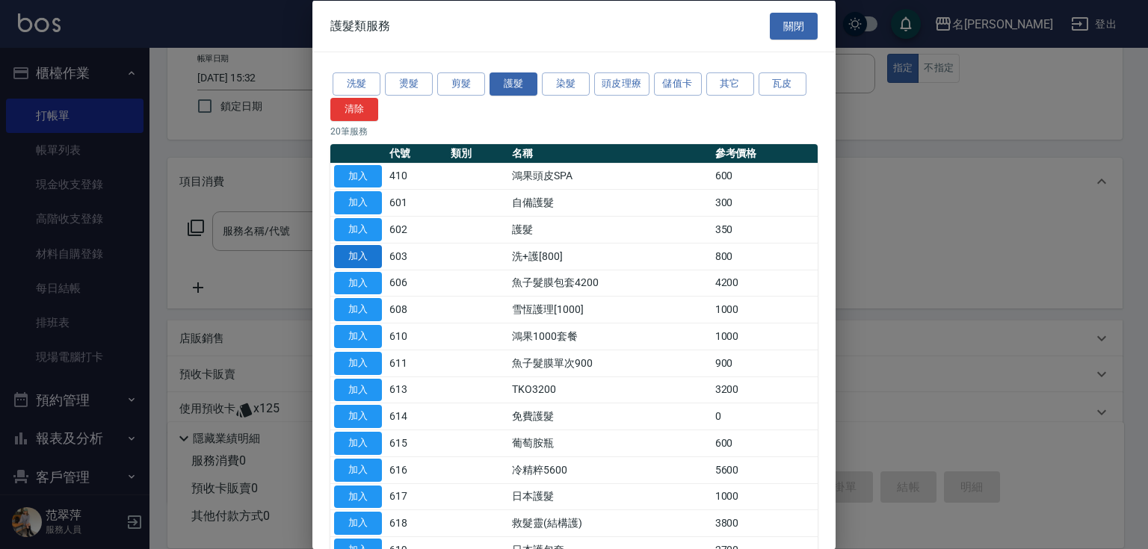
click at [365, 257] on button "加入" at bounding box center [358, 255] width 48 height 23
type input "洗+護[800](603)"
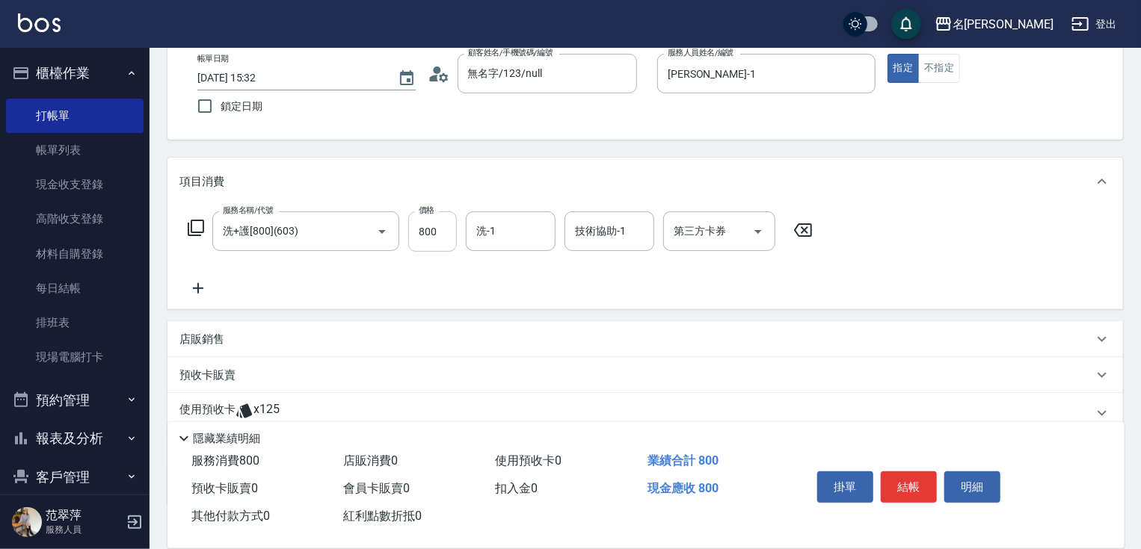
click at [448, 228] on input "800" at bounding box center [432, 232] width 49 height 40
type input "0"
type input "鴨肉-23"
click at [897, 484] on button "結帳" at bounding box center [909, 487] width 56 height 31
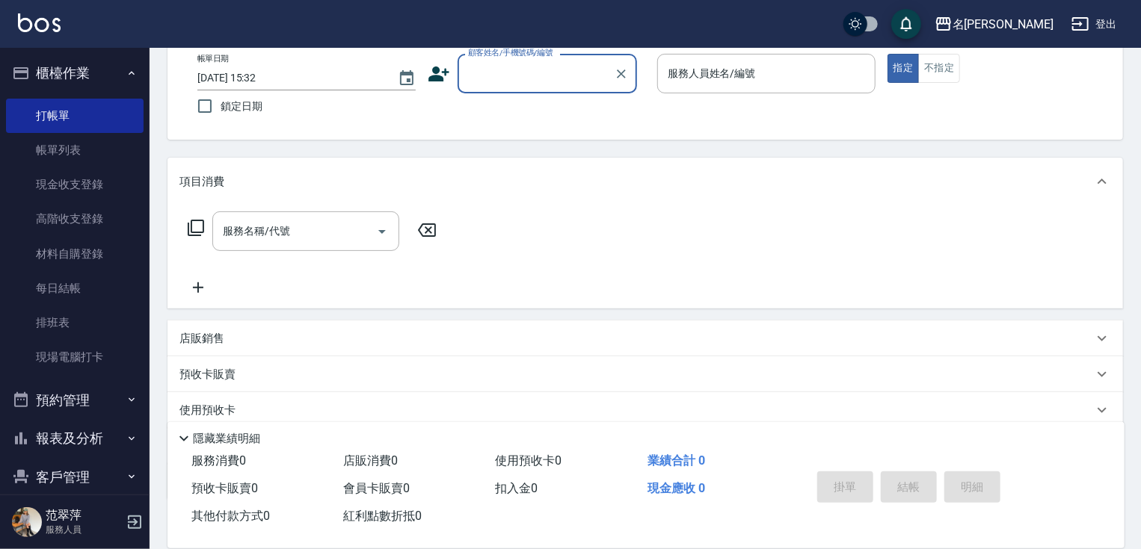
click at [508, 72] on input "顧客姓名/手機號碼/編號" at bounding box center [536, 74] width 144 height 26
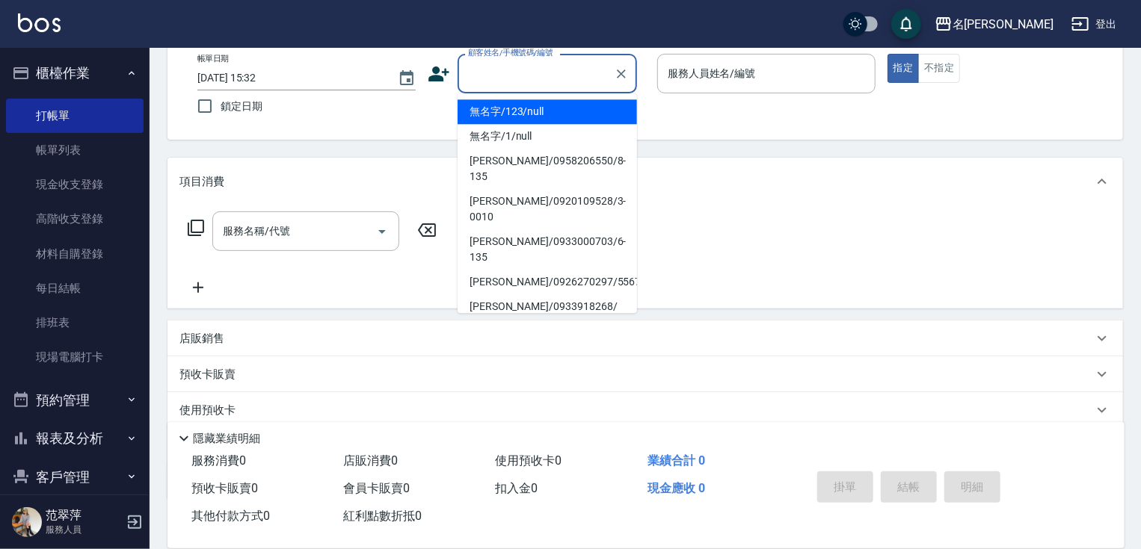
drag, startPoint x: 531, startPoint y: 113, endPoint x: 705, endPoint y: 87, distance: 176.1
click at [532, 113] on li "無名字/123/null" at bounding box center [547, 111] width 179 height 25
type input "無名字/123/null"
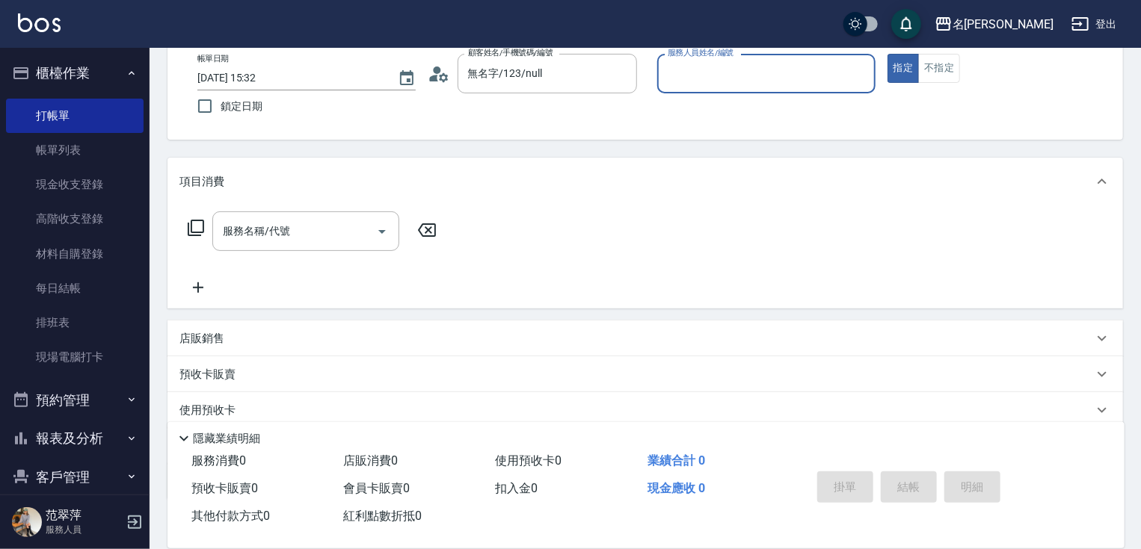
click at [698, 76] on input "服務人員姓名/編號" at bounding box center [766, 74] width 205 height 26
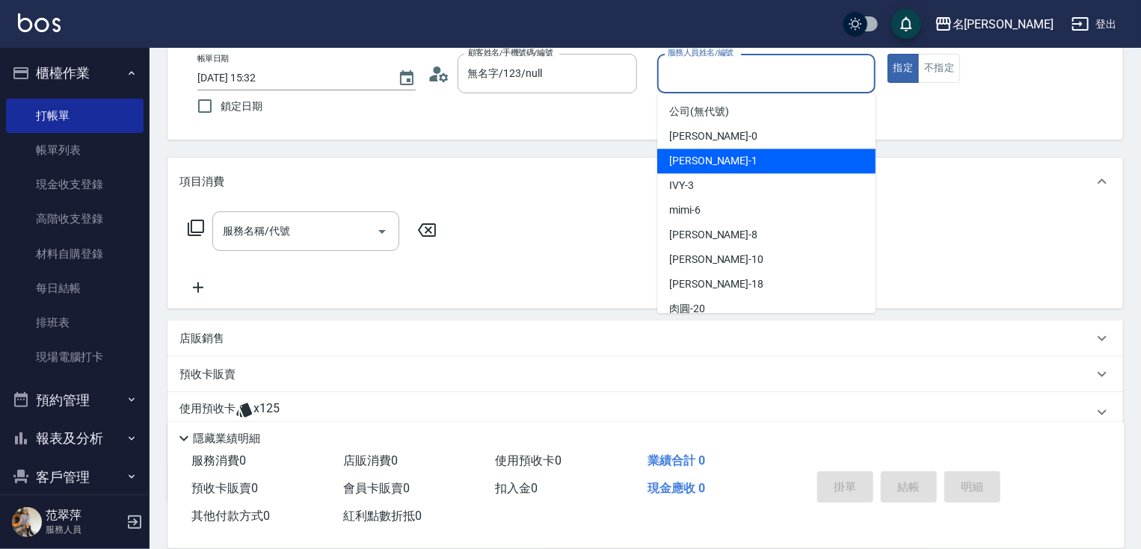
drag, startPoint x: 718, startPoint y: 159, endPoint x: 799, endPoint y: 139, distance: 83.2
click at [719, 159] on div "[PERSON_NAME] -1" at bounding box center [766, 161] width 218 height 25
type input "[PERSON_NAME]-1"
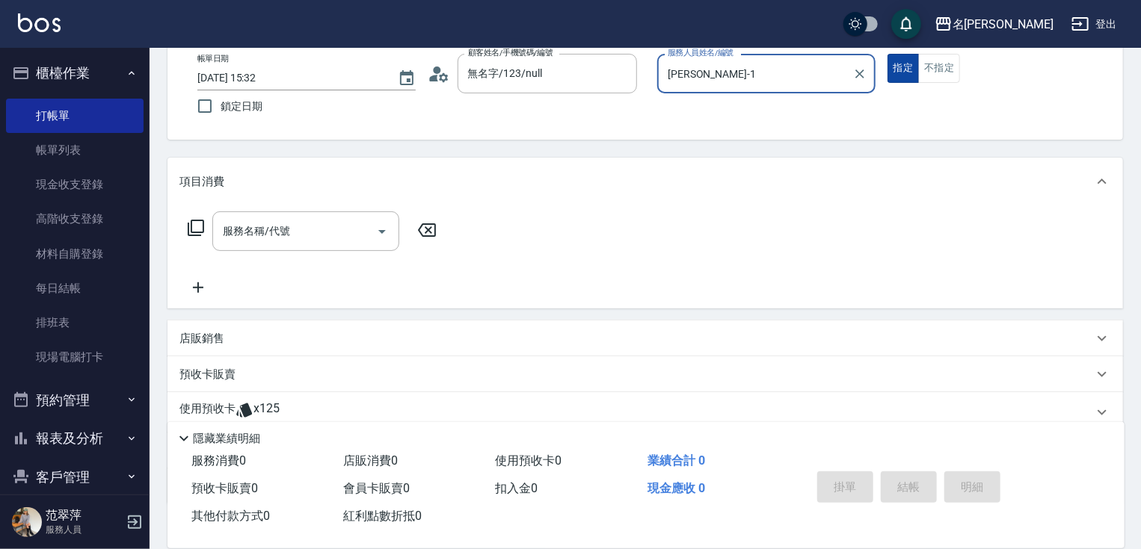
click at [899, 69] on button "指定" at bounding box center [903, 68] width 32 height 29
click at [190, 226] on icon at bounding box center [196, 228] width 18 height 18
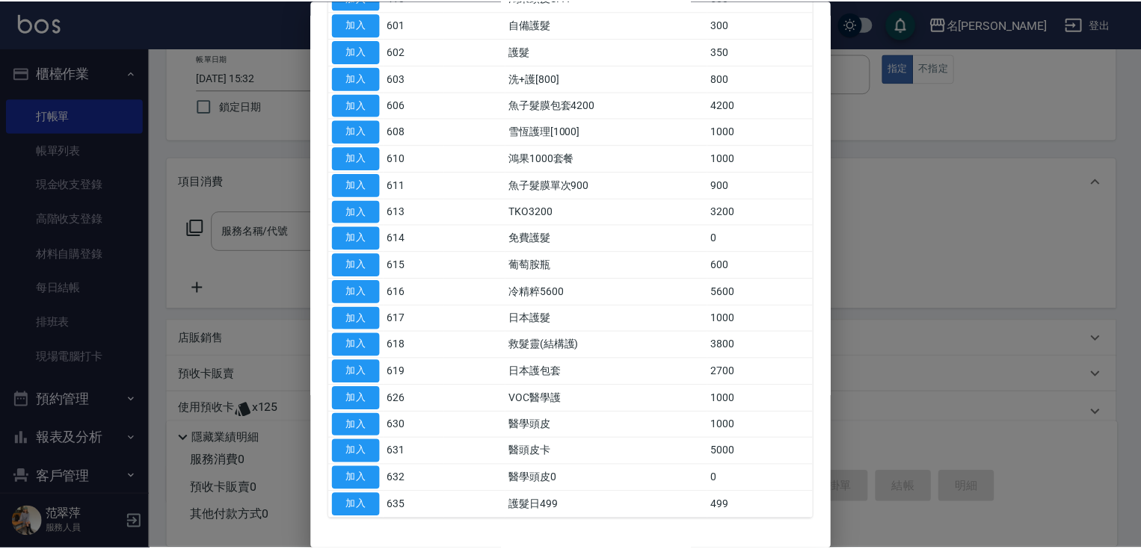
scroll to position [227, 0]
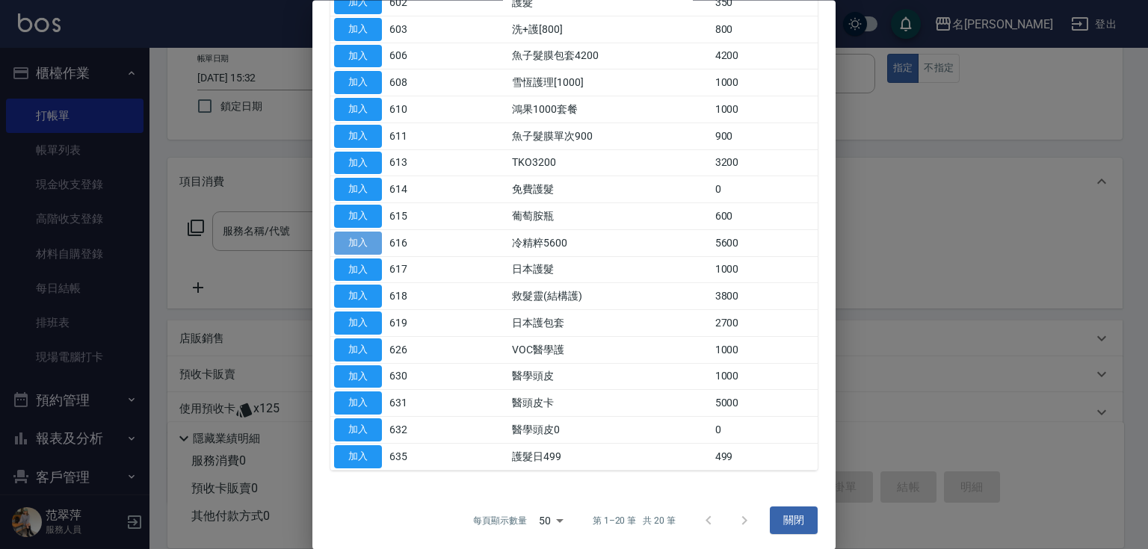
click at [363, 239] on button "加入" at bounding box center [358, 243] width 48 height 23
type input "冷精粹5600(616)"
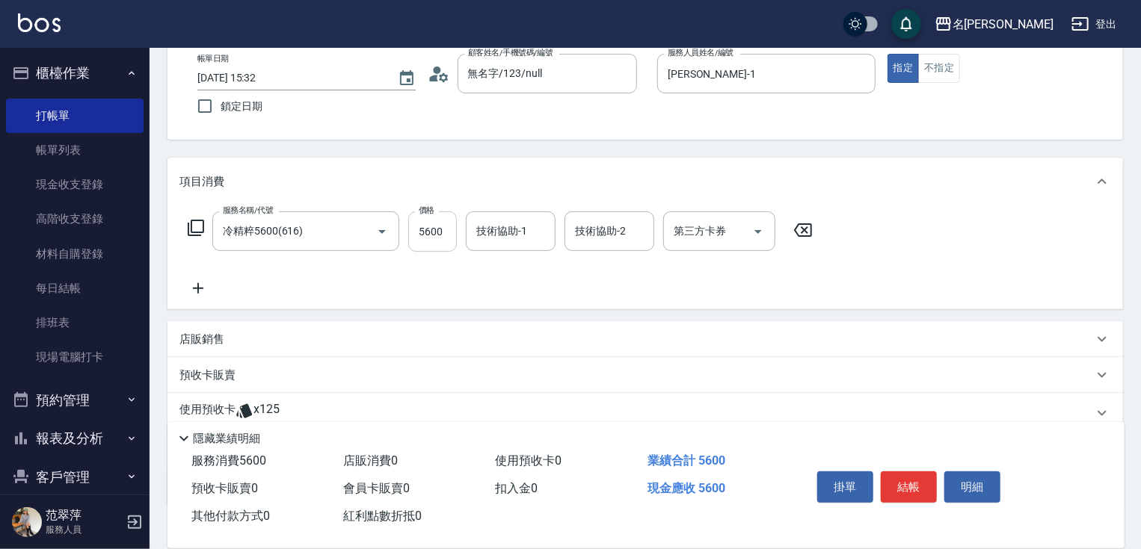
click at [431, 236] on input "5600" at bounding box center [432, 232] width 49 height 40
type input "4800"
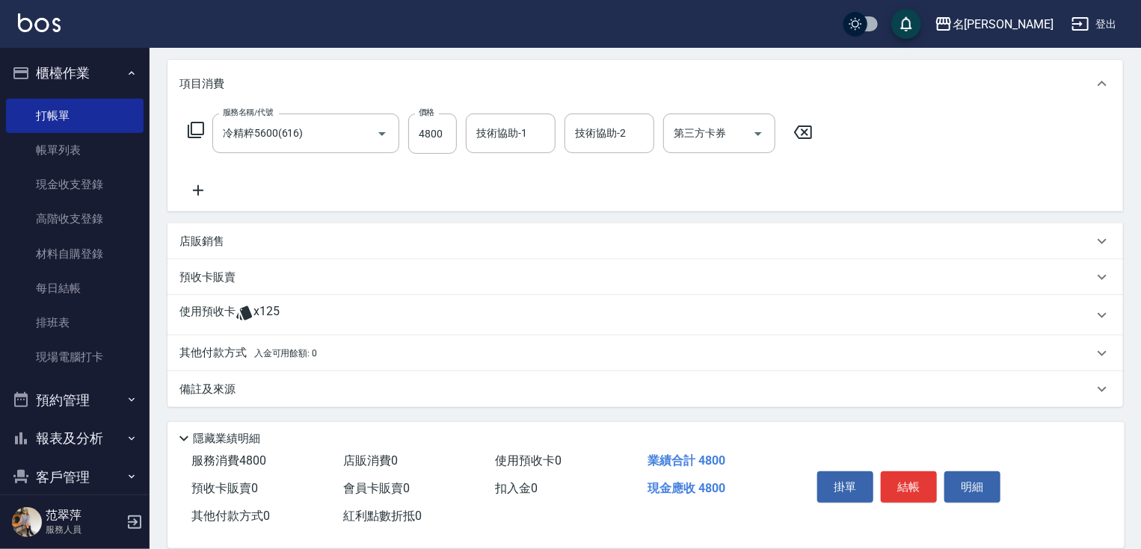
click at [223, 358] on p "其他付款方式 入金可用餘額: 0" at bounding box center [248, 353] width 138 height 16
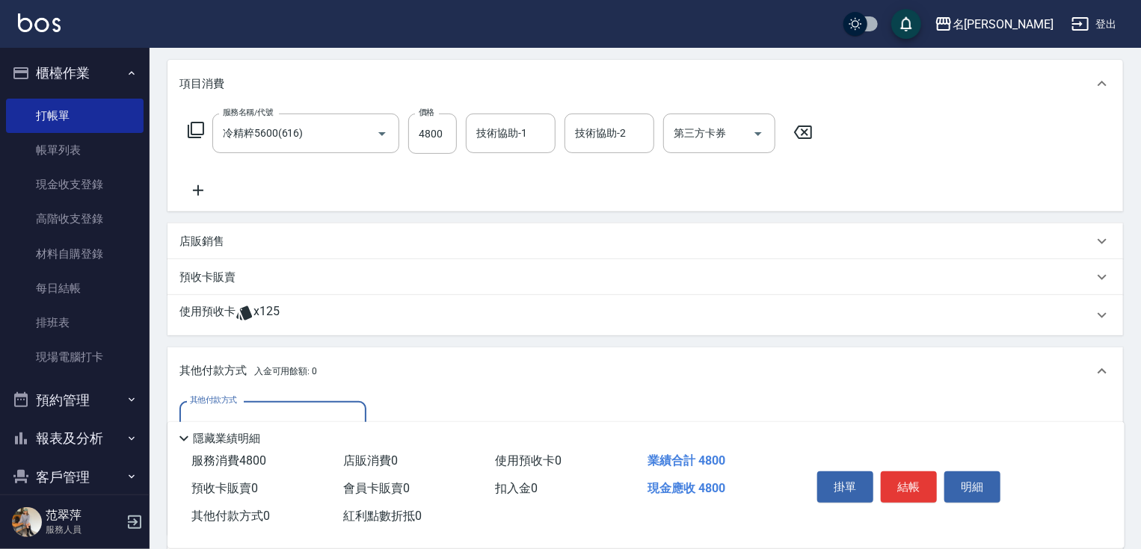
scroll to position [0, 0]
click at [260, 412] on input "其他付款方式" at bounding box center [272, 421] width 173 height 26
drag, startPoint x: 300, startPoint y: 487, endPoint x: 323, endPoint y: 478, distance: 24.8
click at [301, 487] on span "信用卡" at bounding box center [272, 484] width 187 height 25
type input "信用卡"
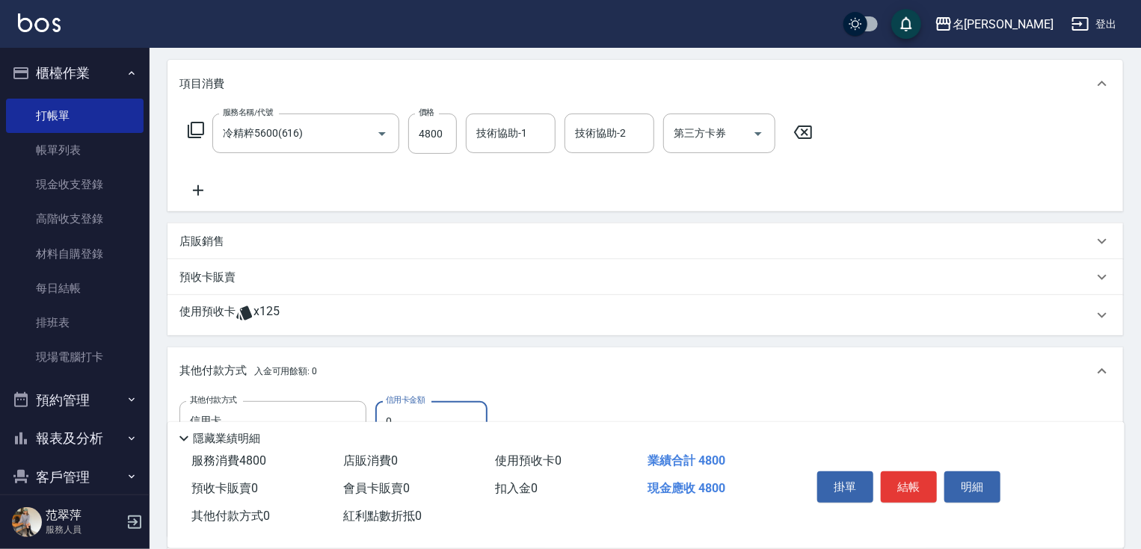
click at [405, 406] on input "0" at bounding box center [431, 421] width 112 height 40
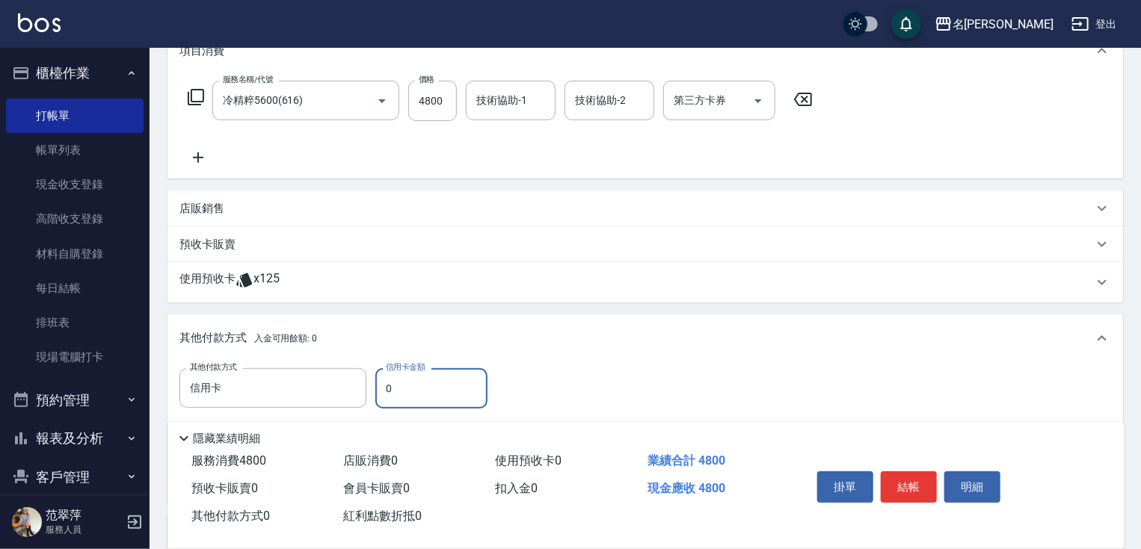
scroll to position [242, 0]
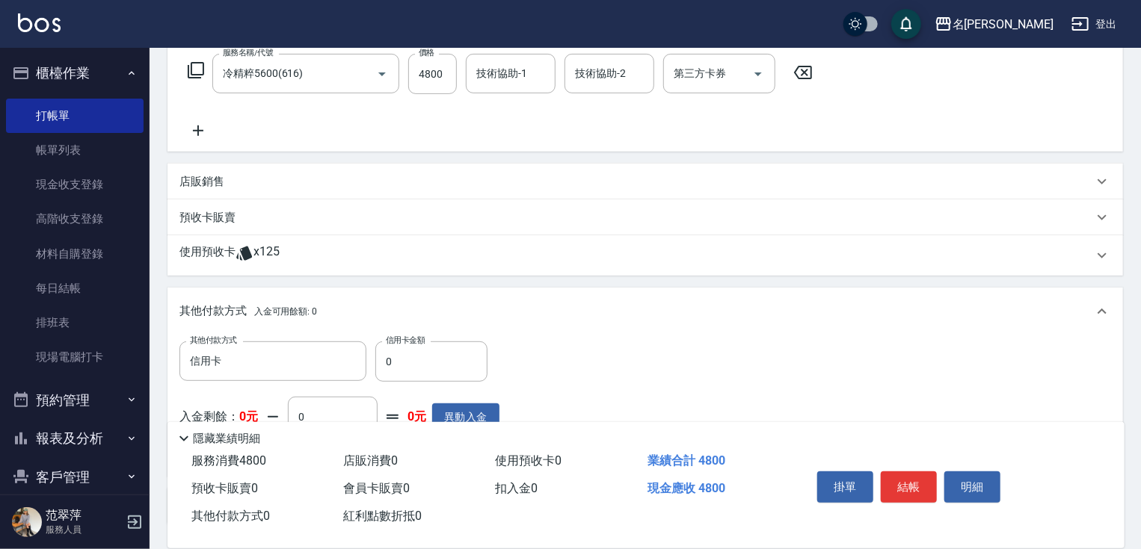
click at [371, 357] on div "其他付款方式 信用卡 其他付款方式 信用卡金額 0 信用卡金額" at bounding box center [339, 362] width 320 height 40
click at [386, 357] on input "0" at bounding box center [431, 362] width 112 height 40
type input "4800"
click at [915, 481] on button "結帳" at bounding box center [909, 487] width 56 height 31
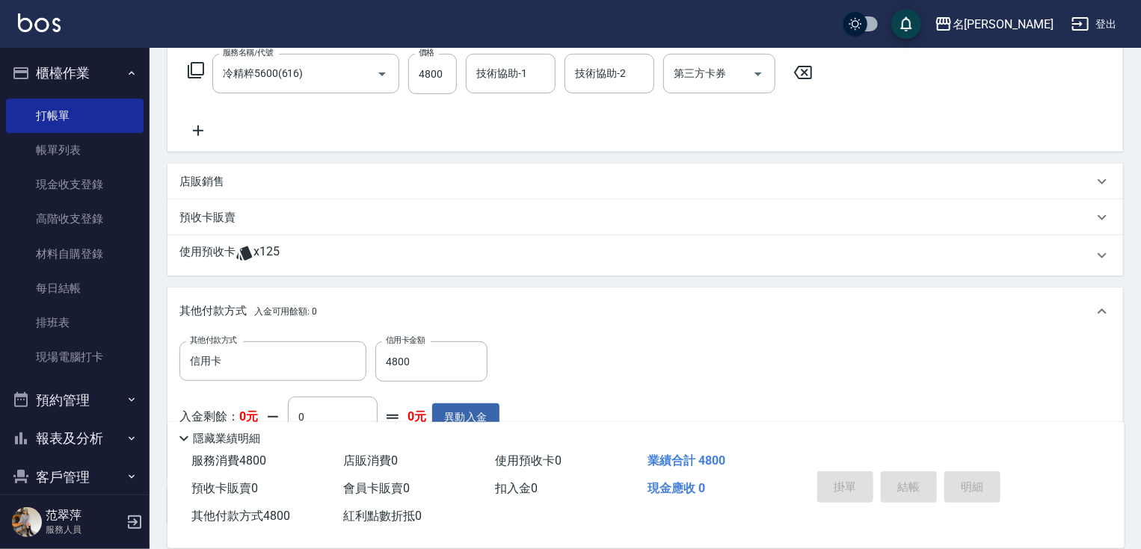
type input "[DATE] 15:33"
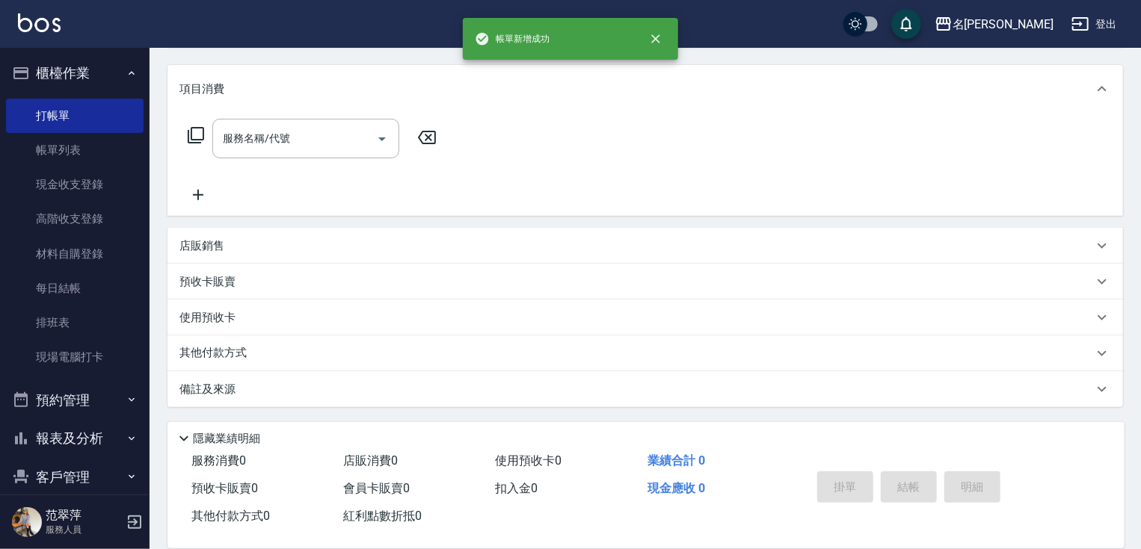
scroll to position [0, 0]
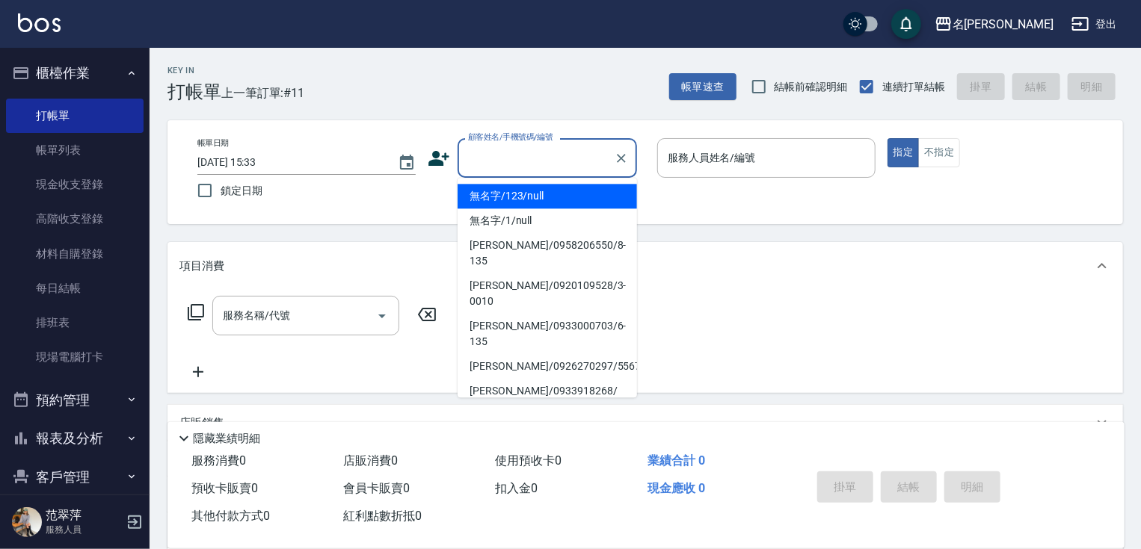
click at [490, 153] on input "顧客姓名/手機號碼/編號" at bounding box center [536, 158] width 144 height 26
click at [519, 191] on li "無名字/123/null" at bounding box center [547, 196] width 179 height 25
type input "無名字/123/null"
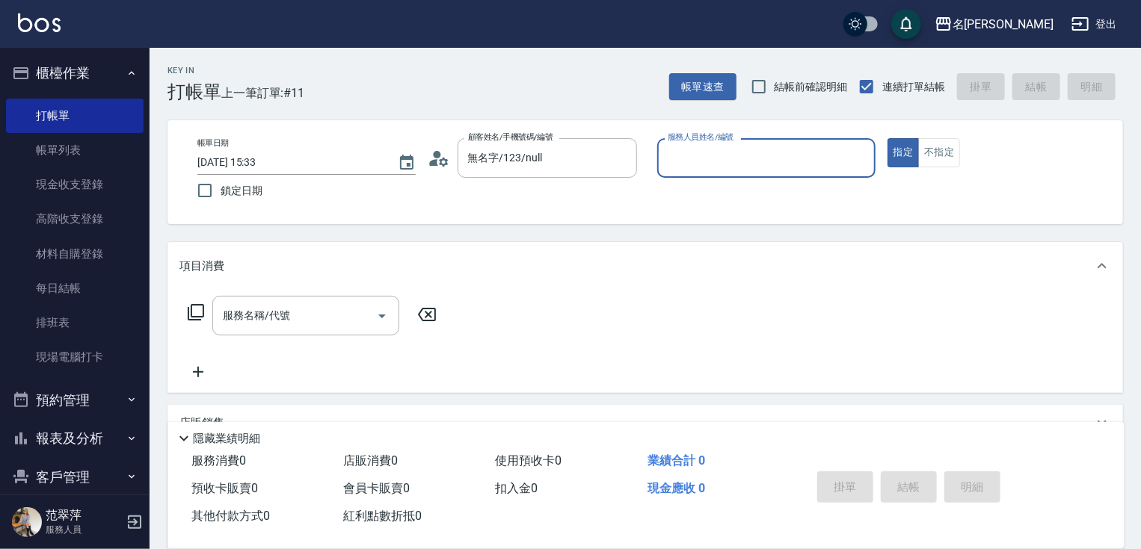
click at [735, 155] on input "服務人員姓名/編號" at bounding box center [766, 158] width 205 height 26
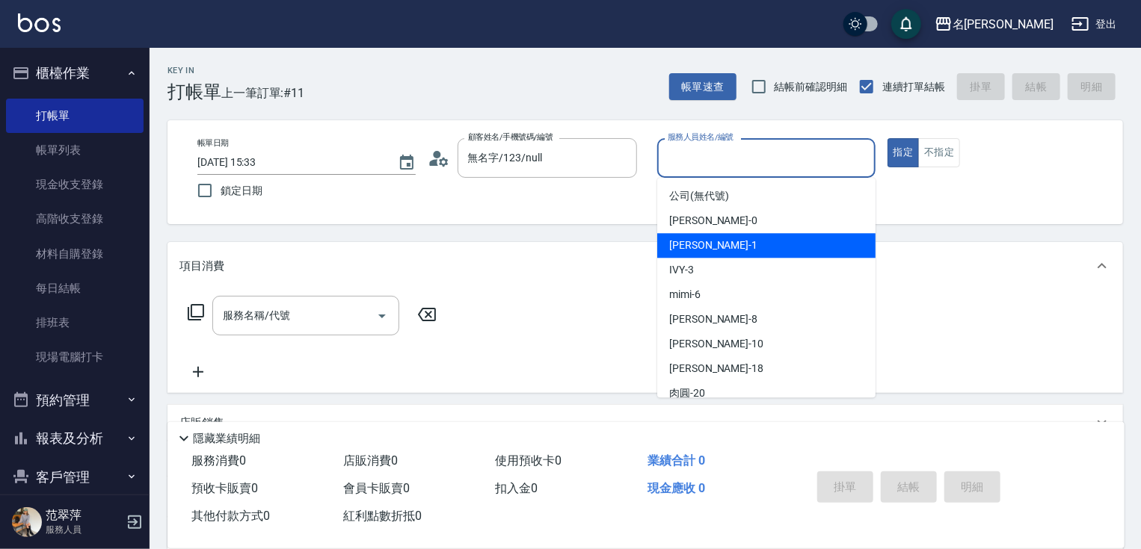
click at [751, 238] on div "[PERSON_NAME] -1" at bounding box center [766, 245] width 218 height 25
type input "[PERSON_NAME]-1"
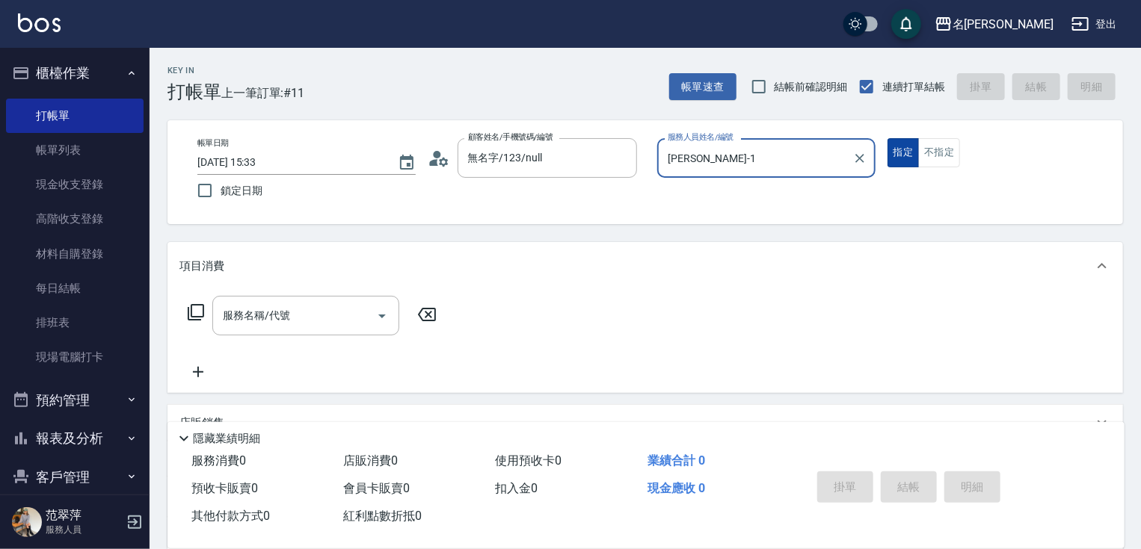
click at [900, 150] on button "指定" at bounding box center [903, 152] width 32 height 29
click at [354, 315] on input "服務名稱/代號" at bounding box center [294, 316] width 151 height 26
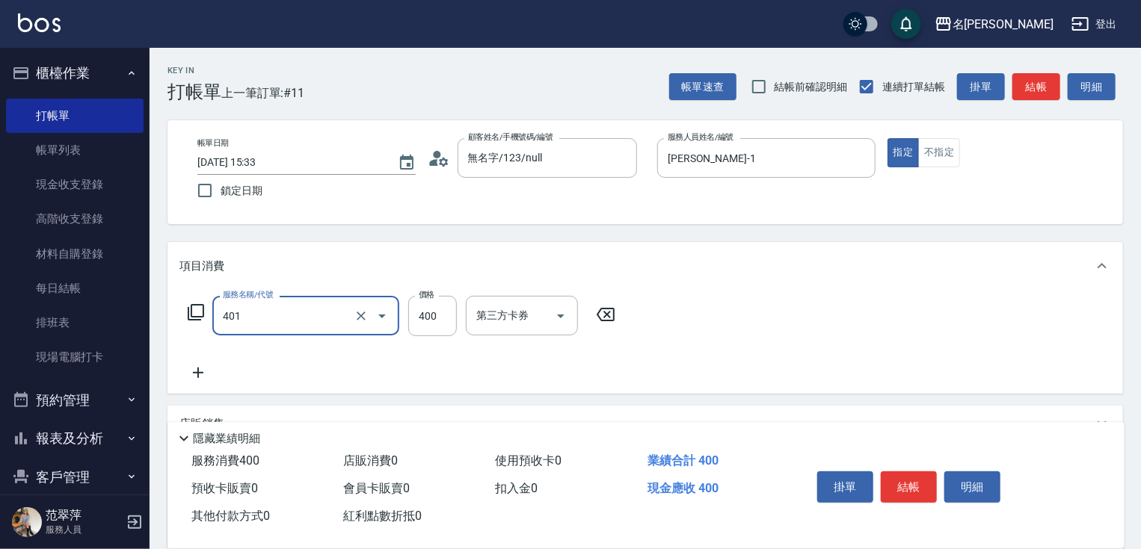
type input "剪髮(400)(401)"
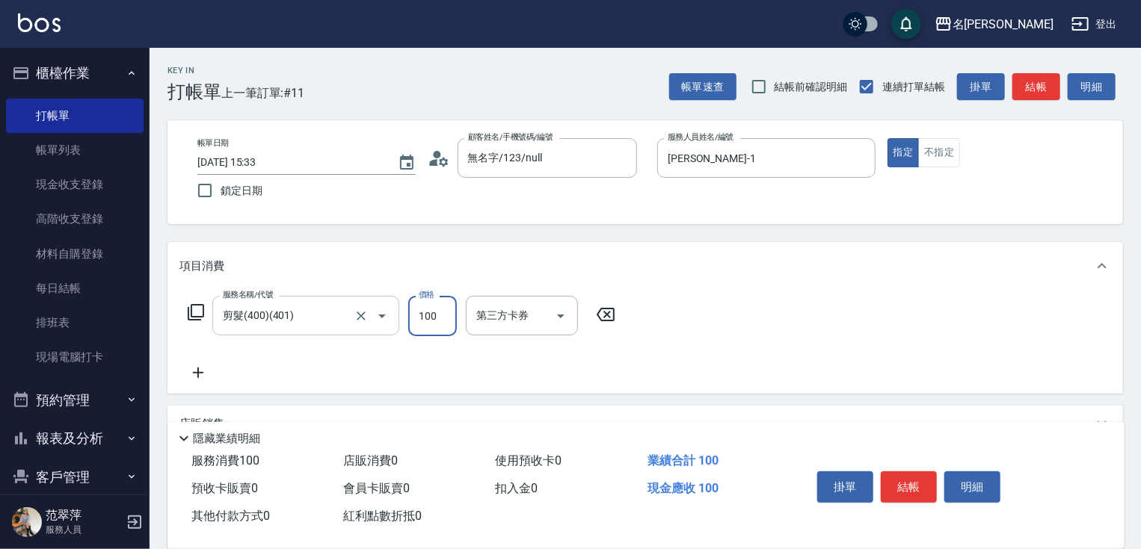
type input "100"
click at [203, 370] on icon at bounding box center [197, 373] width 37 height 18
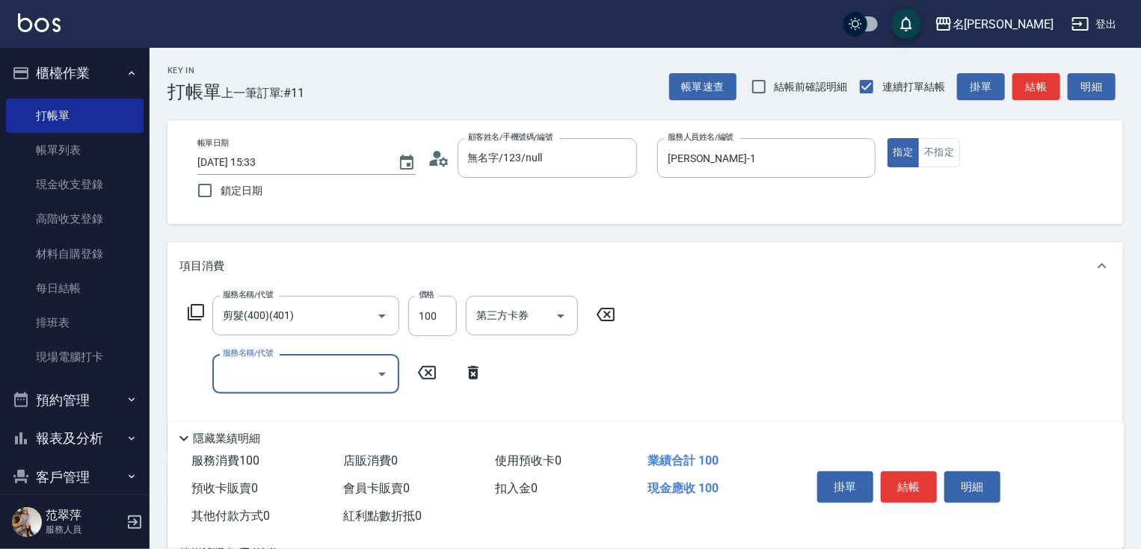
click at [192, 298] on div "服務名稱/代號 剪髮(400)(401) 服務名稱/代號 價格 100 價格 第三方卡券 第三方卡券" at bounding box center [401, 316] width 445 height 40
click at [194, 308] on icon at bounding box center [196, 313] width 18 height 18
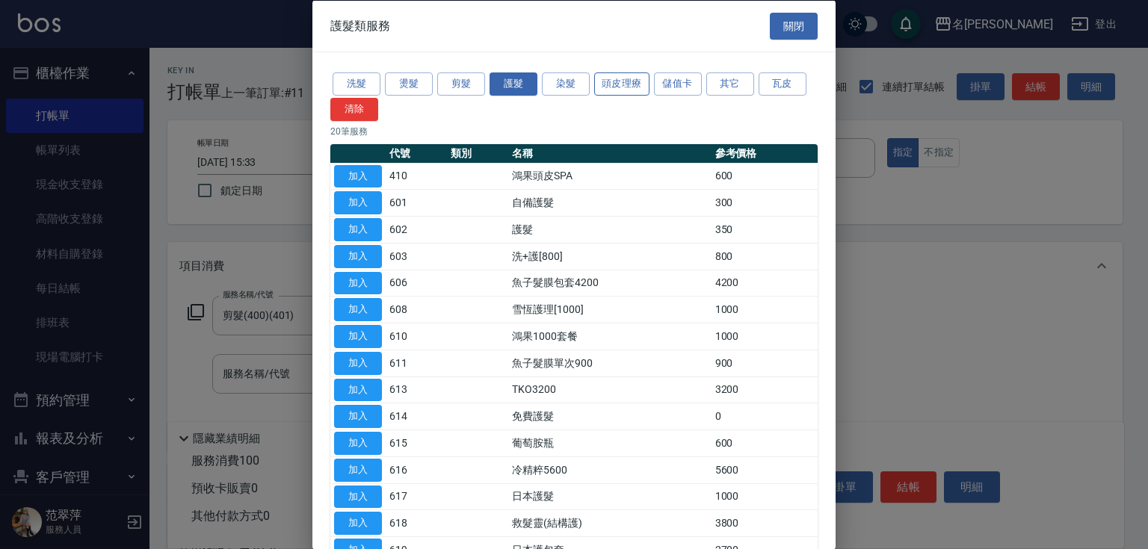
click at [620, 85] on button "頭皮理療" at bounding box center [621, 84] width 55 height 23
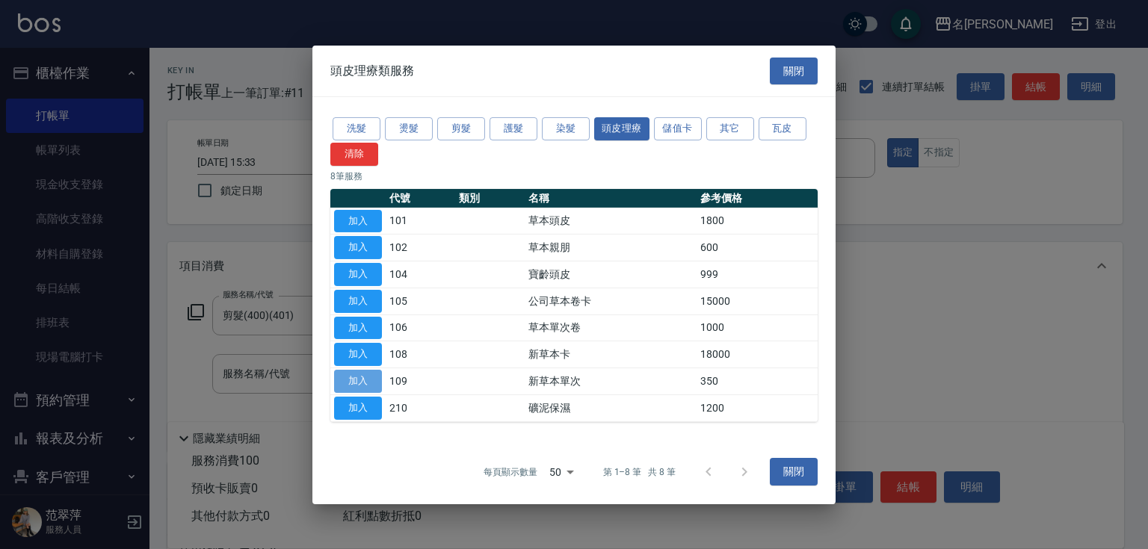
click at [350, 380] on button "加入" at bounding box center [358, 381] width 48 height 23
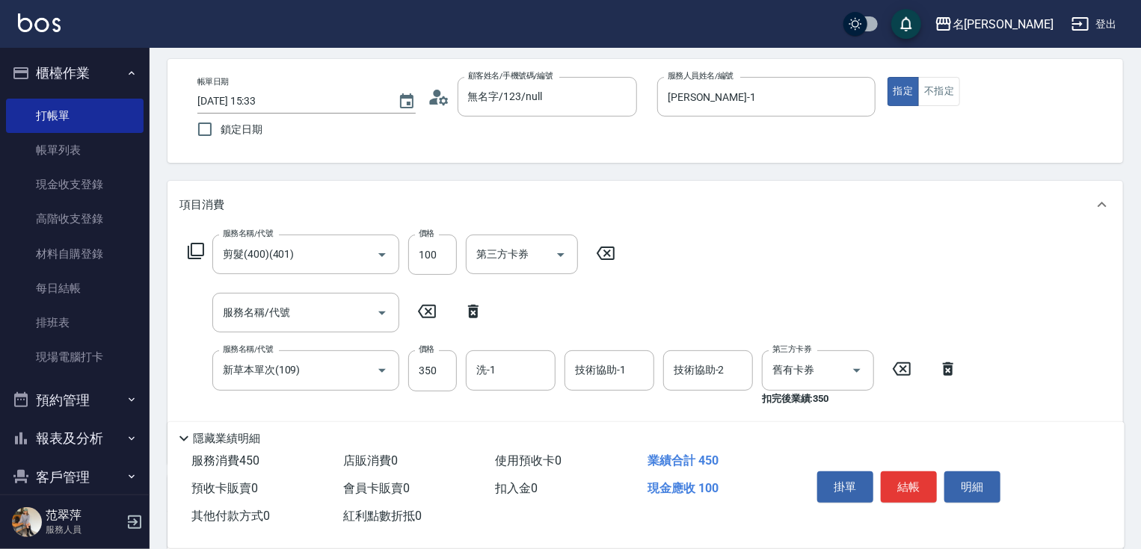
scroll to position [126, 0]
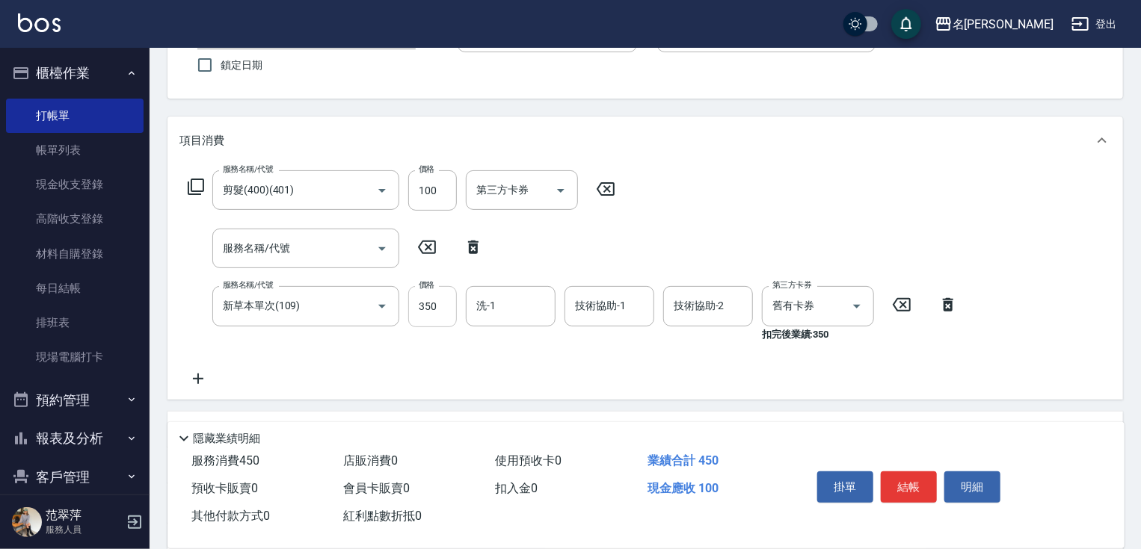
click at [440, 312] on input "350" at bounding box center [432, 306] width 49 height 40
type input "496"
type input "鴨肉-23"
type input "[PERSON_NAME]-1"
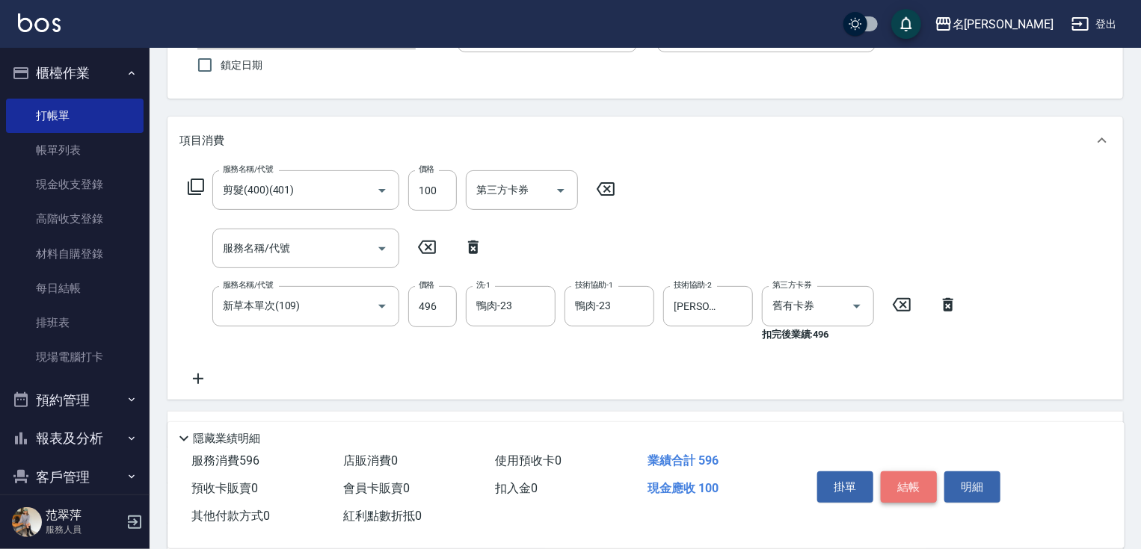
click at [898, 484] on button "結帳" at bounding box center [909, 487] width 56 height 31
type input "[DATE] 15:34"
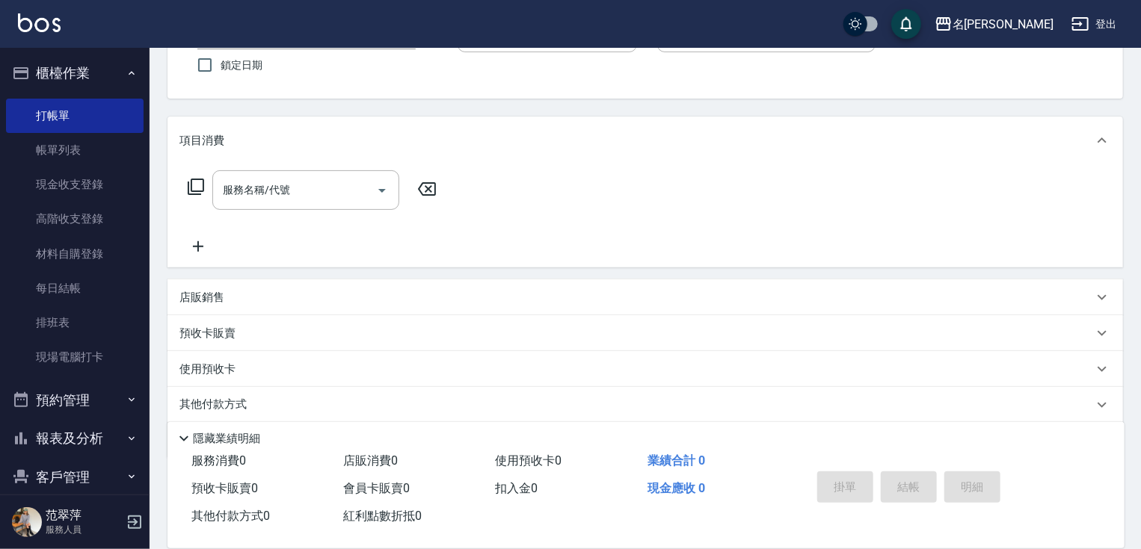
drag, startPoint x: 1136, startPoint y: 146, endPoint x: 1147, endPoint y: 76, distance: 70.5
click at [1141, 76] on html "名留竹林 登出 櫃檯作業 打帳單 帳單列表 現金收支登錄 高階收支登錄 材料自購登錄 每日結帳 排班表 現場電腦打卡 預約管理 預約管理 單日預約紀錄 單週預…" at bounding box center [570, 237] width 1141 height 727
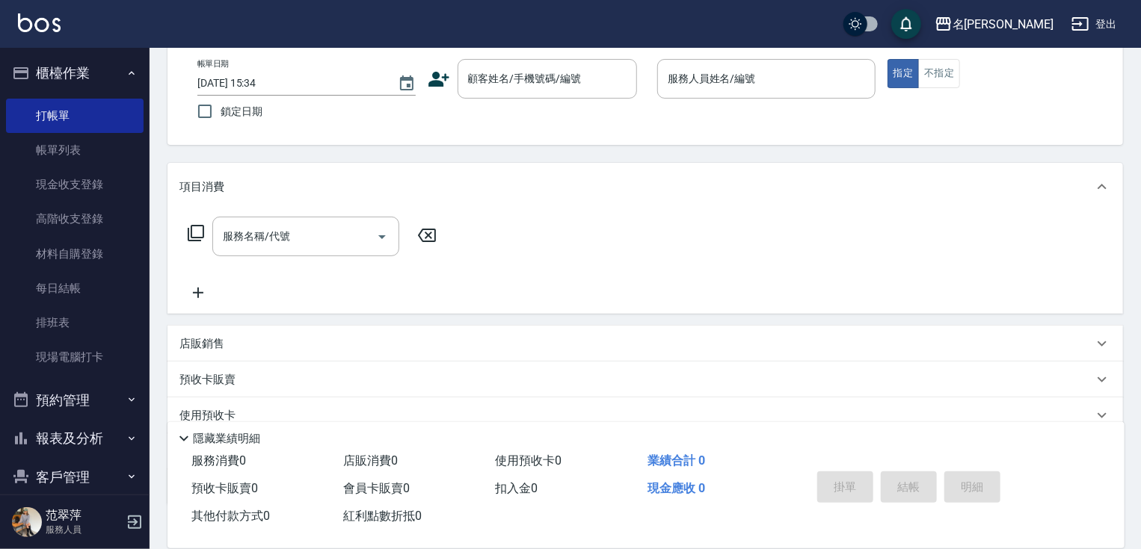
scroll to position [31, 0]
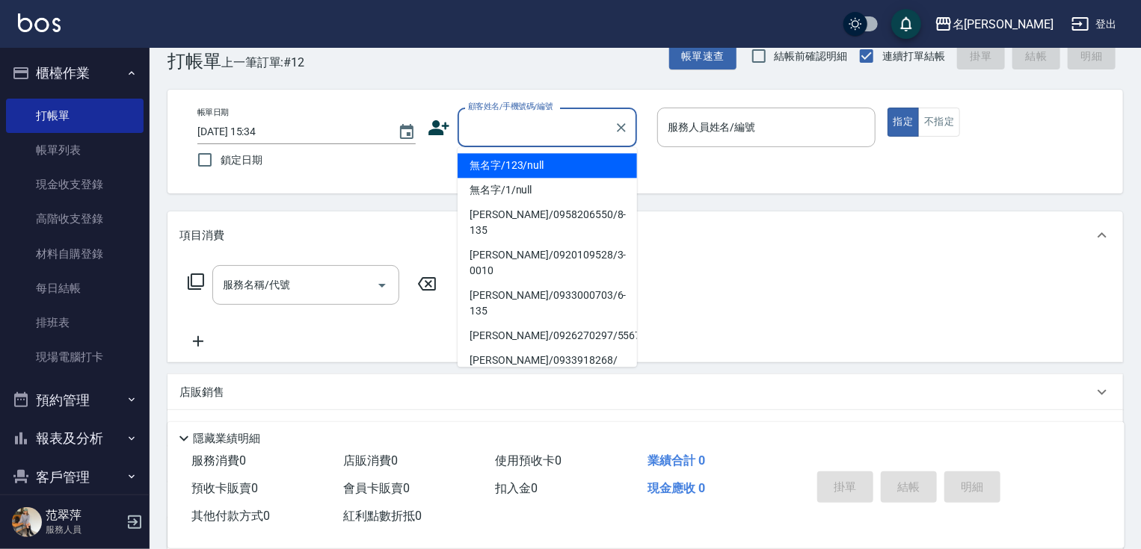
click at [512, 122] on input "顧客姓名/手機號碼/編號" at bounding box center [536, 127] width 144 height 26
click at [511, 162] on li "無名字/123/null" at bounding box center [547, 165] width 179 height 25
type input "無名字/123/null"
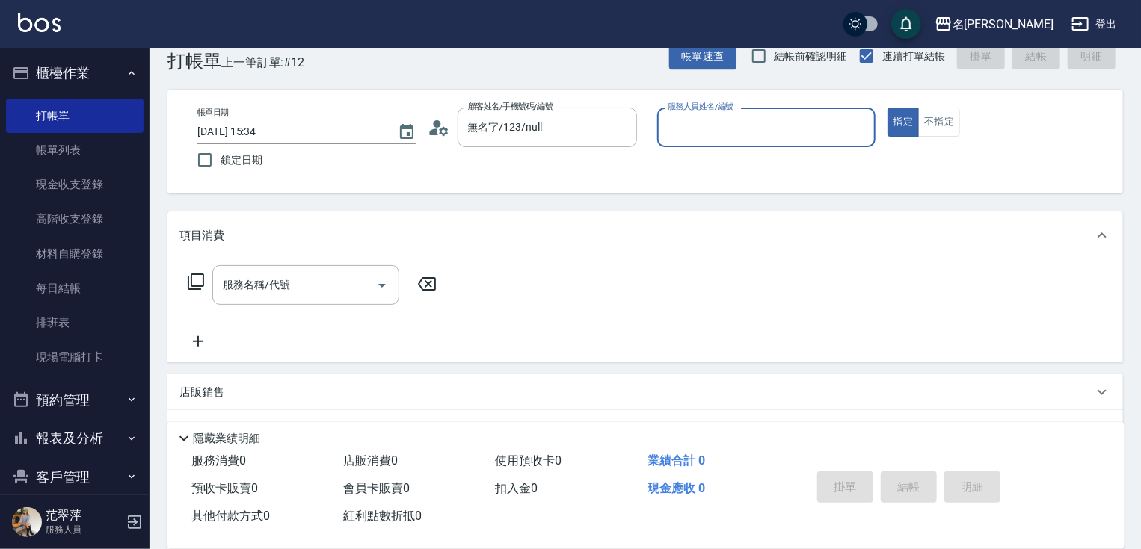
click at [712, 132] on input "服務人員姓名/編號" at bounding box center [766, 127] width 205 height 26
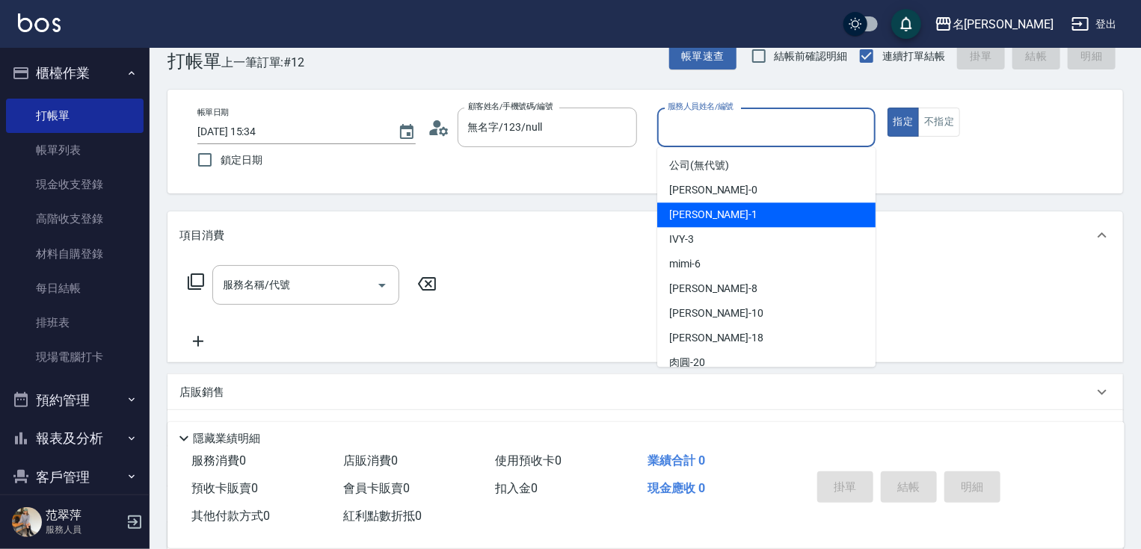
click at [715, 220] on div "[PERSON_NAME] -1" at bounding box center [766, 215] width 218 height 25
type input "[PERSON_NAME]-1"
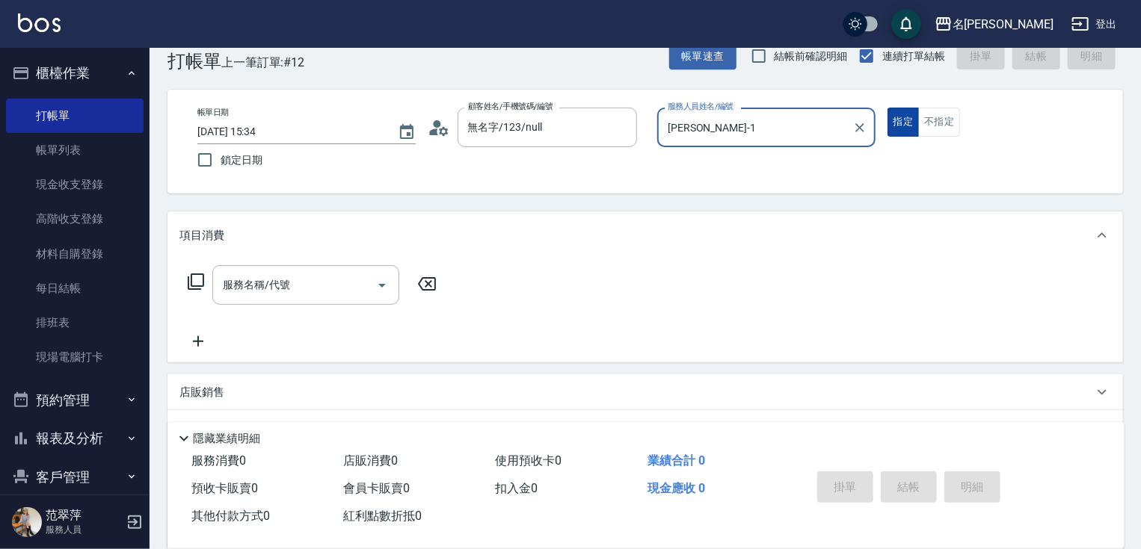
click at [912, 120] on button "指定" at bounding box center [903, 122] width 32 height 29
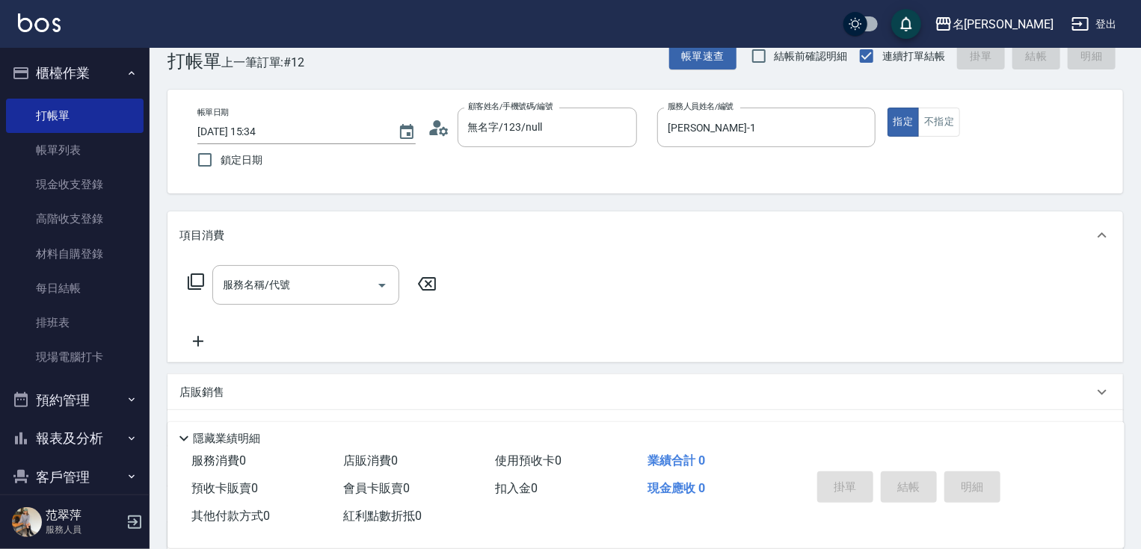
click at [197, 275] on icon at bounding box center [196, 282] width 18 height 18
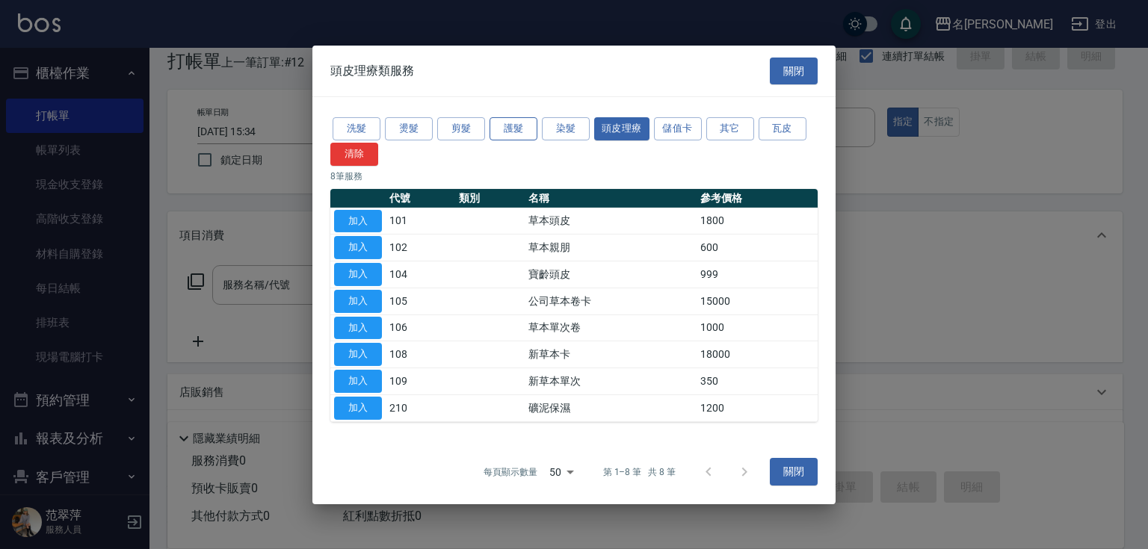
click at [511, 126] on button "護髮" at bounding box center [514, 128] width 48 height 23
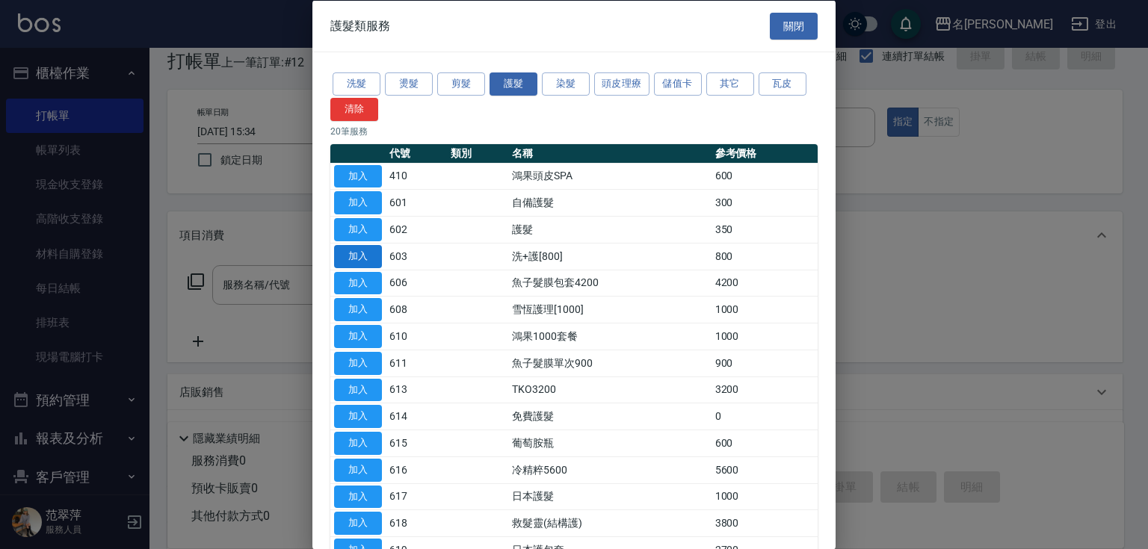
click at [363, 256] on button "加入" at bounding box center [358, 255] width 48 height 23
type input "洗+護[800](603)"
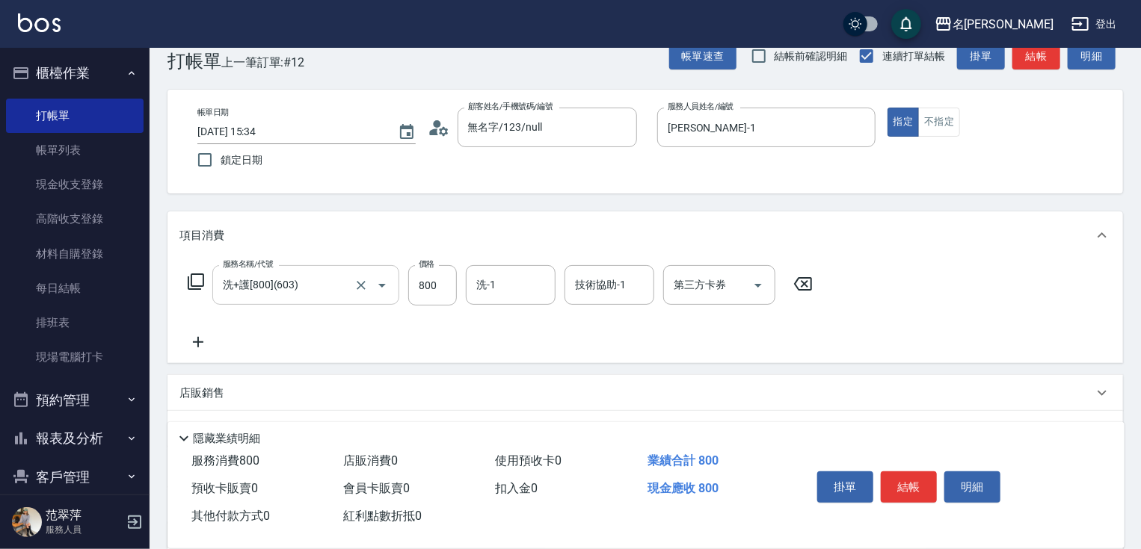
click at [379, 286] on icon "Open" at bounding box center [382, 286] width 18 height 18
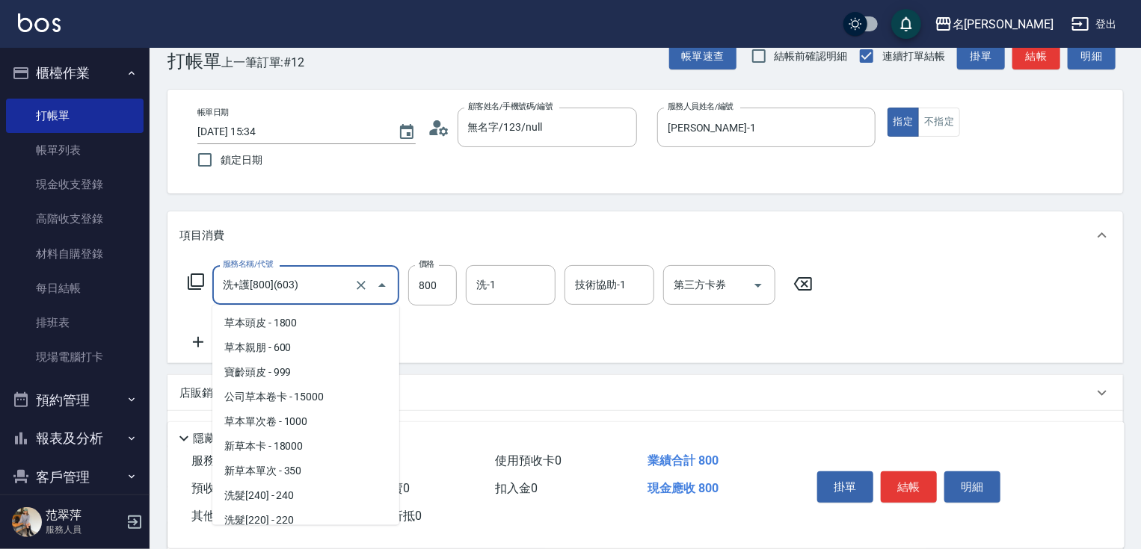
scroll to position [1291, 0]
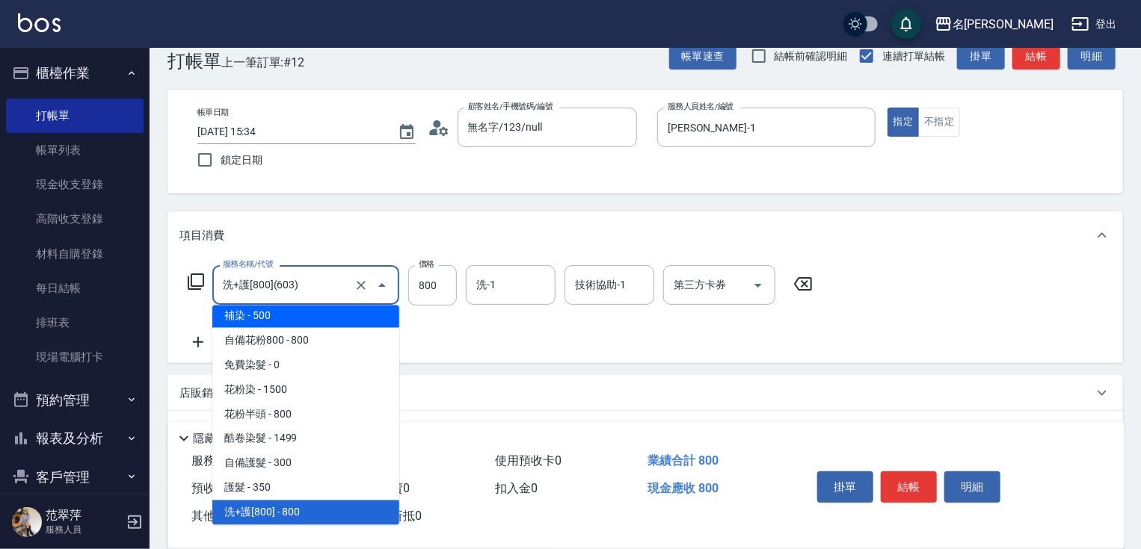
click at [197, 280] on icon at bounding box center [196, 282] width 18 height 18
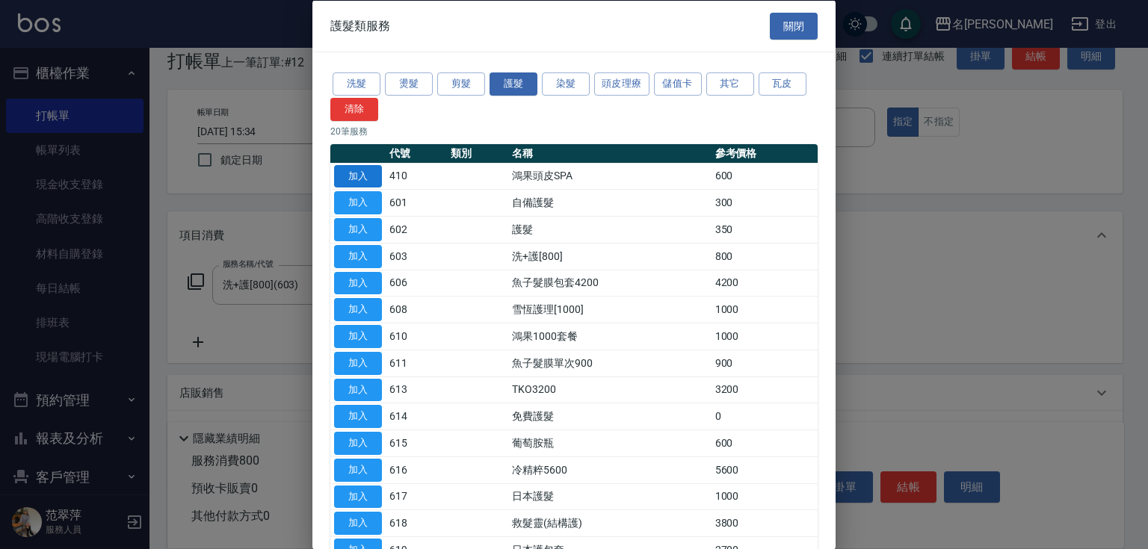
click at [360, 168] on button "加入" at bounding box center [358, 175] width 48 height 23
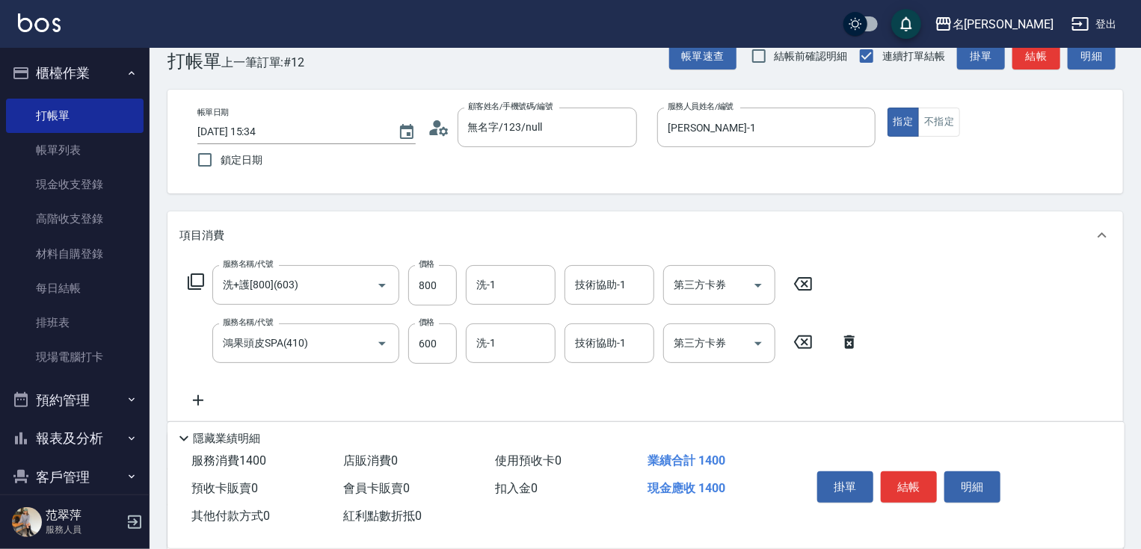
click at [804, 278] on icon at bounding box center [802, 284] width 37 height 18
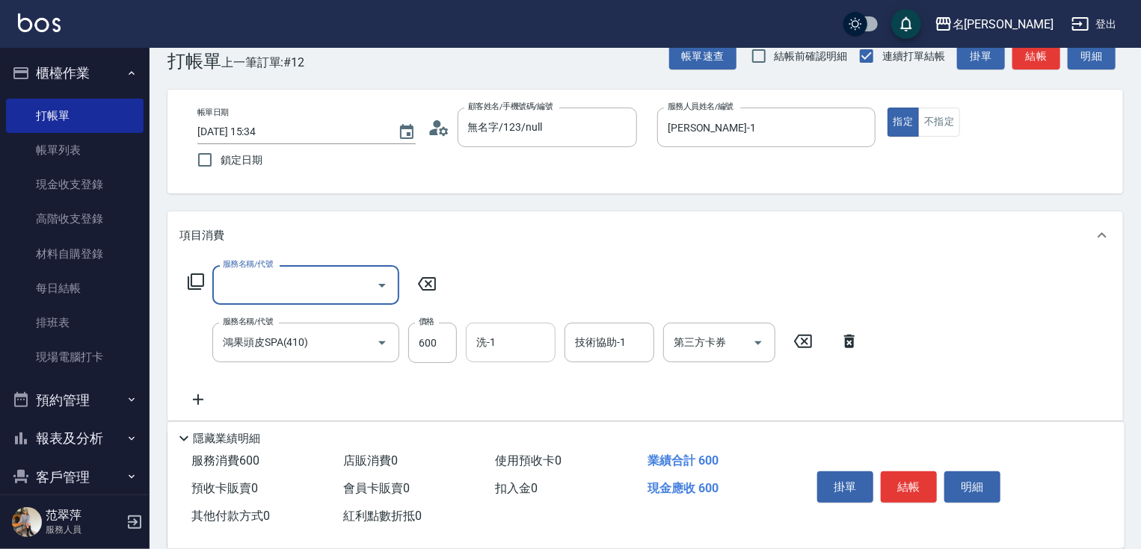
click at [504, 347] on input "洗-1" at bounding box center [510, 343] width 76 height 26
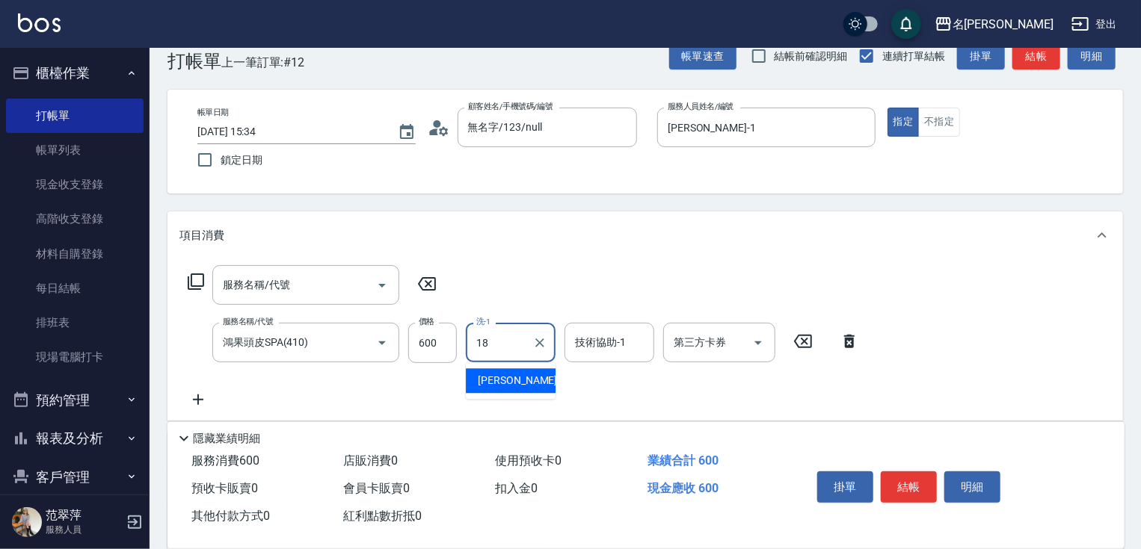
type input "[PERSON_NAME]-18"
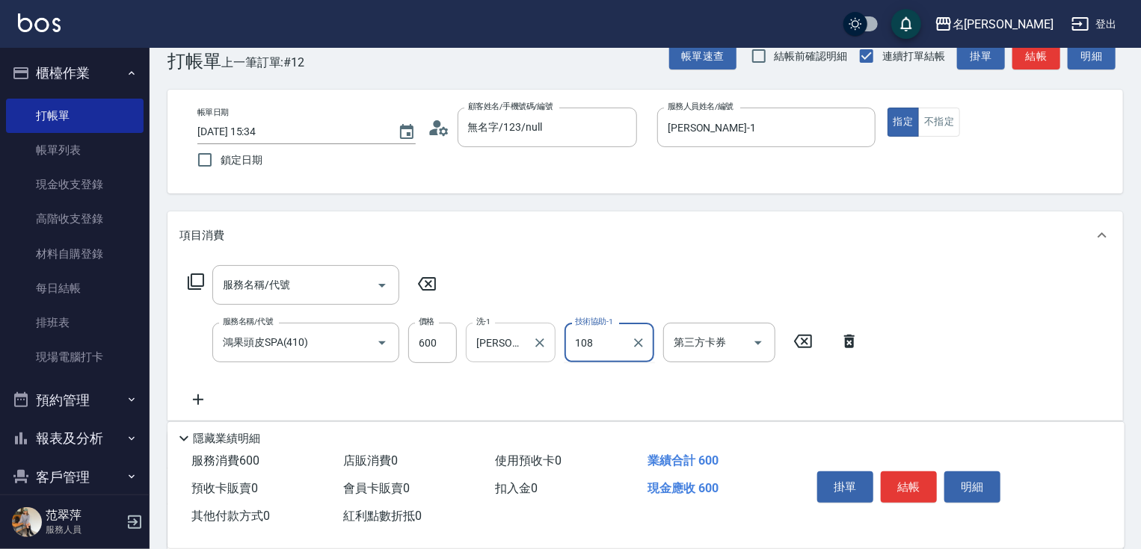
type input "108"
click at [620, 345] on input "技術協助-1" at bounding box center [609, 343] width 76 height 26
type input "[PERSON_NAME]-18"
click at [917, 479] on button "結帳" at bounding box center [909, 487] width 56 height 31
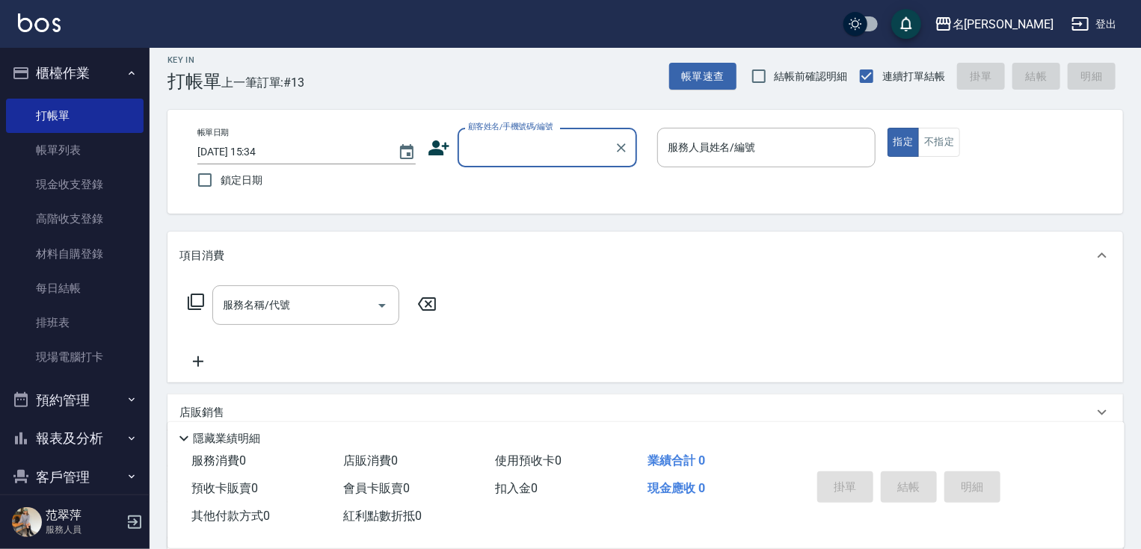
scroll to position [0, 0]
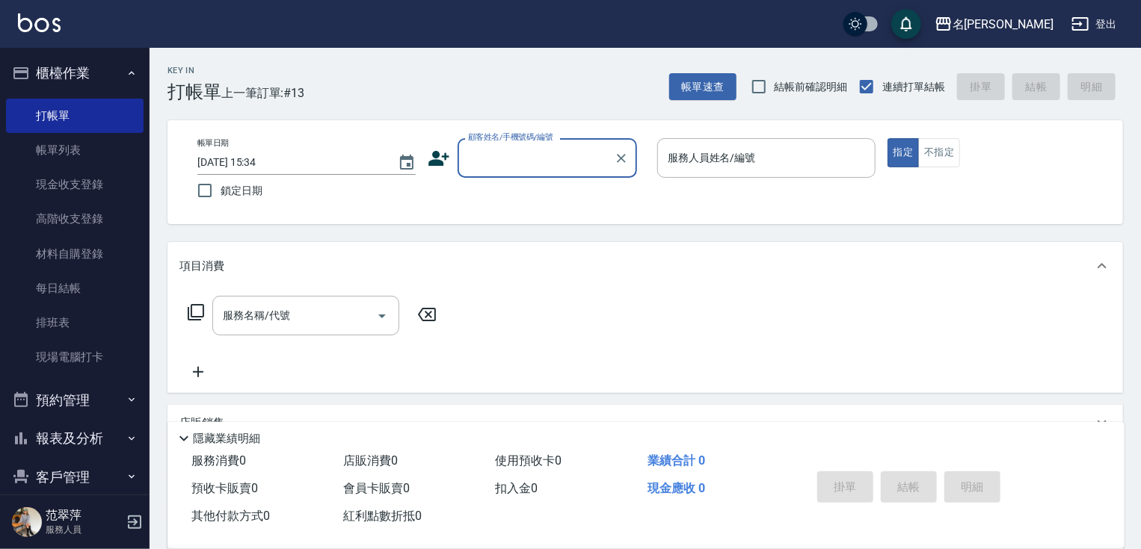
click at [502, 143] on div "顧客姓名/手機號碼/編號" at bounding box center [547, 158] width 179 height 40
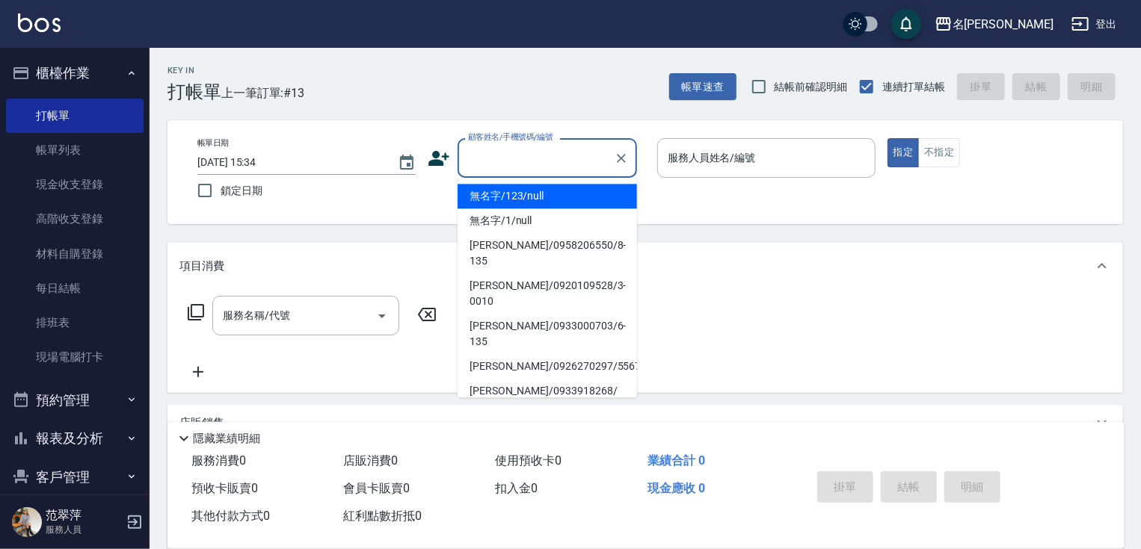
click at [521, 196] on li "無名字/123/null" at bounding box center [547, 196] width 179 height 25
type input "無名字/123/null"
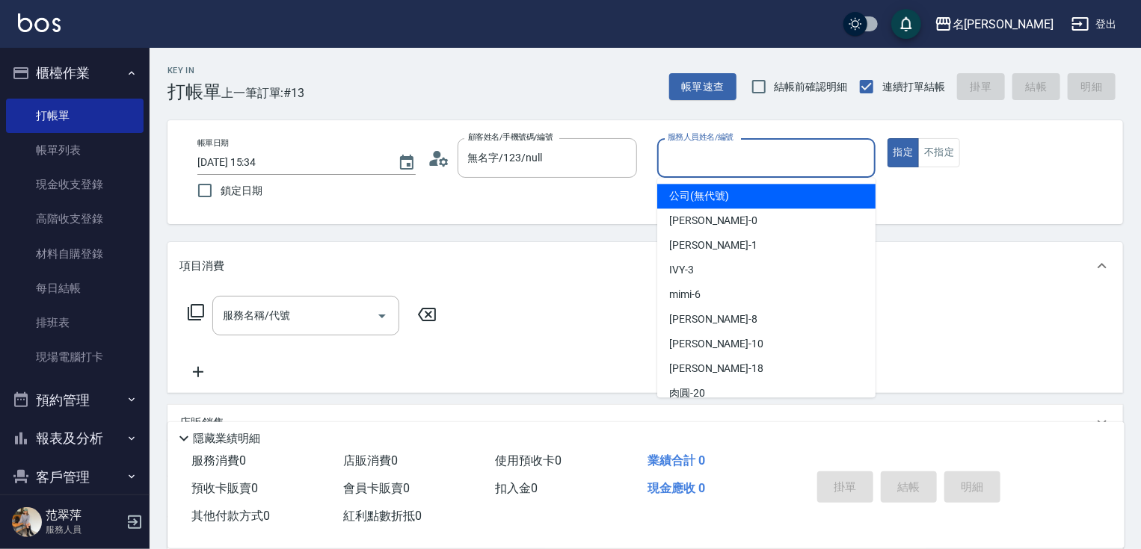
click at [742, 161] on input "服務人員姓名/編號" at bounding box center [766, 158] width 205 height 26
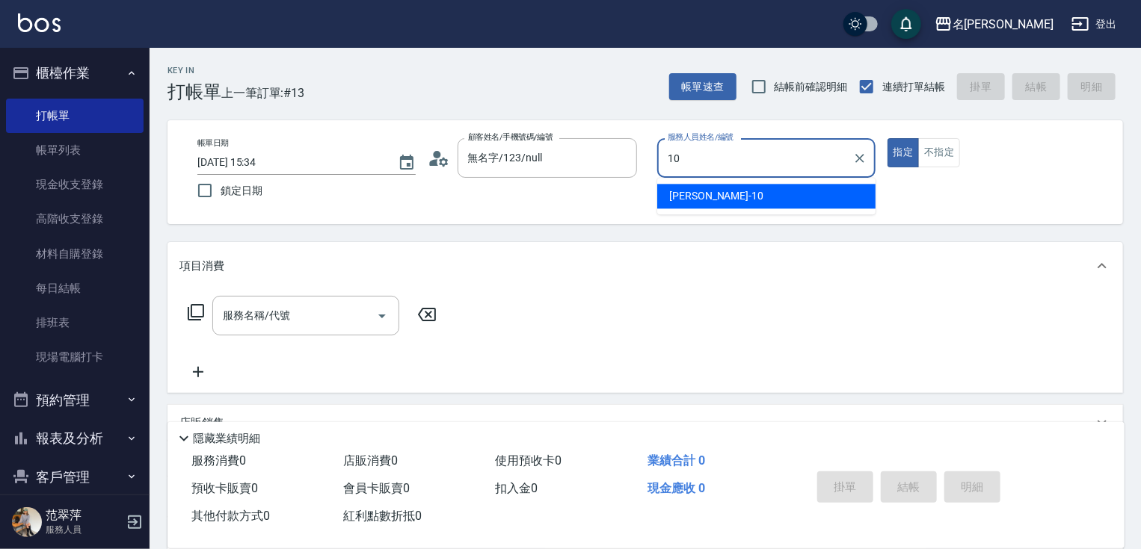
type input "[PERSON_NAME]-10"
type button "true"
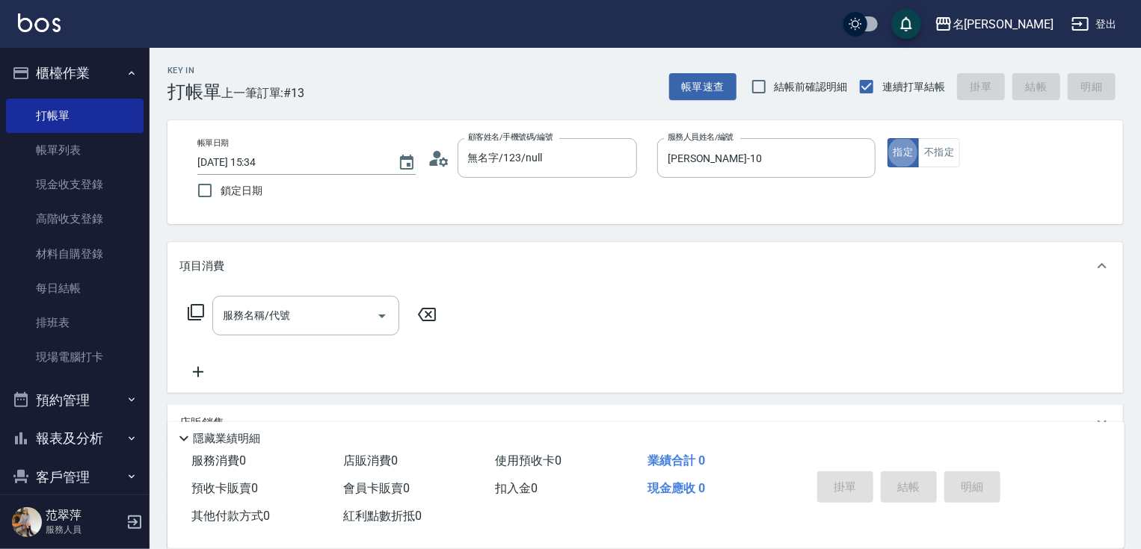
click at [199, 313] on icon at bounding box center [196, 313] width 18 height 18
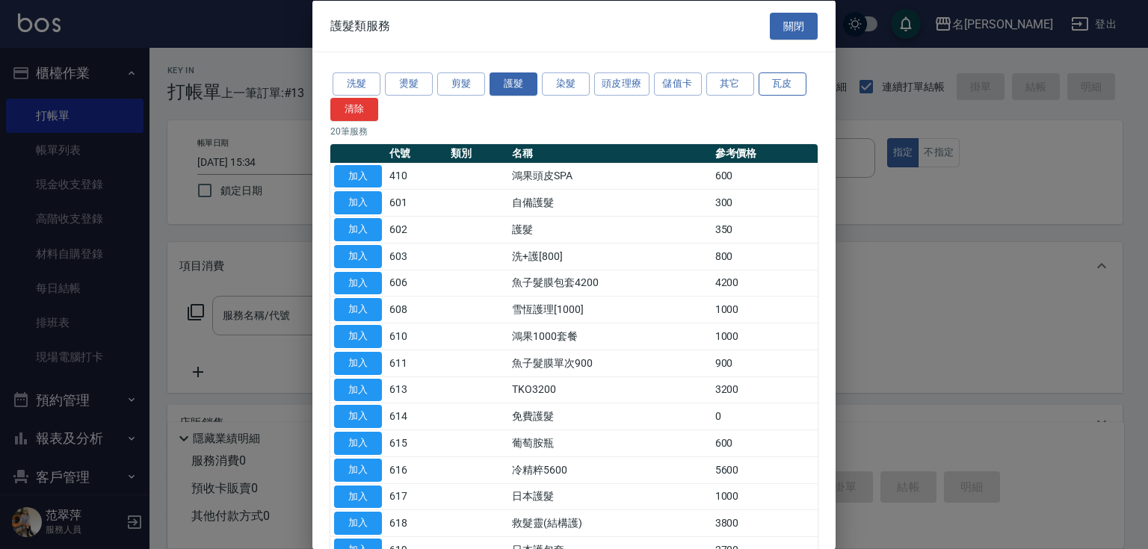
click at [777, 73] on button "瓦皮" at bounding box center [783, 84] width 48 height 23
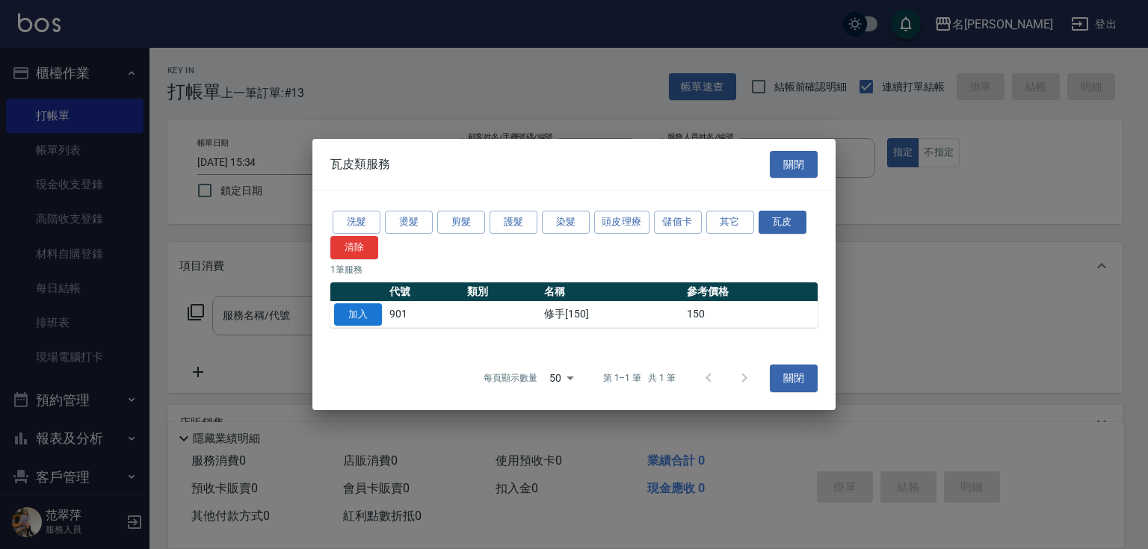
click at [357, 318] on button "加入" at bounding box center [358, 315] width 48 height 23
type input "修手[150](901)"
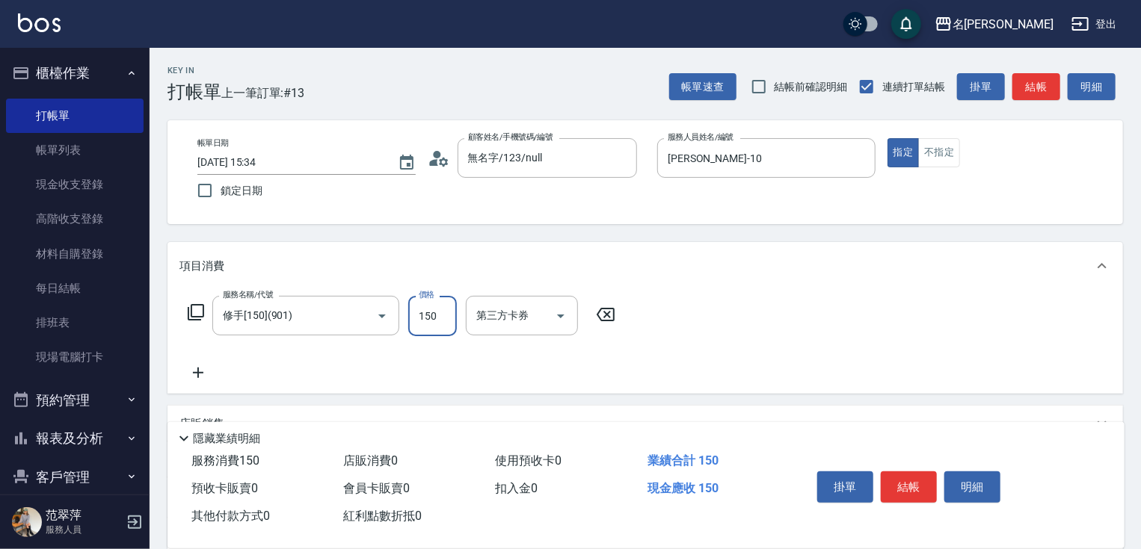
click at [436, 320] on input "150" at bounding box center [432, 316] width 49 height 40
type input "200"
click at [906, 485] on button "結帳" at bounding box center [909, 487] width 56 height 31
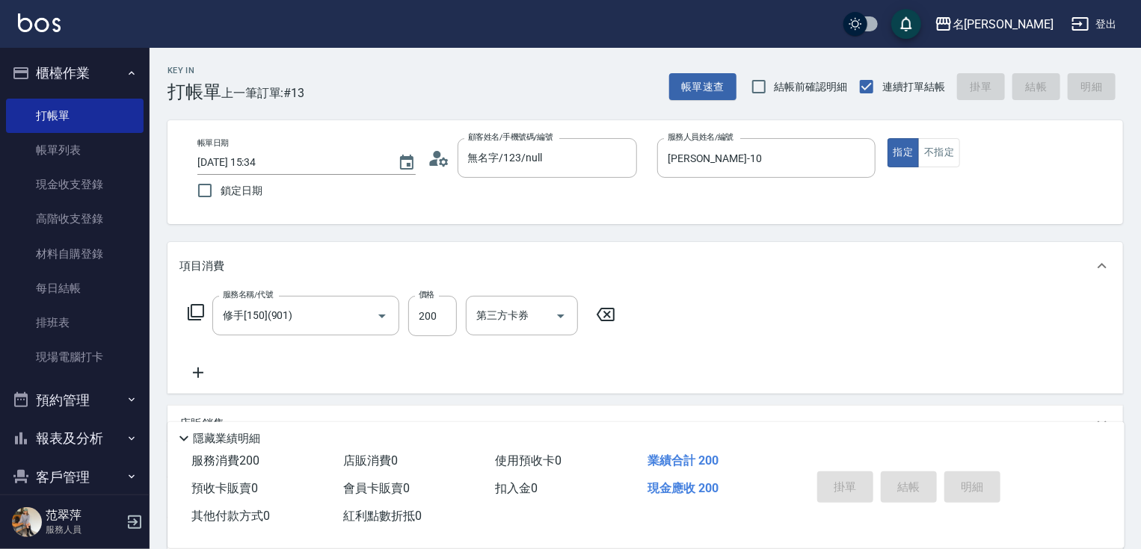
type input "[DATE] 15:35"
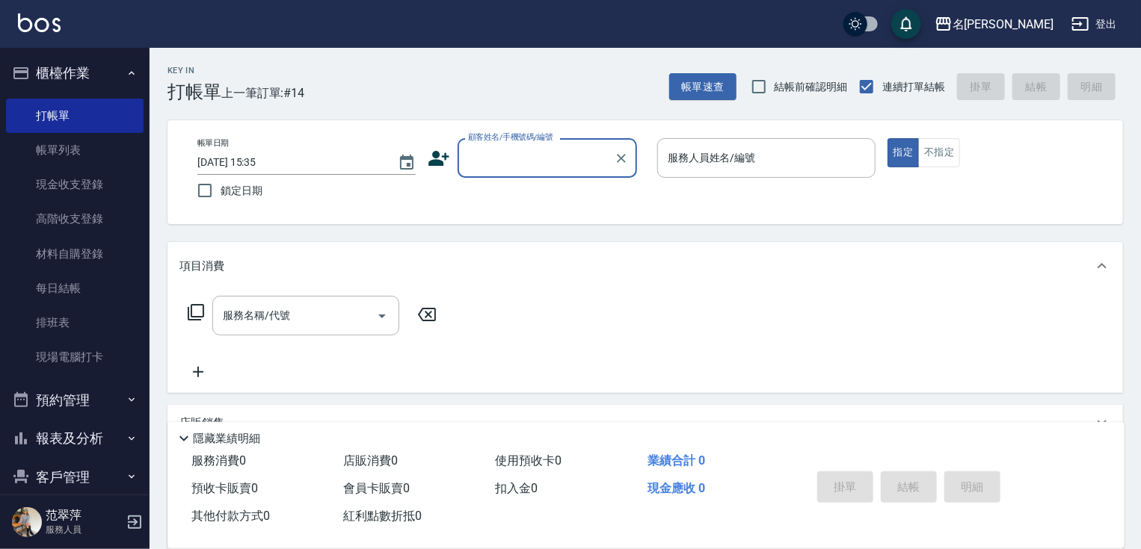
click at [495, 164] on input "顧客姓名/手機號碼/編號" at bounding box center [536, 158] width 144 height 26
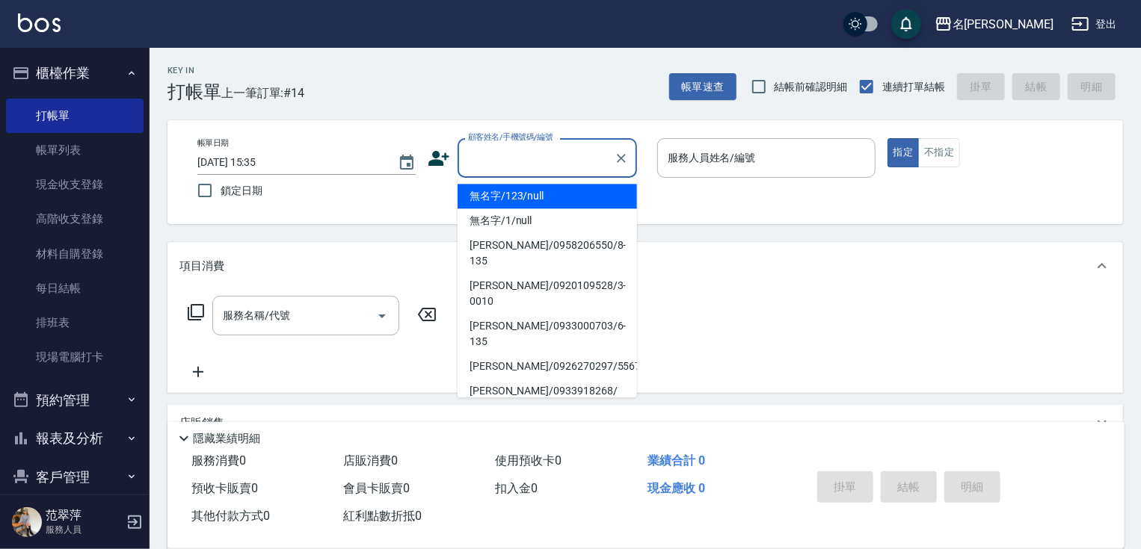
click at [535, 191] on li "無名字/123/null" at bounding box center [547, 196] width 179 height 25
type input "無名字/123/null"
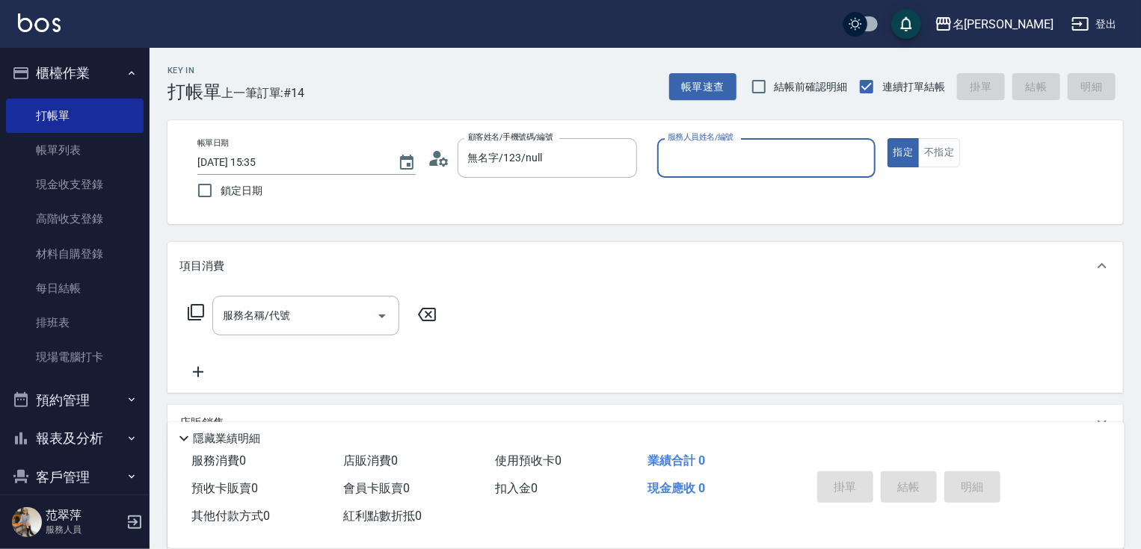
click at [671, 164] on input "服務人員姓名/編號" at bounding box center [766, 158] width 205 height 26
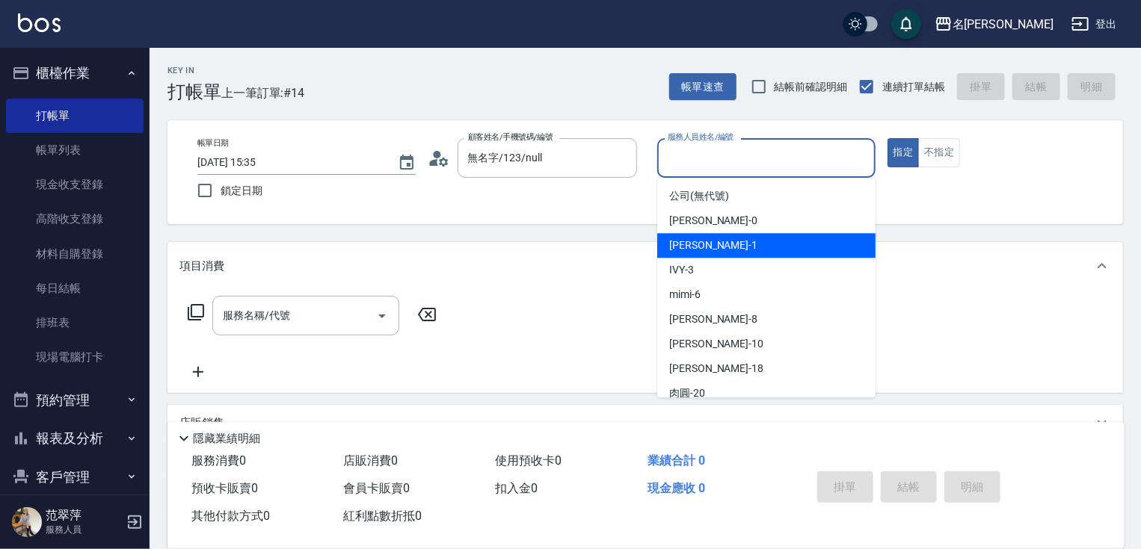
click at [711, 238] on span "[PERSON_NAME] -1" at bounding box center [713, 246] width 88 height 16
type input "[PERSON_NAME]-1"
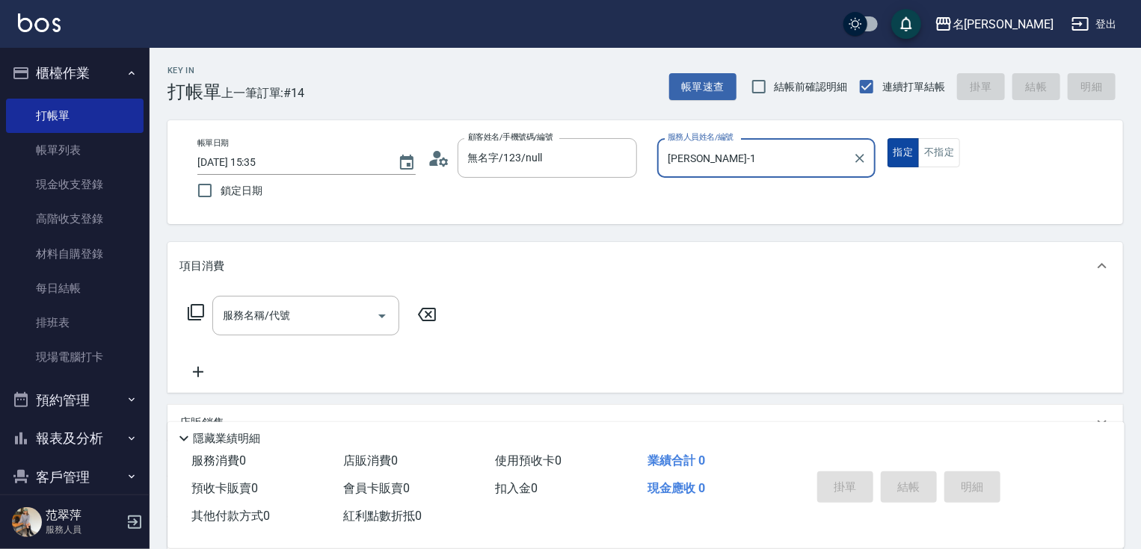
click at [902, 163] on button "指定" at bounding box center [903, 152] width 32 height 29
click at [204, 314] on icon at bounding box center [196, 313] width 18 height 18
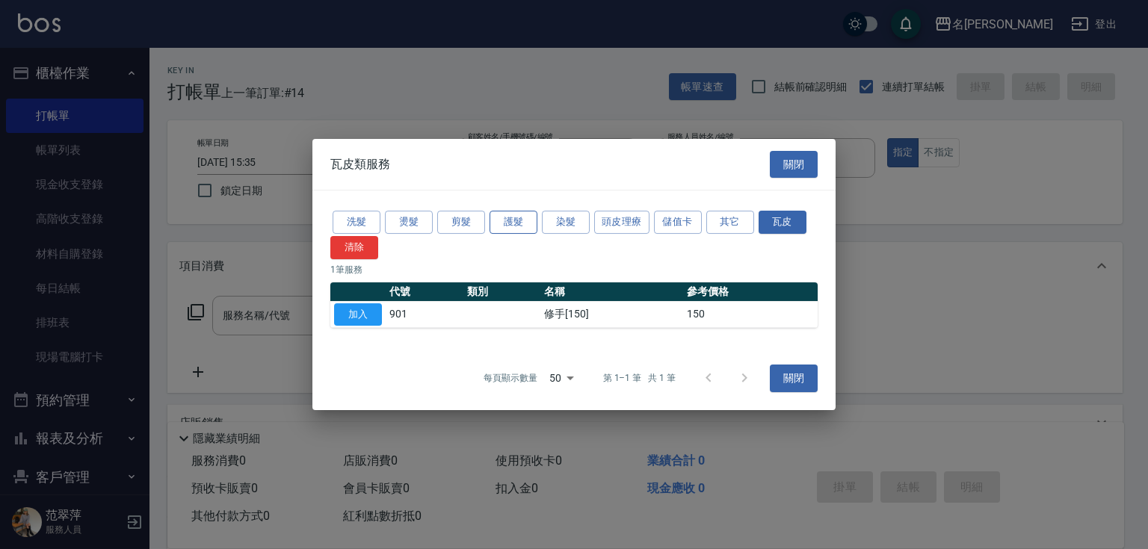
click at [512, 226] on button "護髮" at bounding box center [514, 222] width 48 height 23
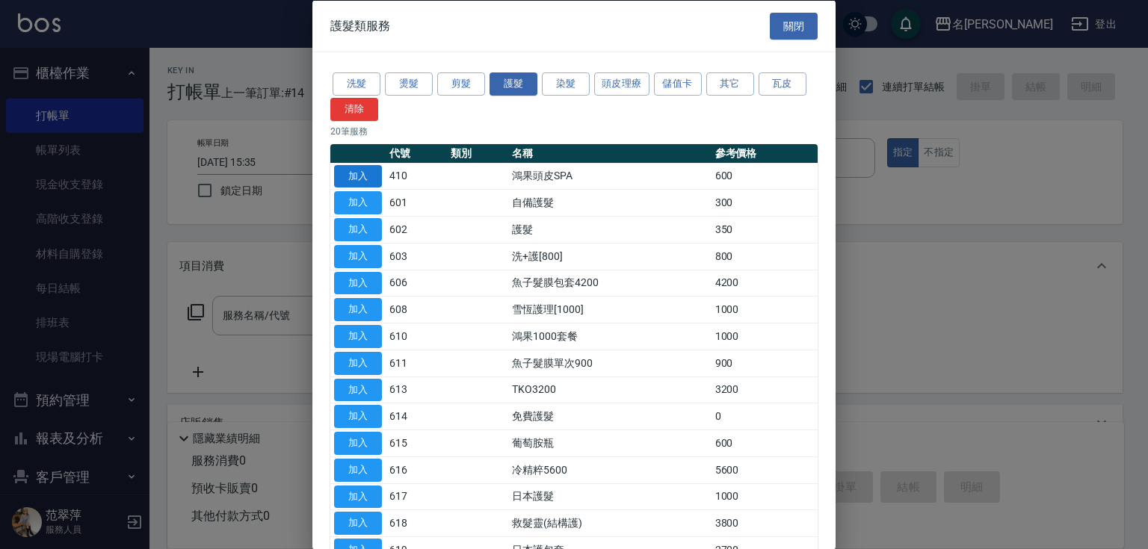
drag, startPoint x: 356, startPoint y: 176, endPoint x: 409, endPoint y: 200, distance: 58.2
click at [356, 176] on button "加入" at bounding box center [358, 175] width 48 height 23
type input "鴻果頭皮SPA(410)"
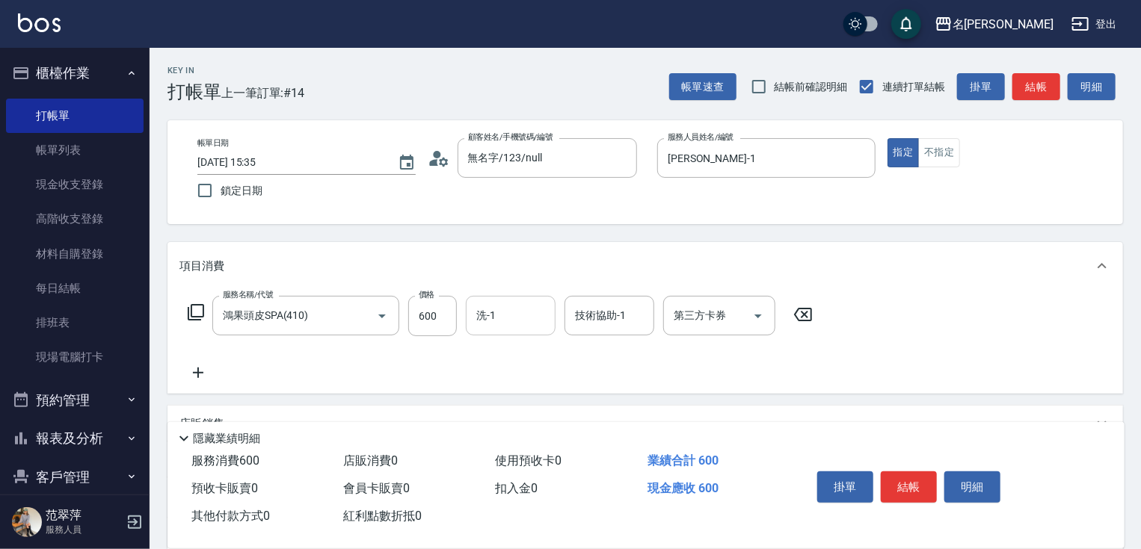
click at [514, 320] on input "洗-1" at bounding box center [510, 316] width 76 height 26
type input "鴨肉-23"
click at [919, 484] on button "結帳" at bounding box center [909, 487] width 56 height 31
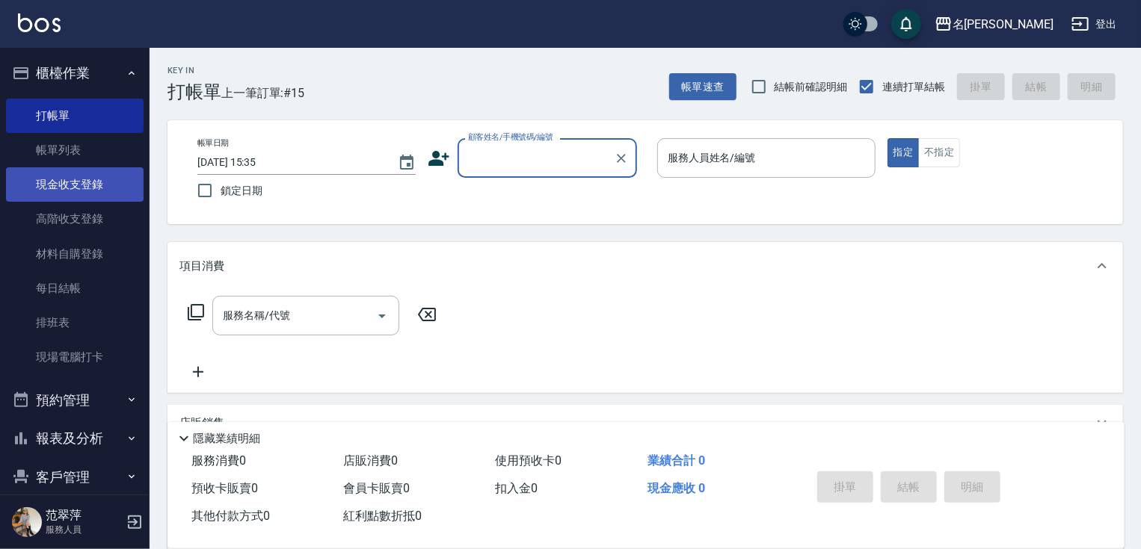
click at [69, 186] on link "現金收支登錄" at bounding box center [75, 184] width 138 height 34
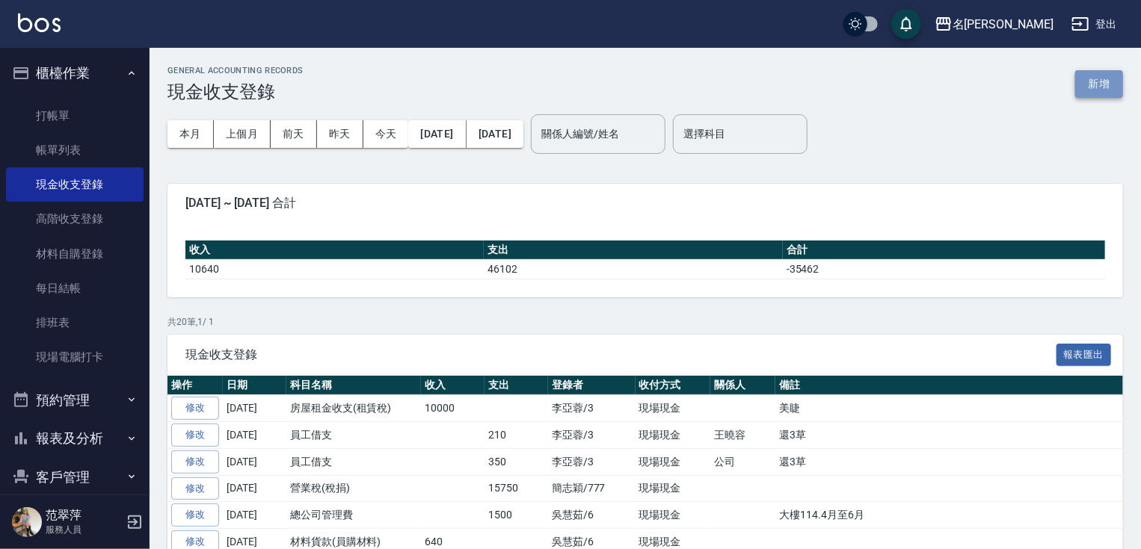
click at [1094, 87] on button "新增" at bounding box center [1099, 84] width 48 height 28
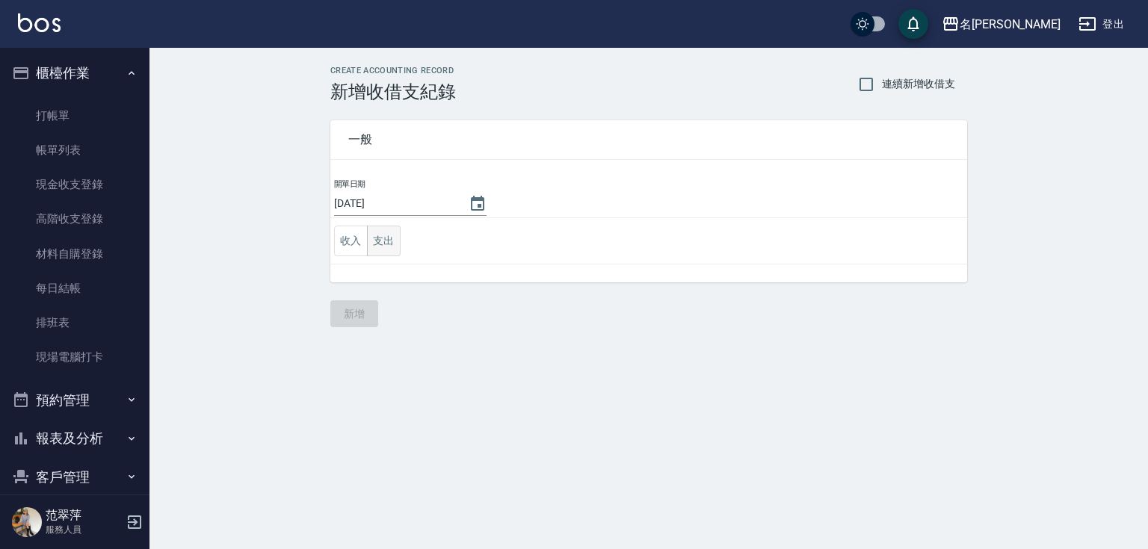
click at [376, 245] on button "支出" at bounding box center [384, 241] width 34 height 31
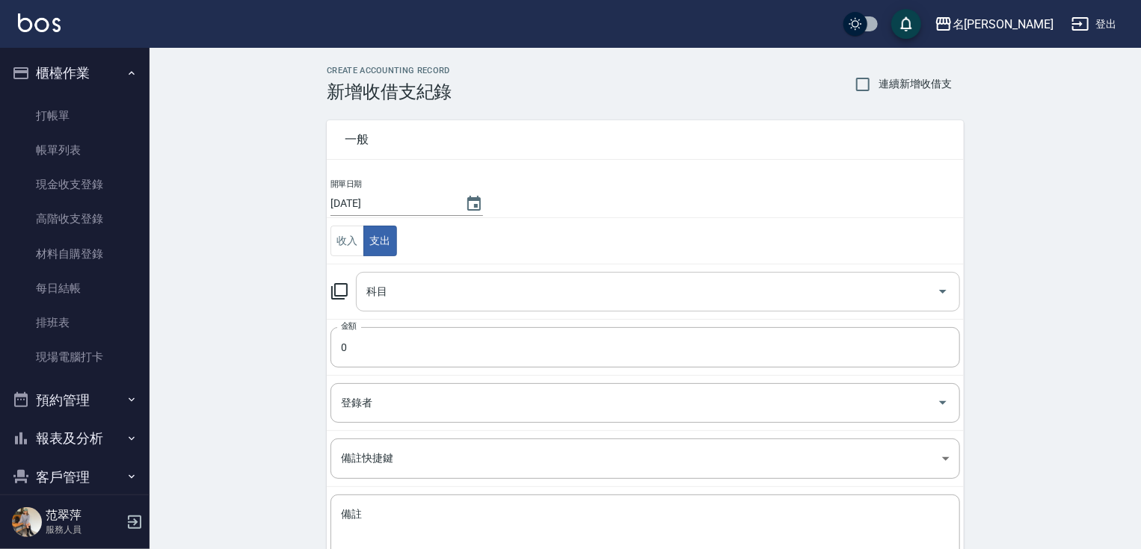
click at [373, 291] on div "科目 科目" at bounding box center [658, 292] width 604 height 40
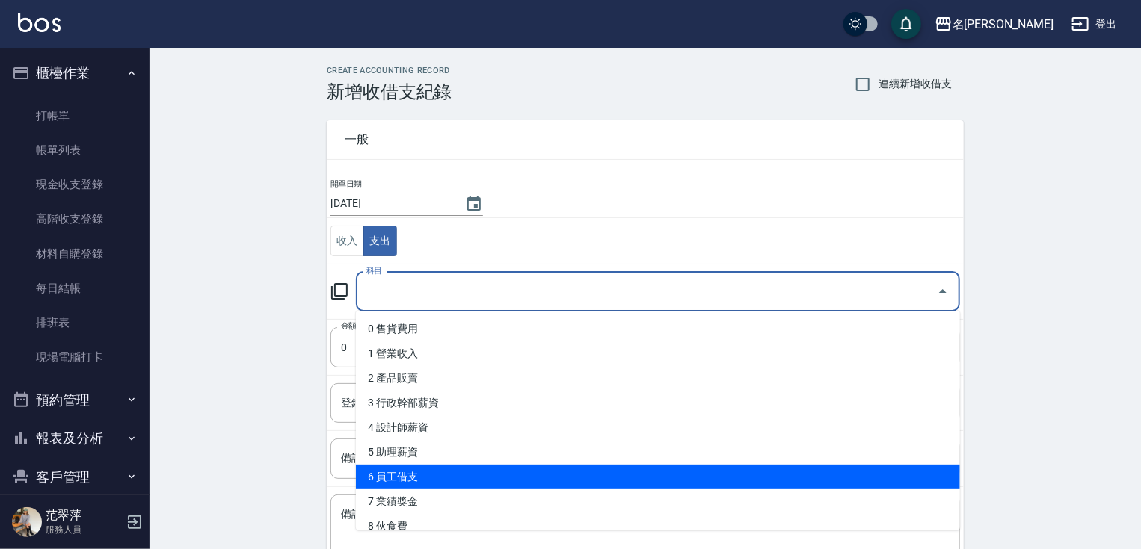
click at [455, 486] on li "6 員工借支" at bounding box center [658, 477] width 604 height 25
type input "6 員工借支"
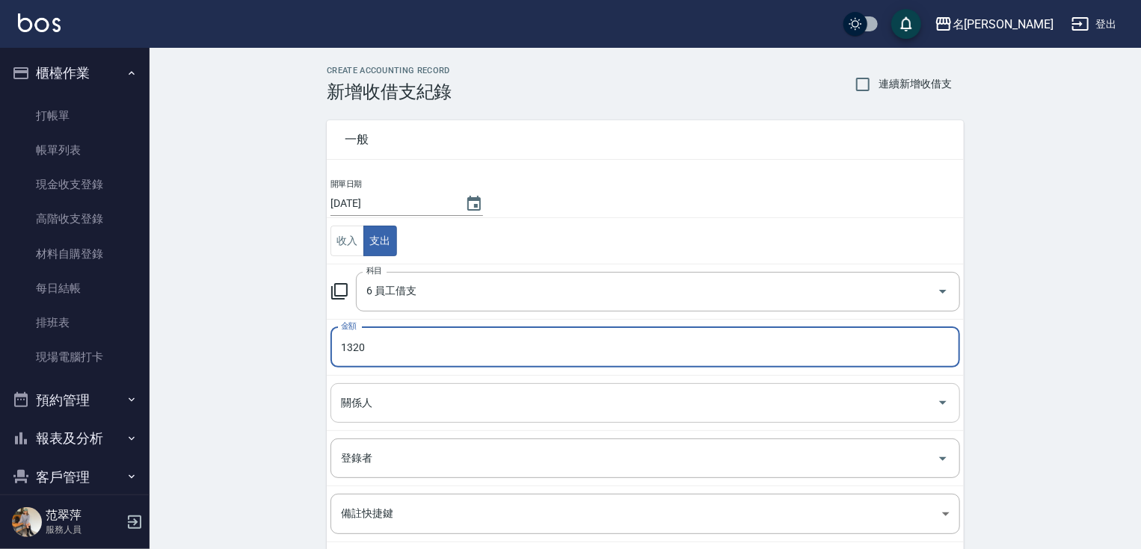
type input "1320"
click at [369, 401] on input "關係人" at bounding box center [634, 403] width 594 height 26
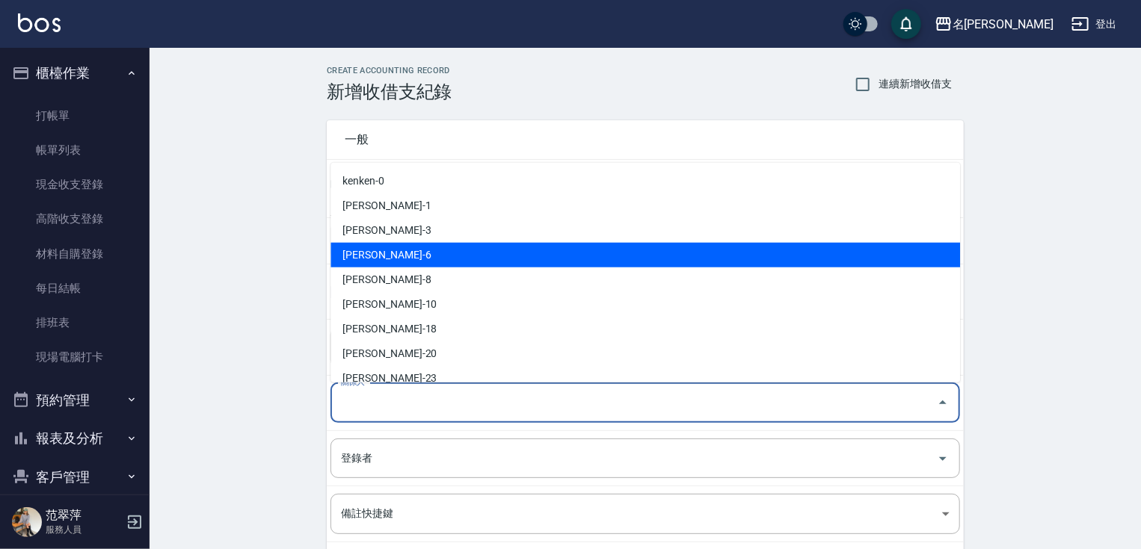
click at [372, 256] on li "[PERSON_NAME]-6" at bounding box center [644, 255] width 629 height 25
type input "[PERSON_NAME]-6"
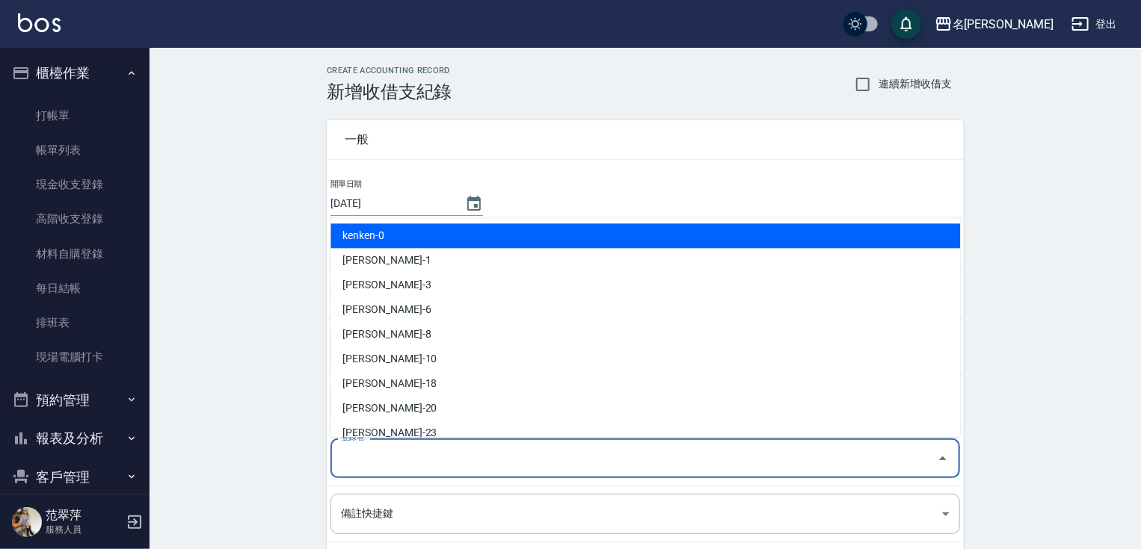
click at [360, 456] on input "登錄者" at bounding box center [634, 459] width 594 height 26
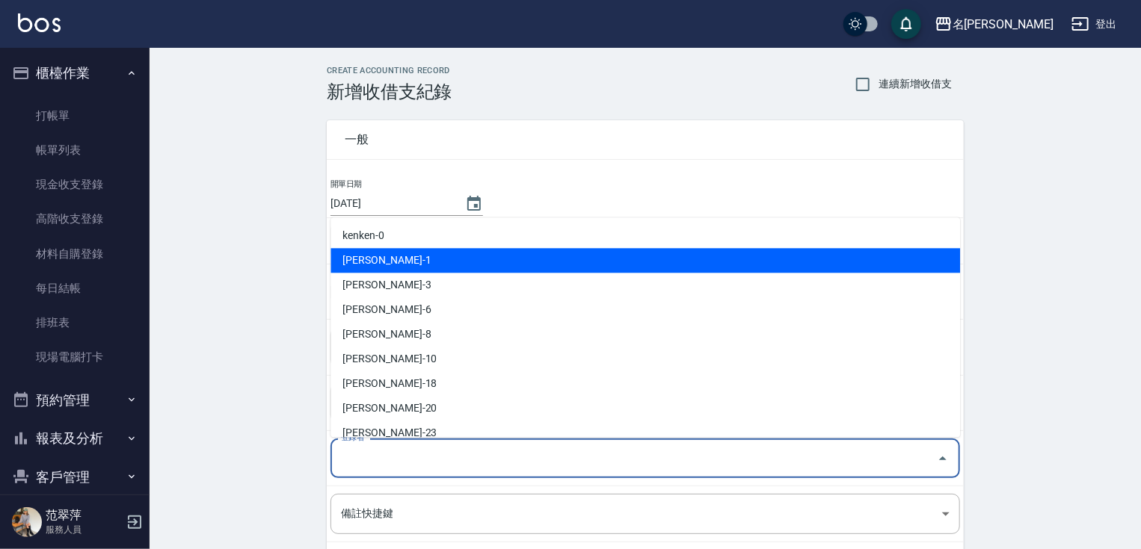
click at [353, 271] on li "[PERSON_NAME]-1" at bounding box center [644, 260] width 629 height 25
type input "[PERSON_NAME]-1"
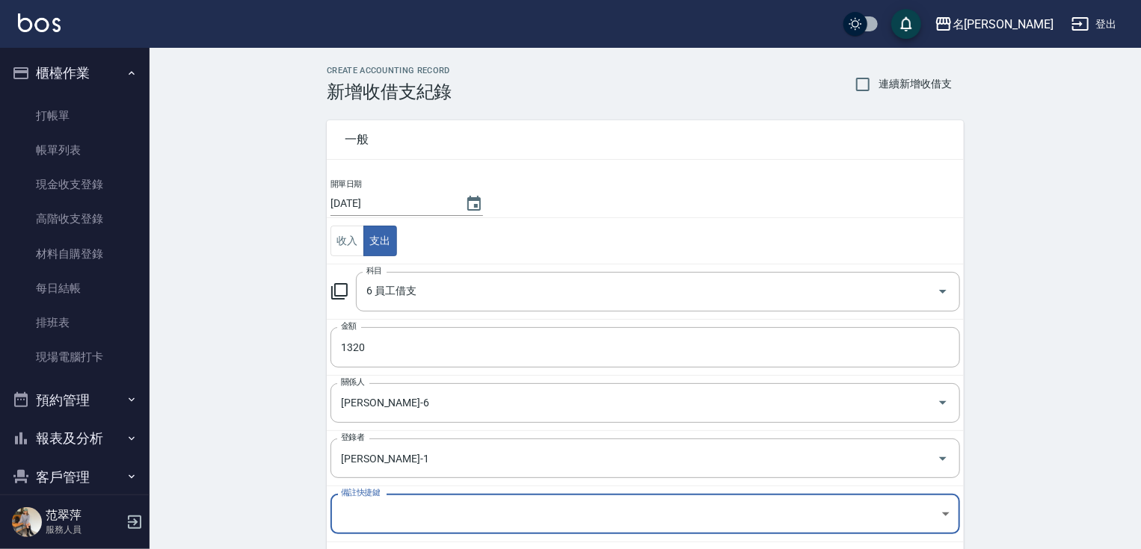
scroll to position [164, 0]
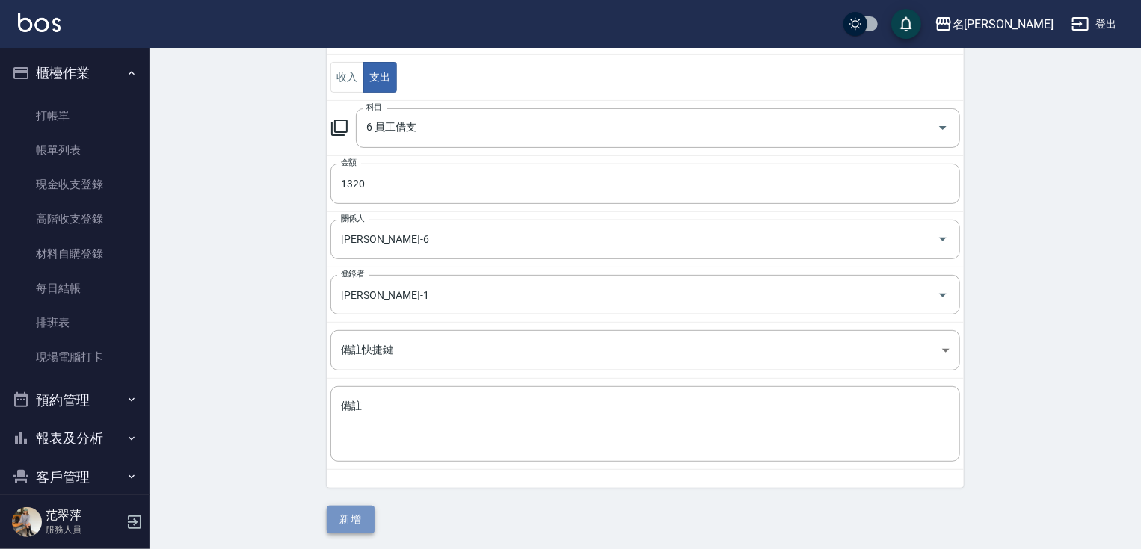
click at [344, 517] on button "新增" at bounding box center [351, 520] width 48 height 28
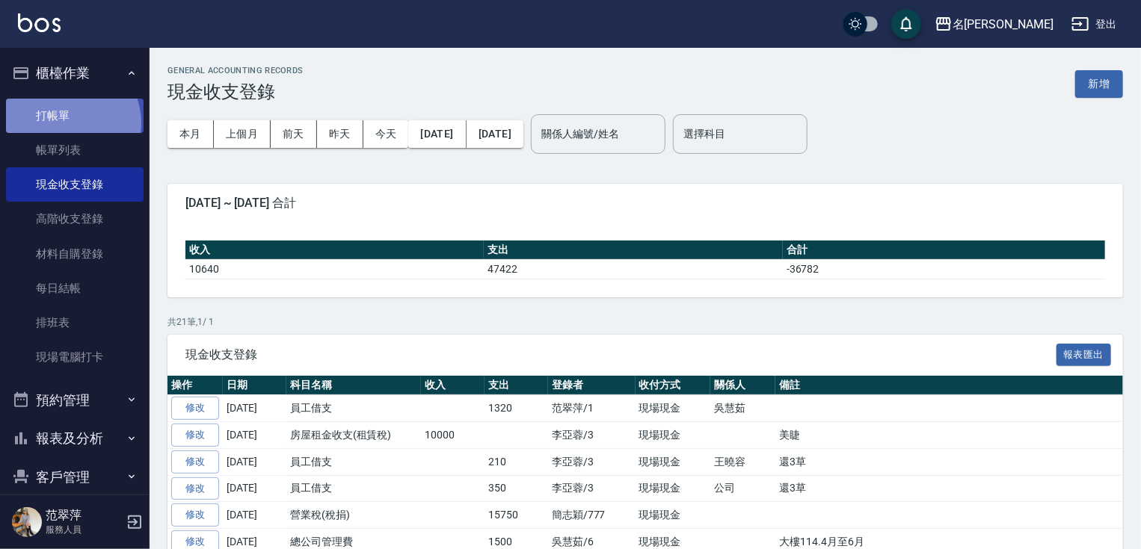
click at [67, 123] on link "打帳單" at bounding box center [75, 116] width 138 height 34
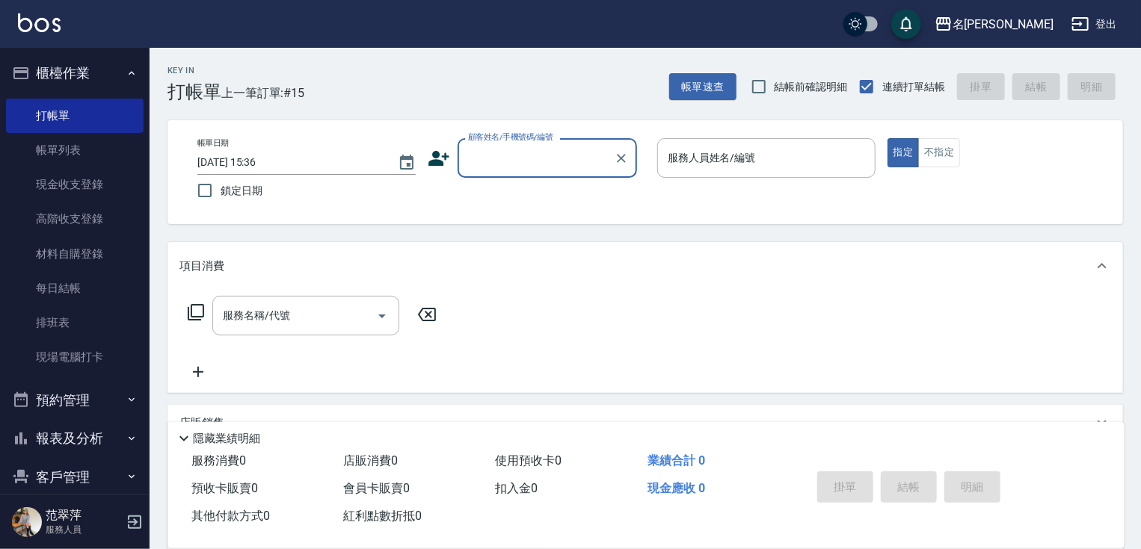
click at [488, 167] on input "顧客姓名/手機號碼/編號" at bounding box center [536, 158] width 144 height 26
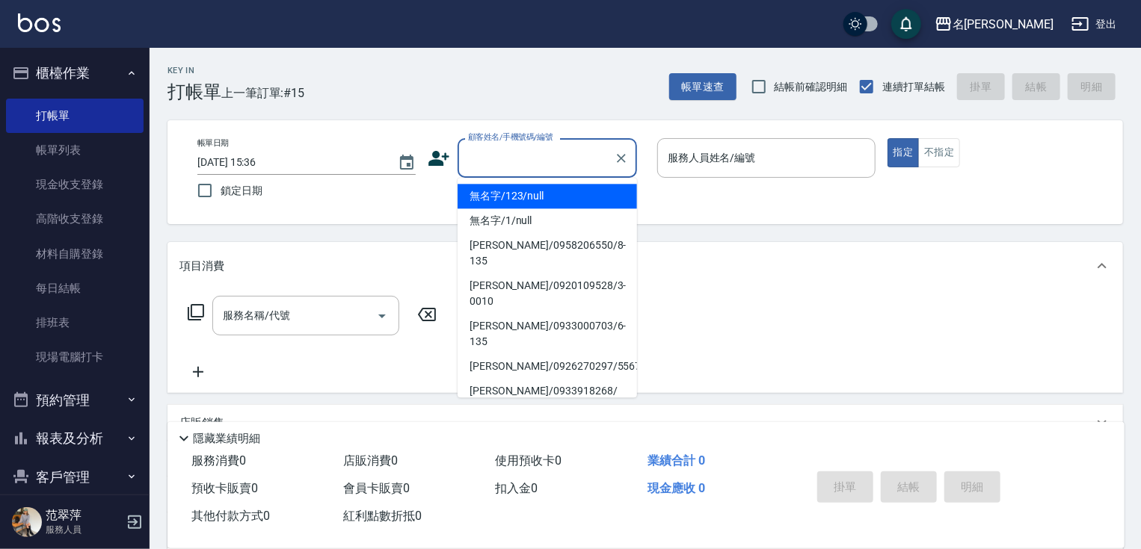
click at [525, 194] on li "無名字/123/null" at bounding box center [547, 196] width 179 height 25
type input "無名字/123/null"
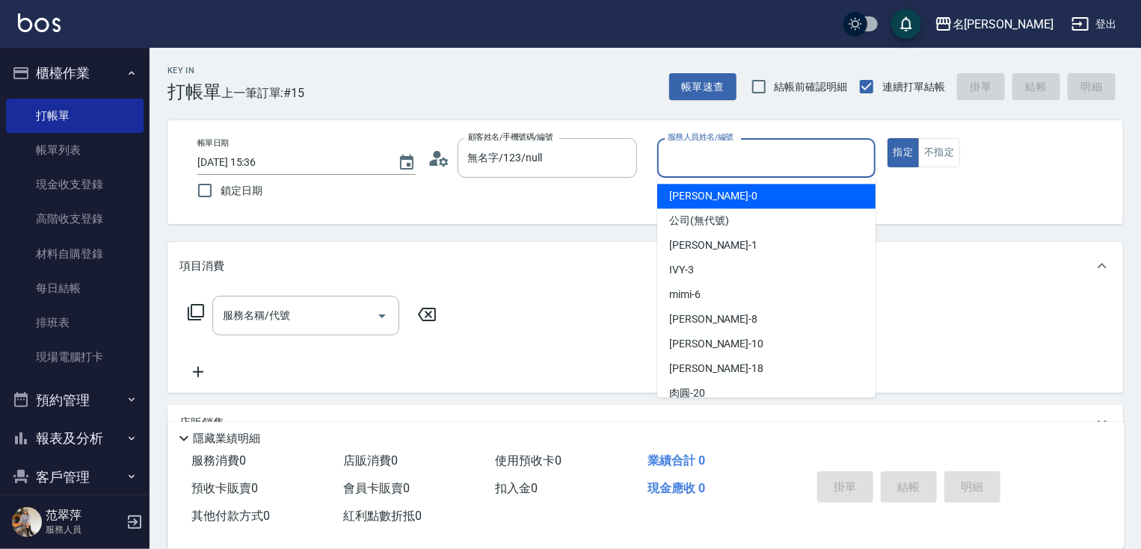
click at [715, 153] on input "服務人員姓名/編號" at bounding box center [766, 158] width 205 height 26
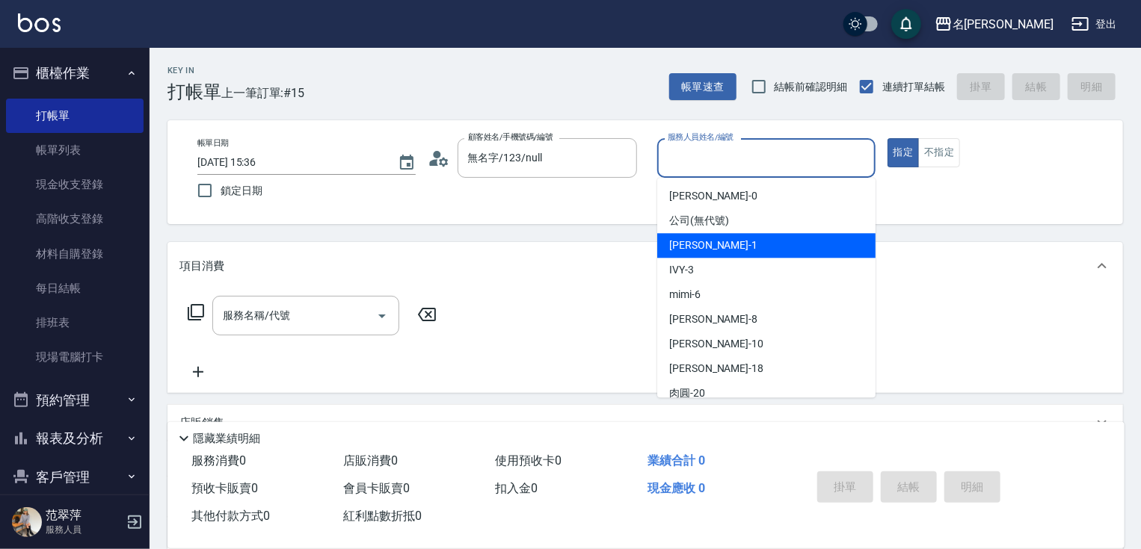
drag, startPoint x: 715, startPoint y: 241, endPoint x: 828, endPoint y: 179, distance: 128.8
click at [716, 241] on div "[PERSON_NAME] -1" at bounding box center [766, 245] width 218 height 25
type input "[PERSON_NAME]-1"
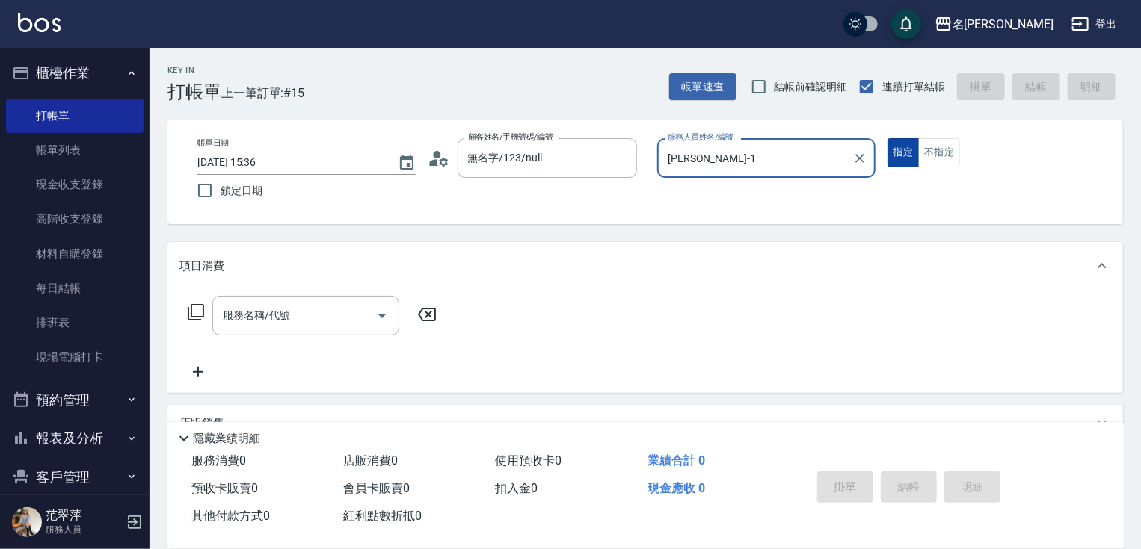
click at [902, 148] on button "指定" at bounding box center [903, 152] width 32 height 29
click at [191, 307] on icon at bounding box center [196, 312] width 16 height 16
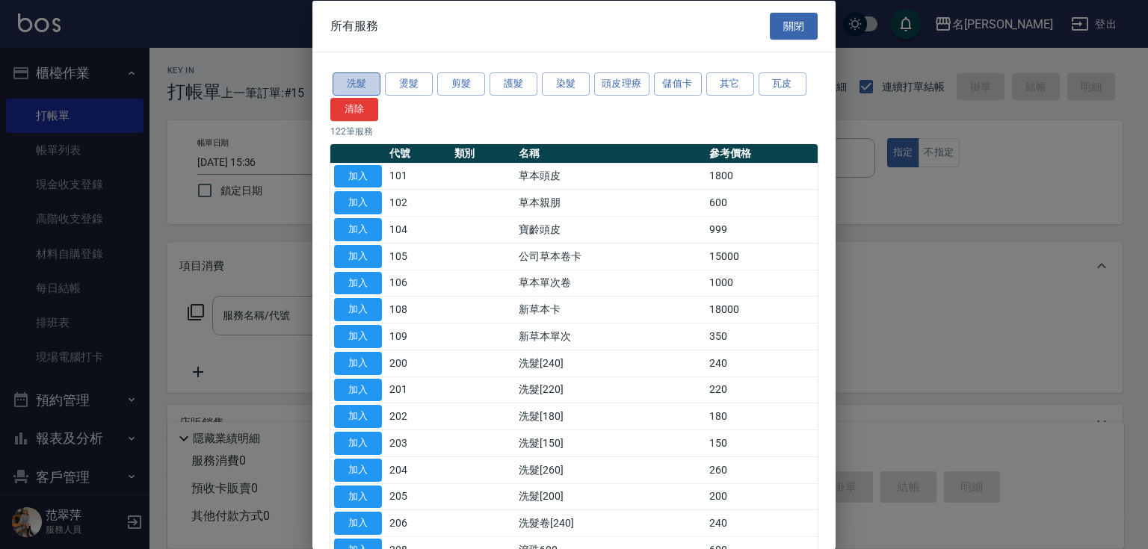
click at [352, 81] on button "洗髮" at bounding box center [357, 84] width 48 height 23
click at [362, 311] on button "加入" at bounding box center [358, 309] width 48 height 23
type input "洗髮[200](205)"
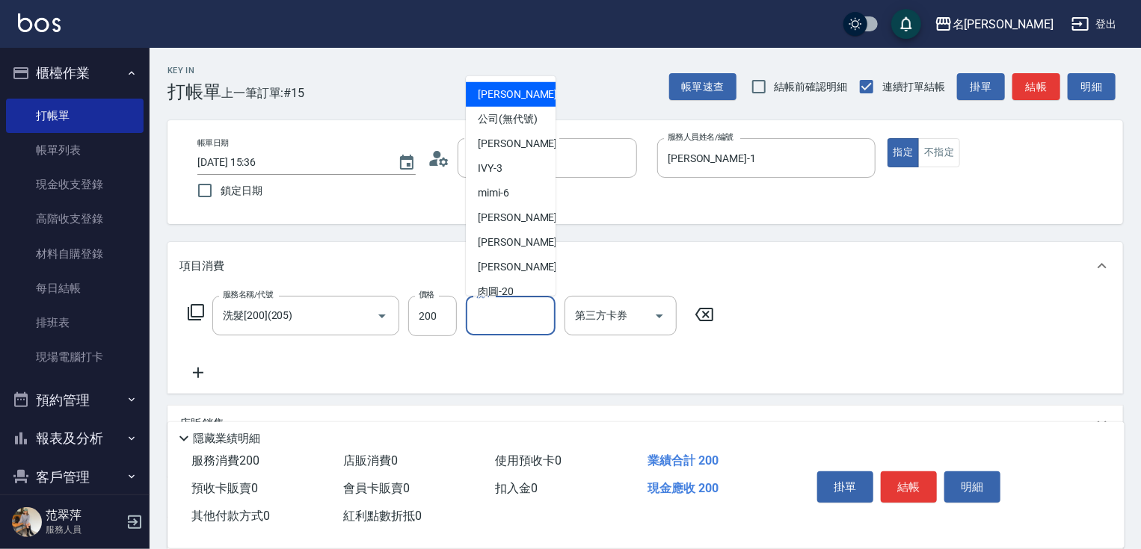
click at [502, 322] on input "洗-1" at bounding box center [510, 316] width 76 height 26
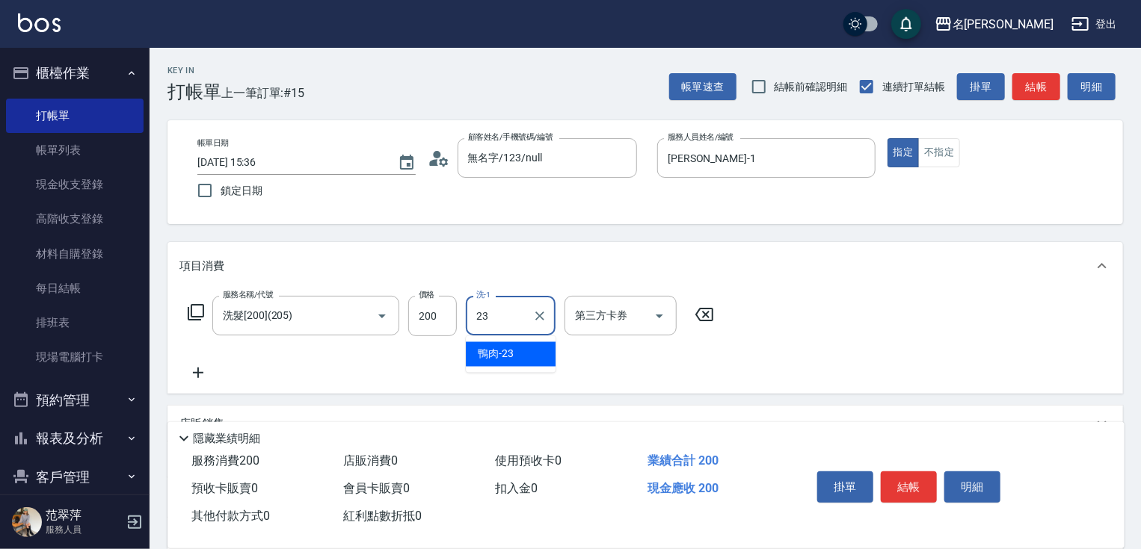
type input "鴨肉-23"
click at [914, 488] on button "結帳" at bounding box center [909, 487] width 56 height 31
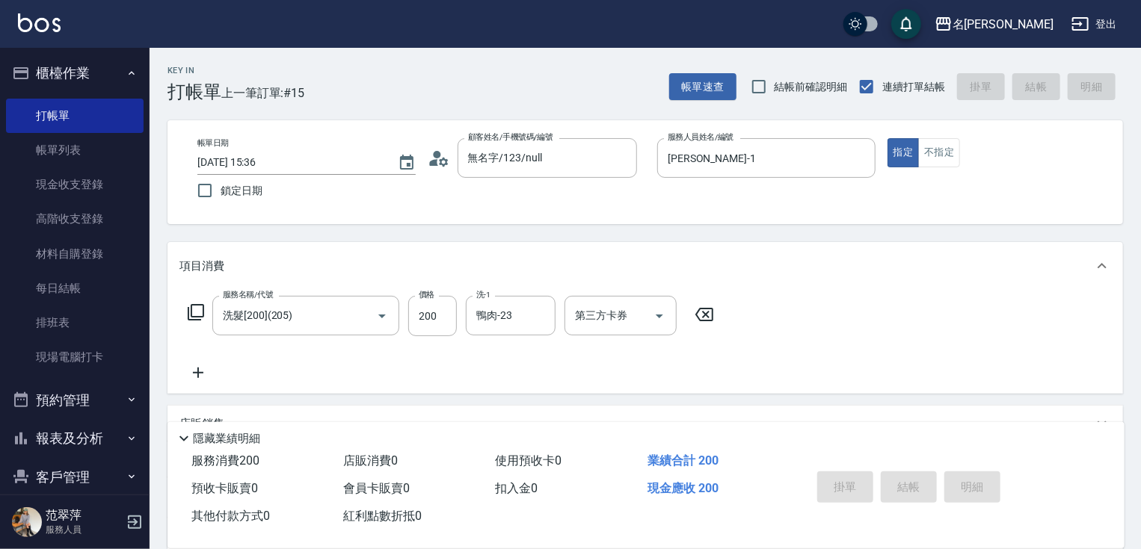
type input "[DATE] 15:37"
